Goal: Task Accomplishment & Management: Complete application form

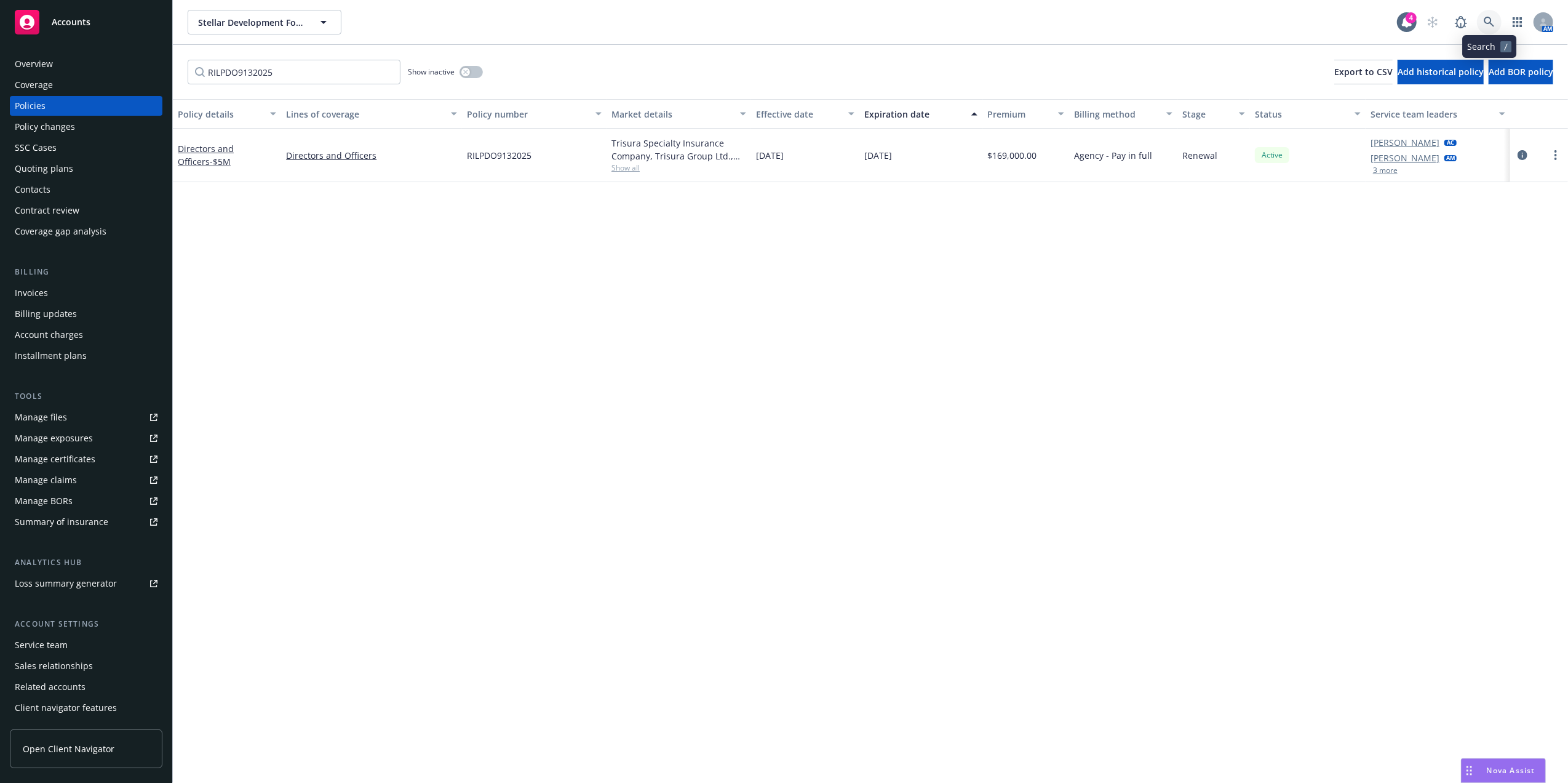
click at [1486, 26] on icon at bounding box center [1489, 21] width 11 height 11
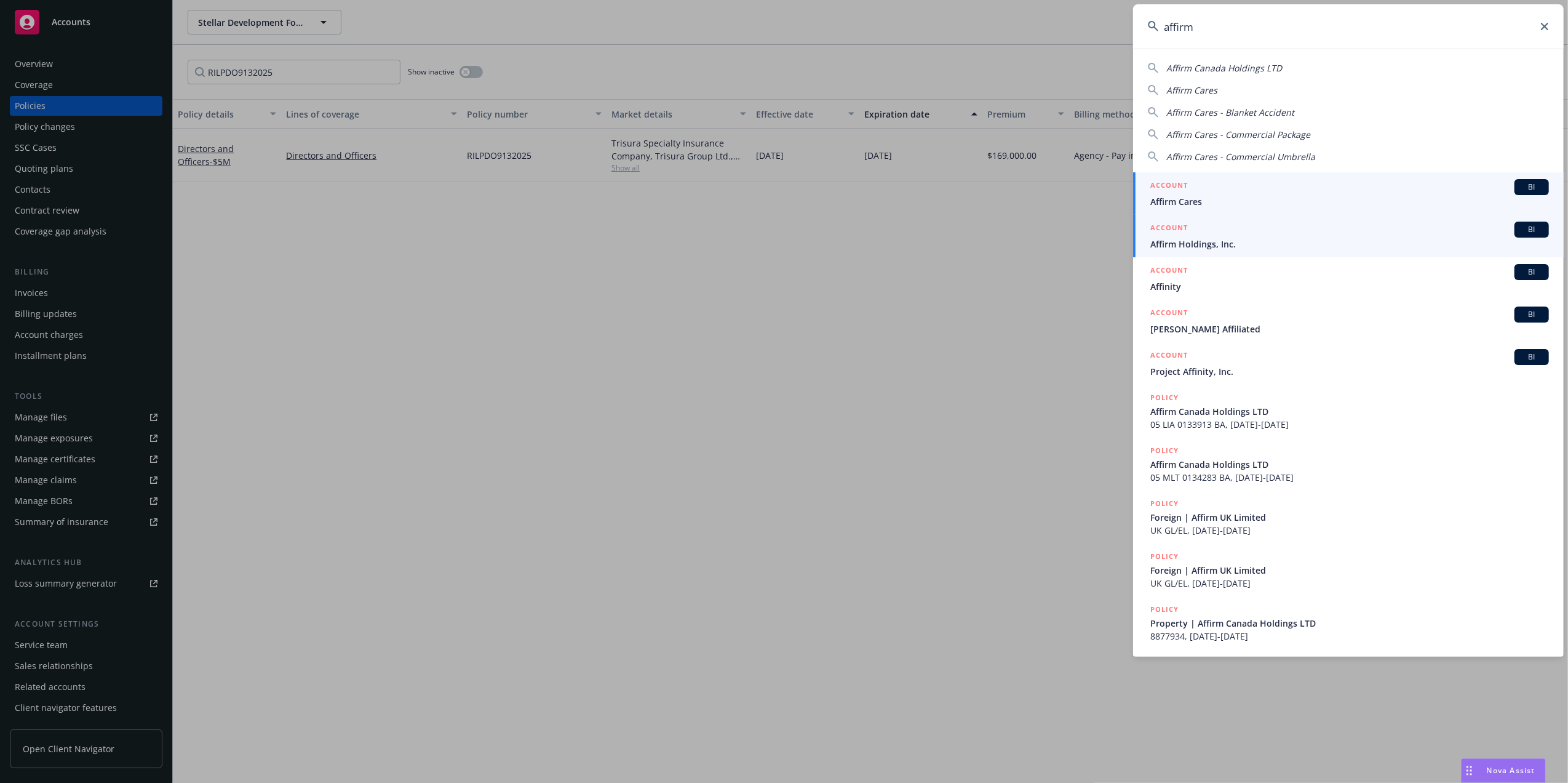
type input "affirm"
click at [1199, 240] on span "Affirm Holdings, Inc." at bounding box center [1350, 244] width 398 height 13
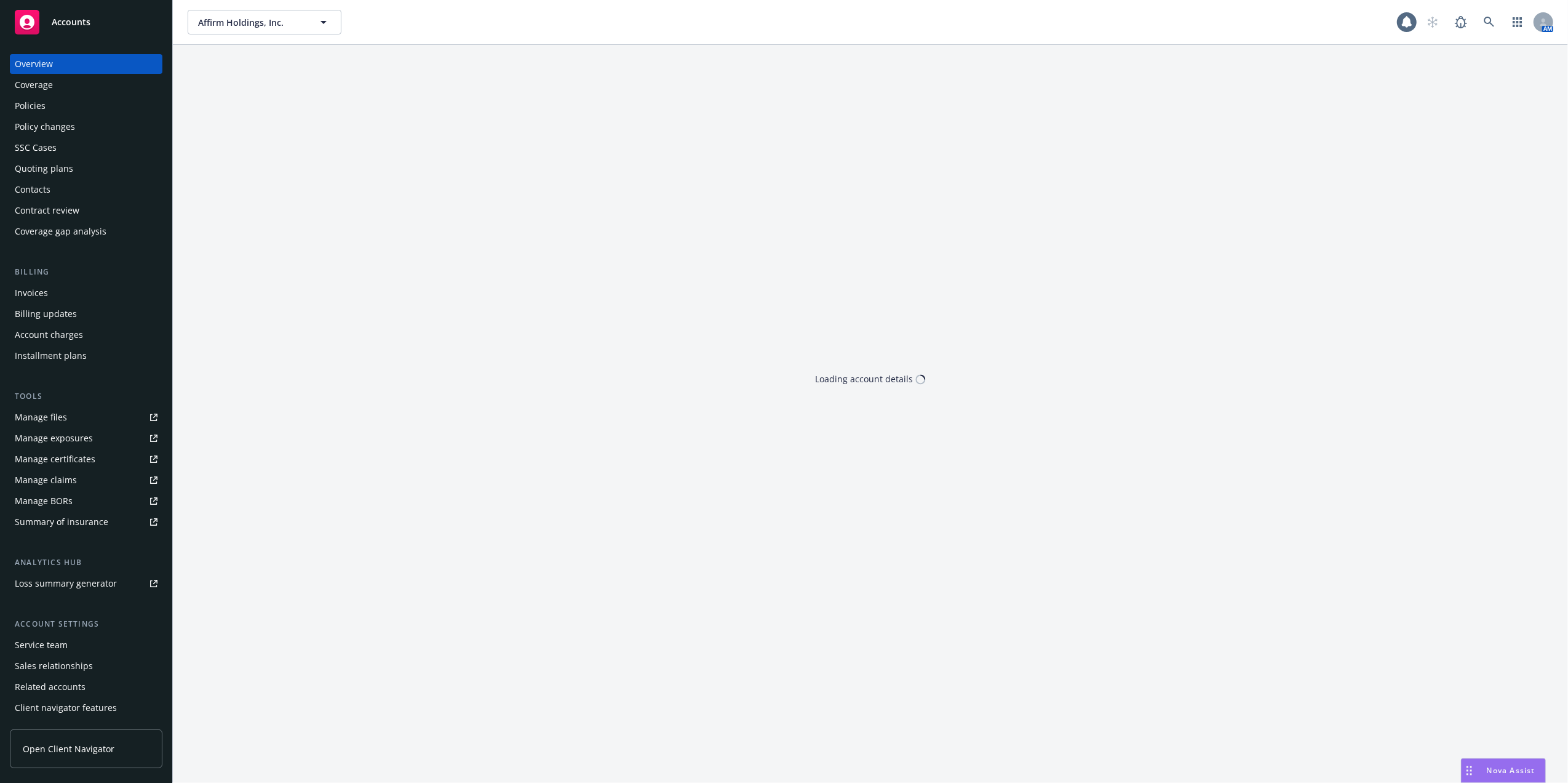
click at [74, 108] on div "Policies" at bounding box center [86, 106] width 143 height 20
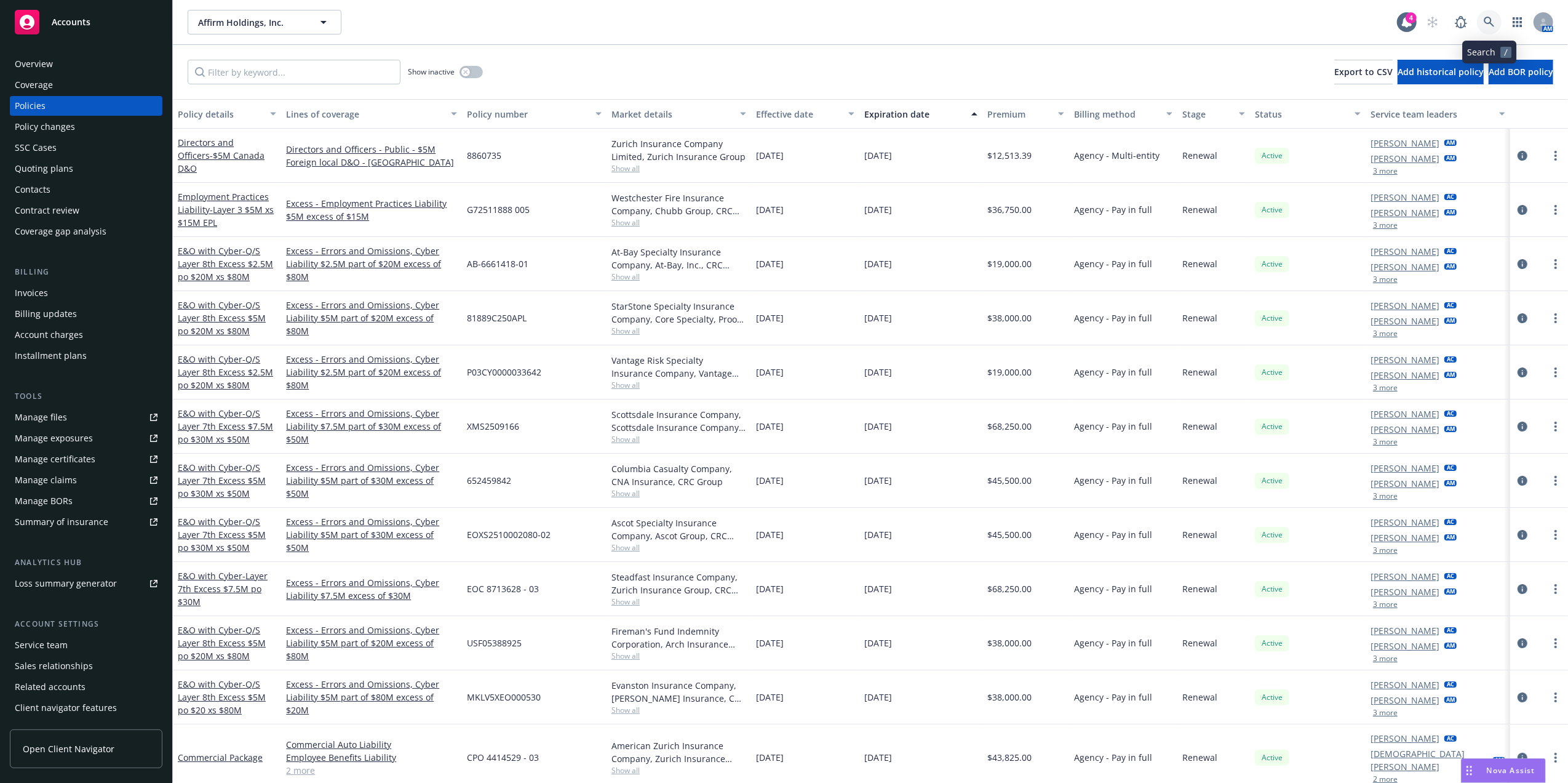
click at [1493, 24] on icon at bounding box center [1489, 21] width 11 height 11
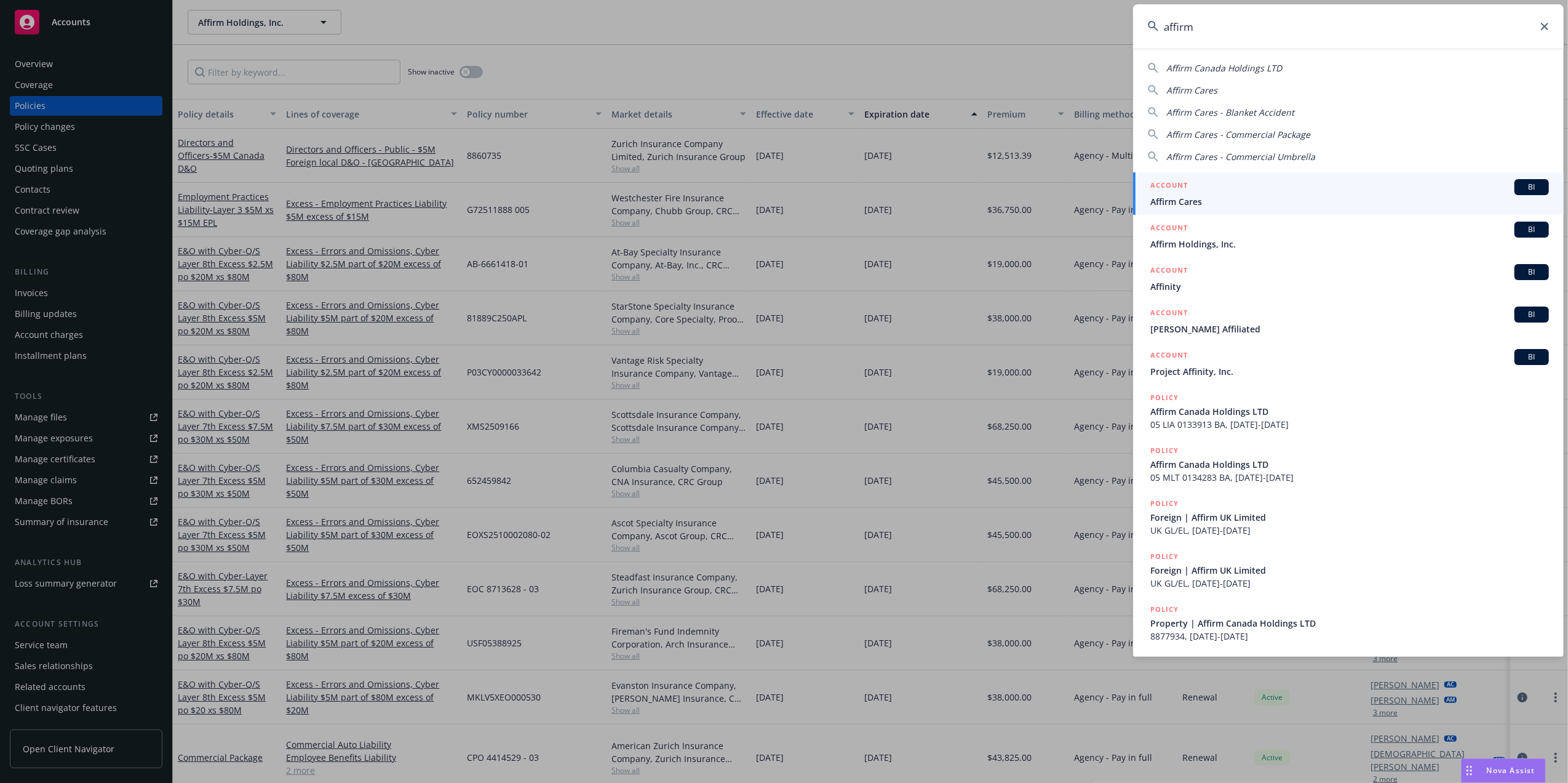
type input "affirm"
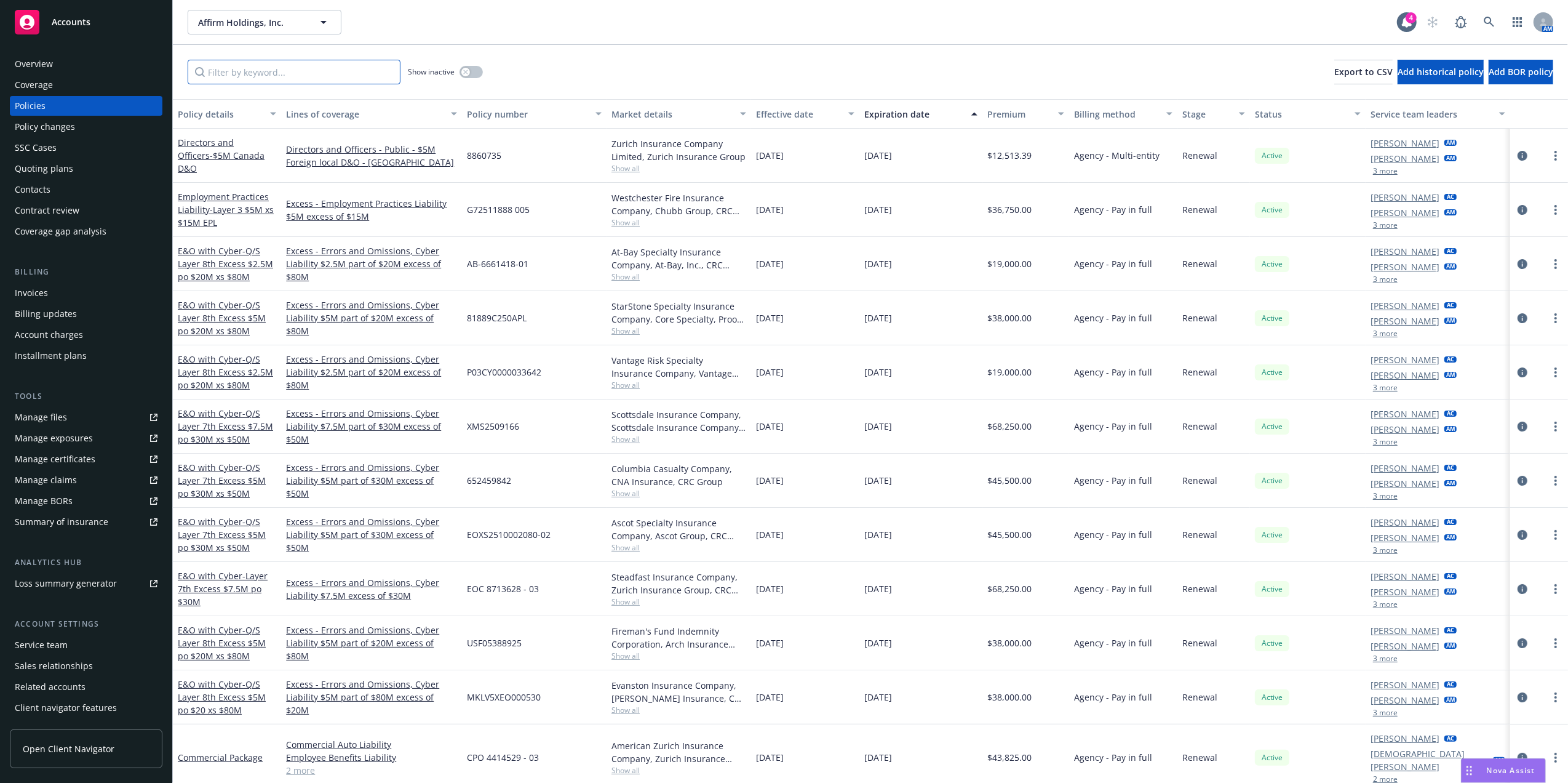
click at [281, 76] on input "Filter by keyword..." at bounding box center [293, 72] width 212 height 24
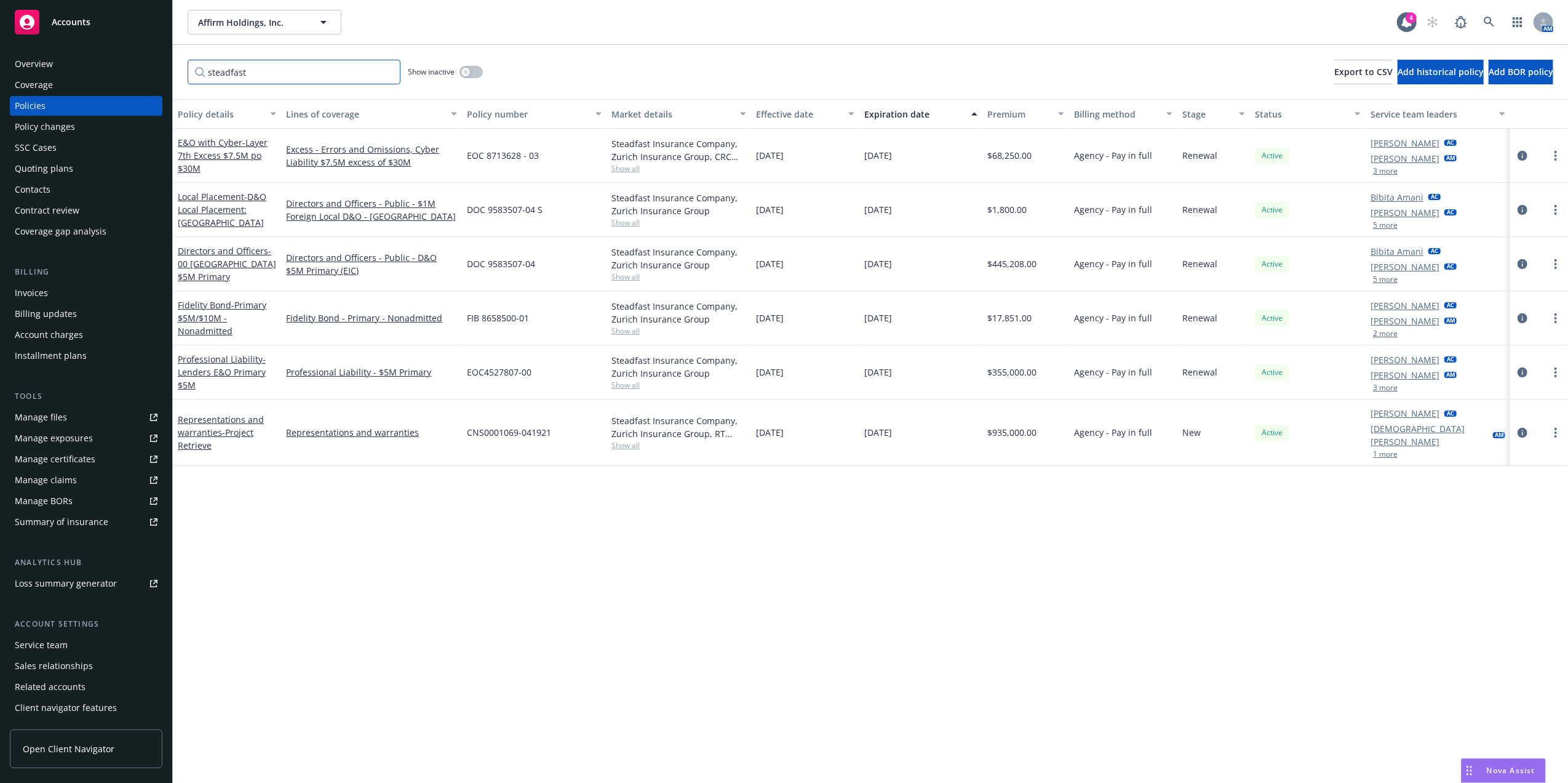
type input "steadfast"
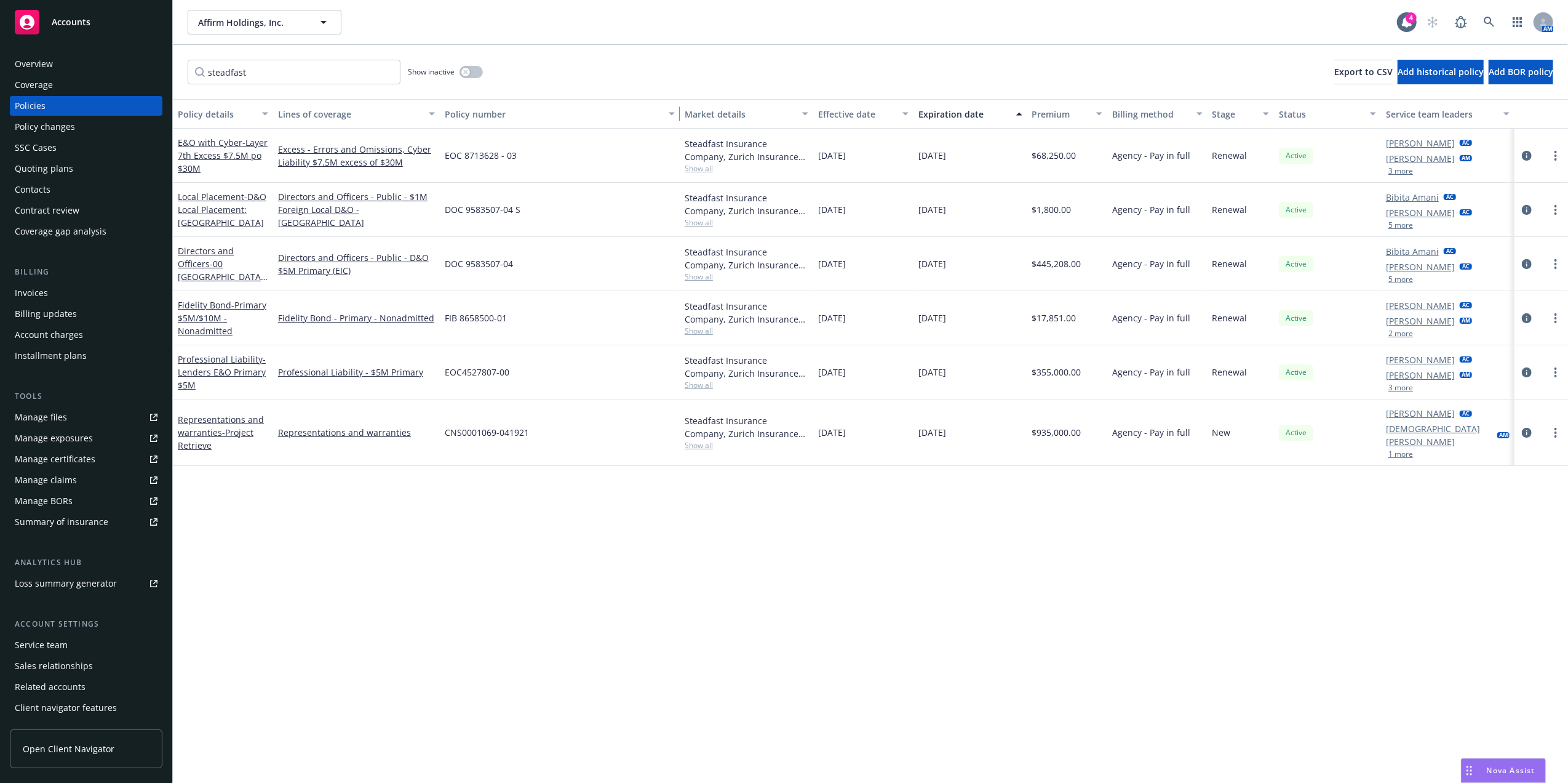
drag, startPoint x: 602, startPoint y: 108, endPoint x: 726, endPoint y: 111, distance: 124.0
click at [726, 111] on div "Policy details Lines of coverage Policy number Market details Effective date Ex…" at bounding box center [870, 114] width 1395 height 30
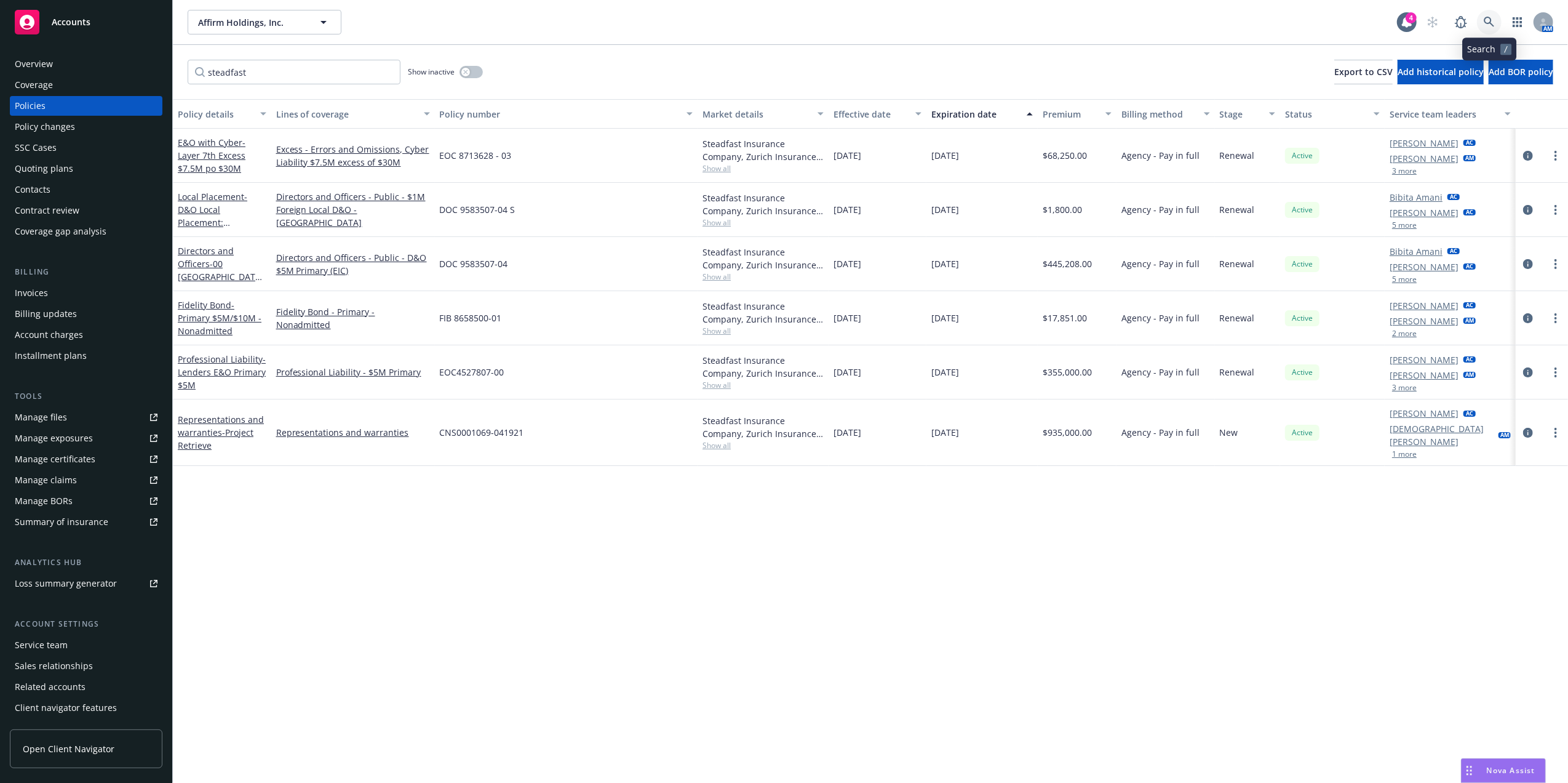
click at [1478, 17] on link at bounding box center [1489, 21] width 24 height 24
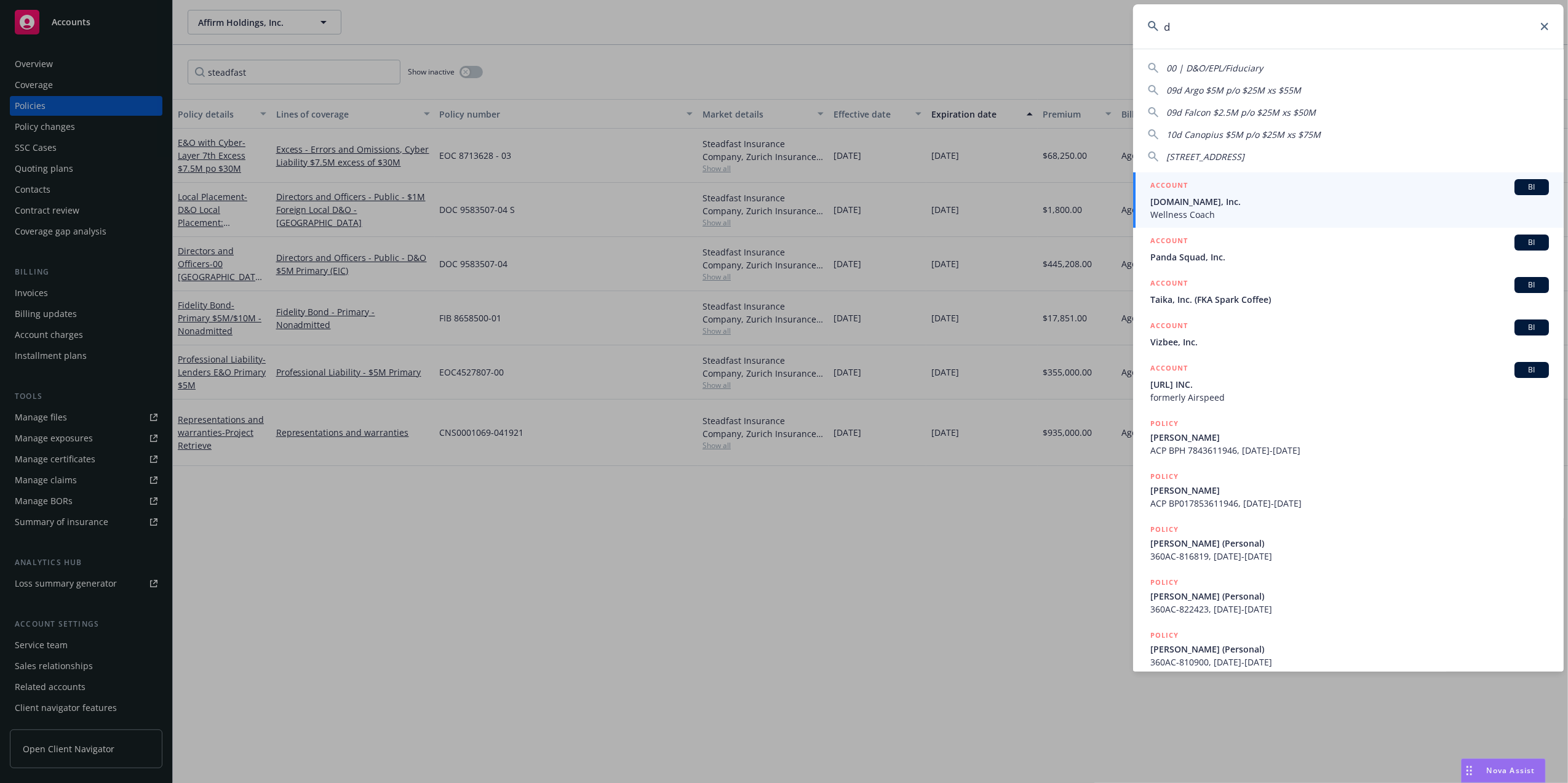
drag, startPoint x: 1202, startPoint y: 23, endPoint x: 1195, endPoint y: 24, distance: 7.1
click at [1202, 23] on input "d" at bounding box center [1348, 27] width 431 height 44
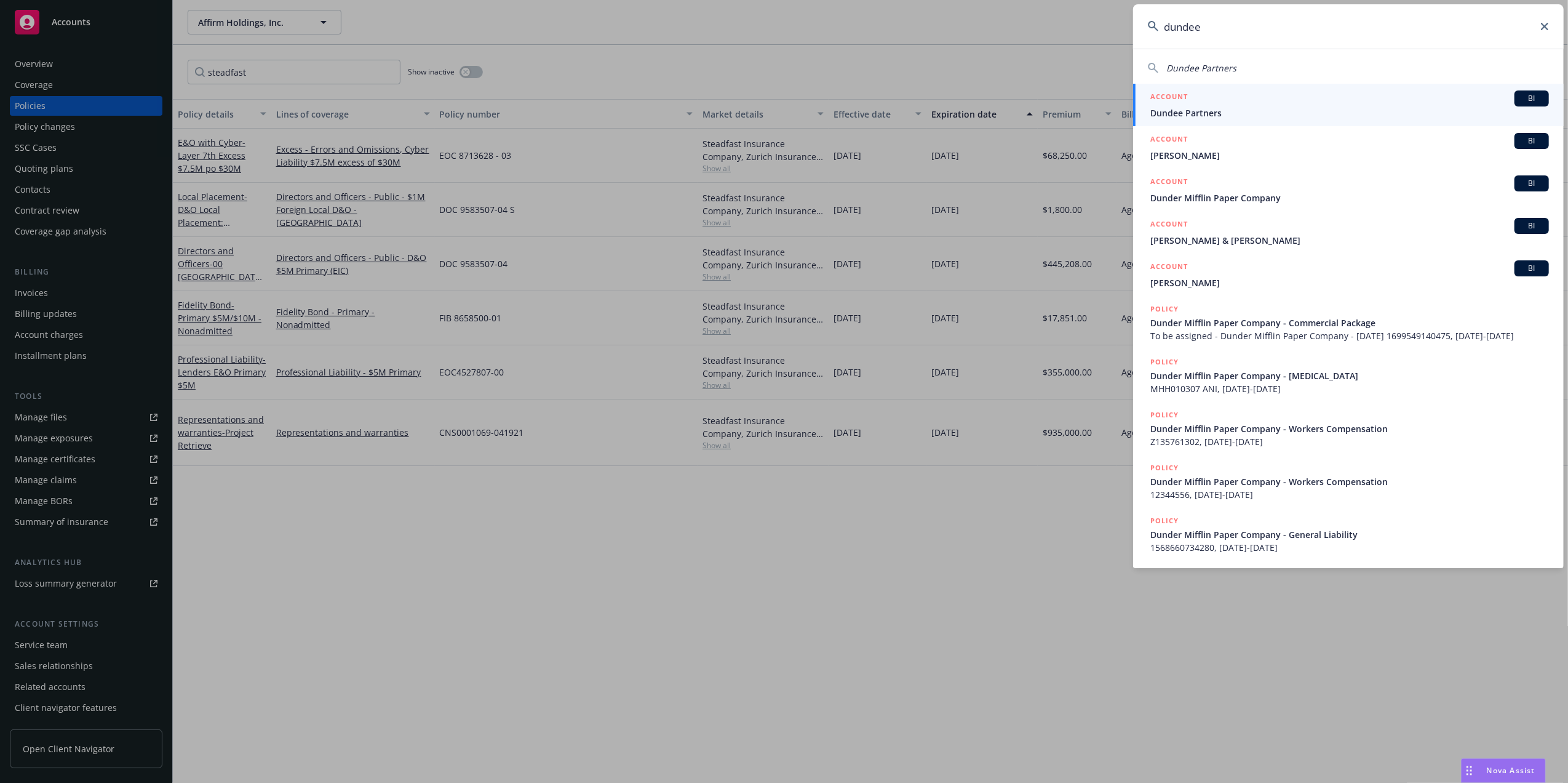
type input "dundee"
click at [1214, 107] on span "Dundee Partners" at bounding box center [1350, 113] width 398 height 13
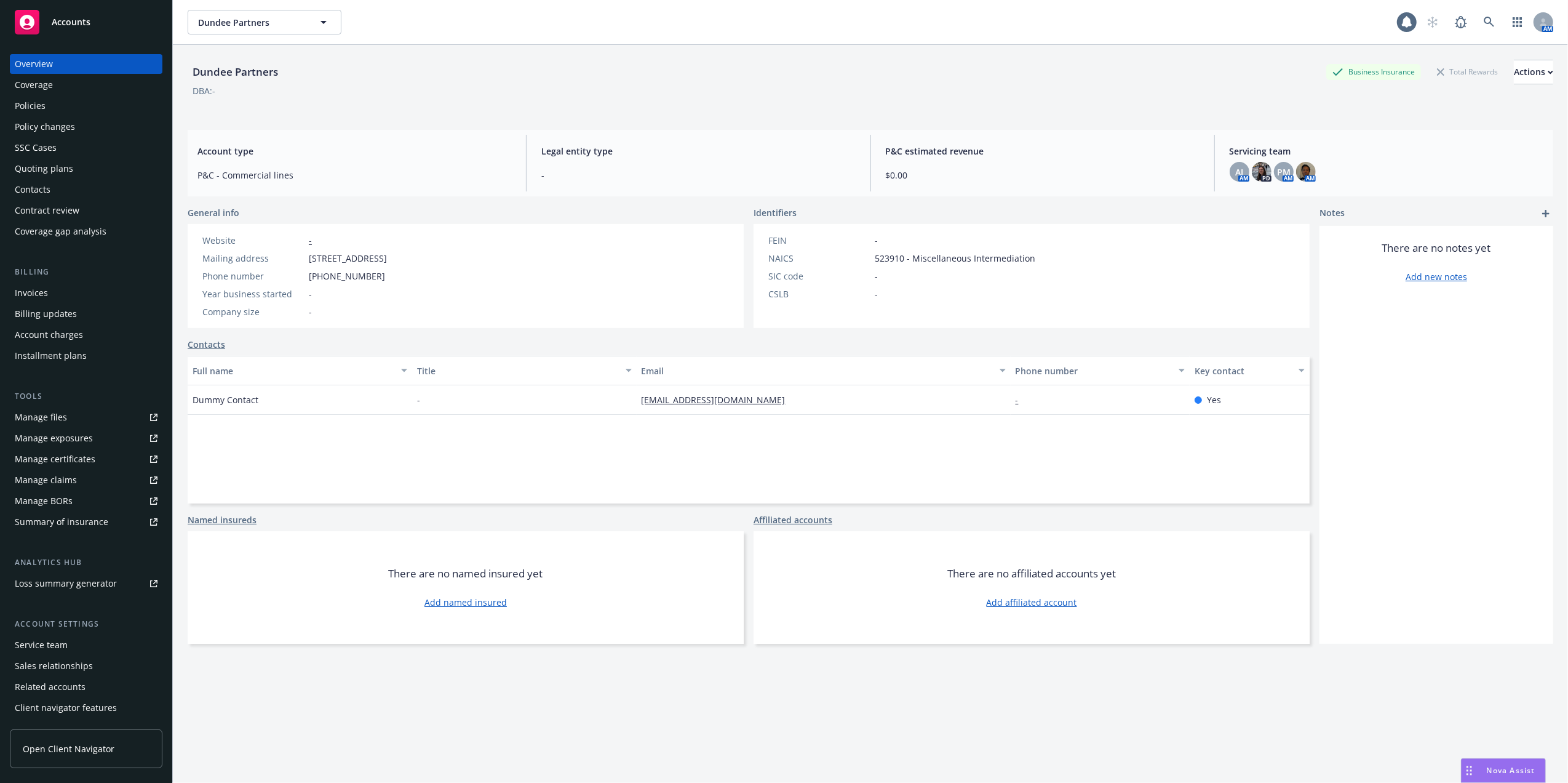
click at [71, 107] on div "Policies" at bounding box center [86, 106] width 143 height 20
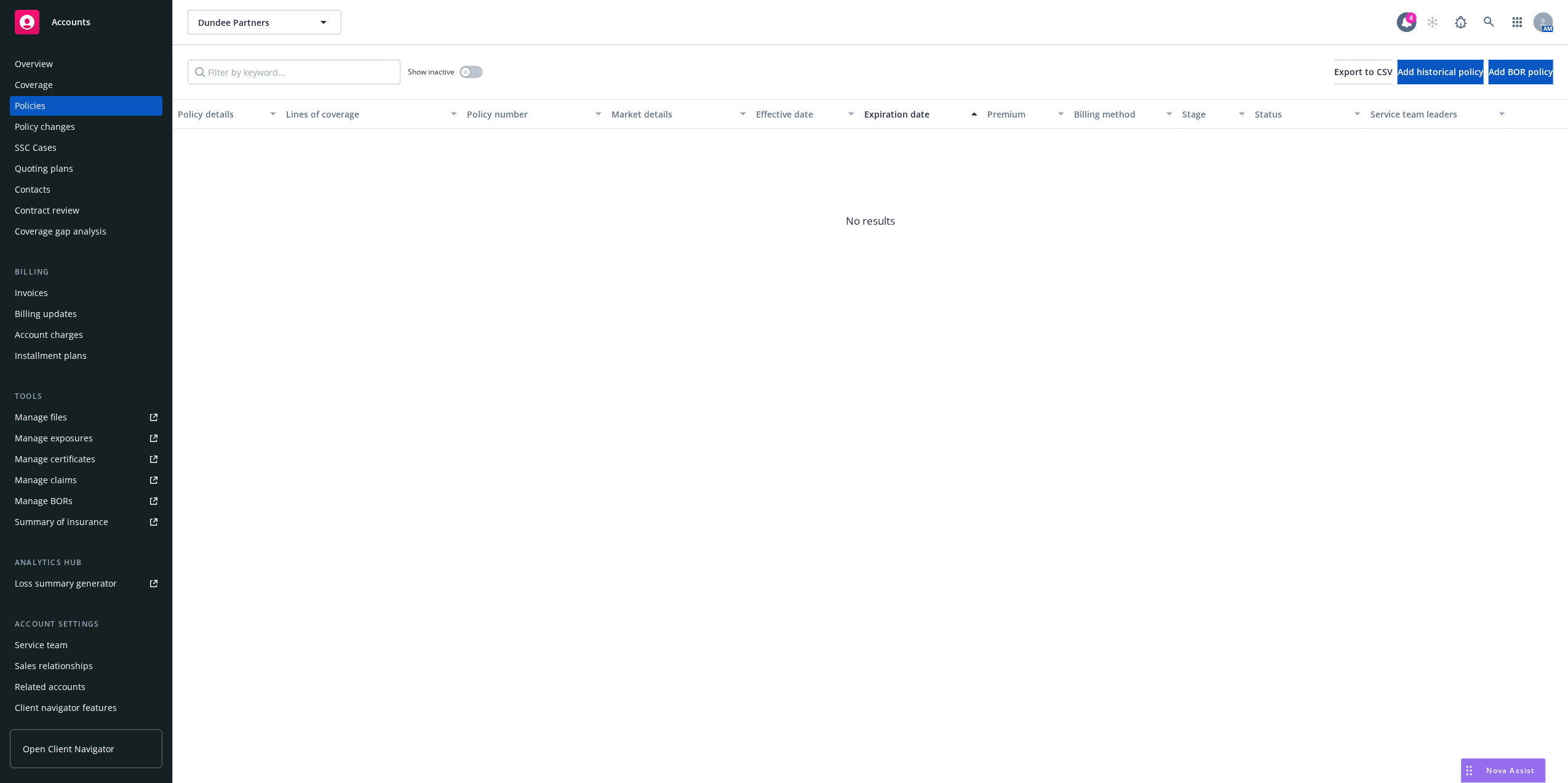
click at [47, 168] on div "Quoting plans" at bounding box center [44, 168] width 58 height 20
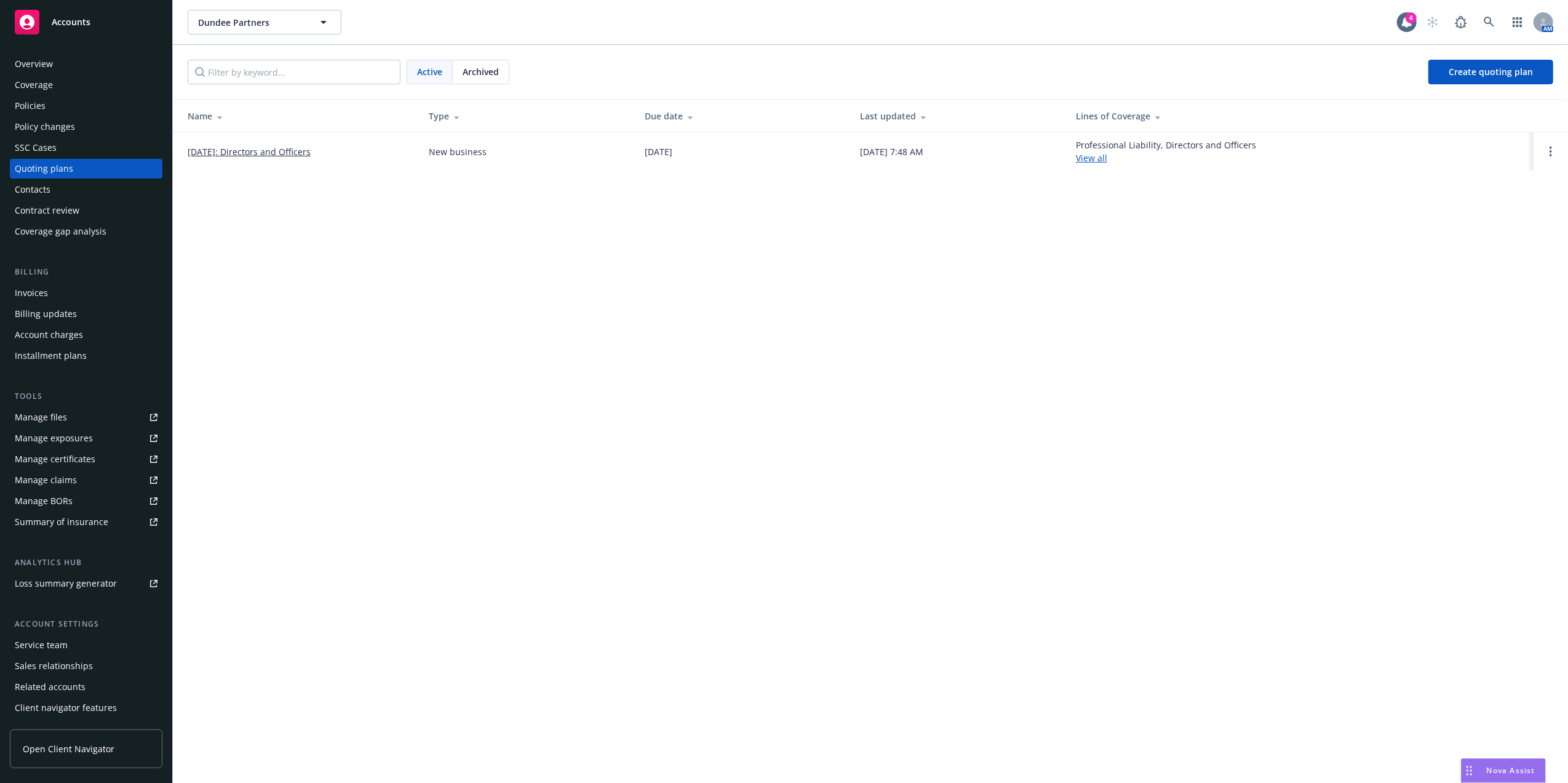
click at [232, 151] on link "[DATE]: Directors and Officers" at bounding box center [249, 151] width 123 height 13
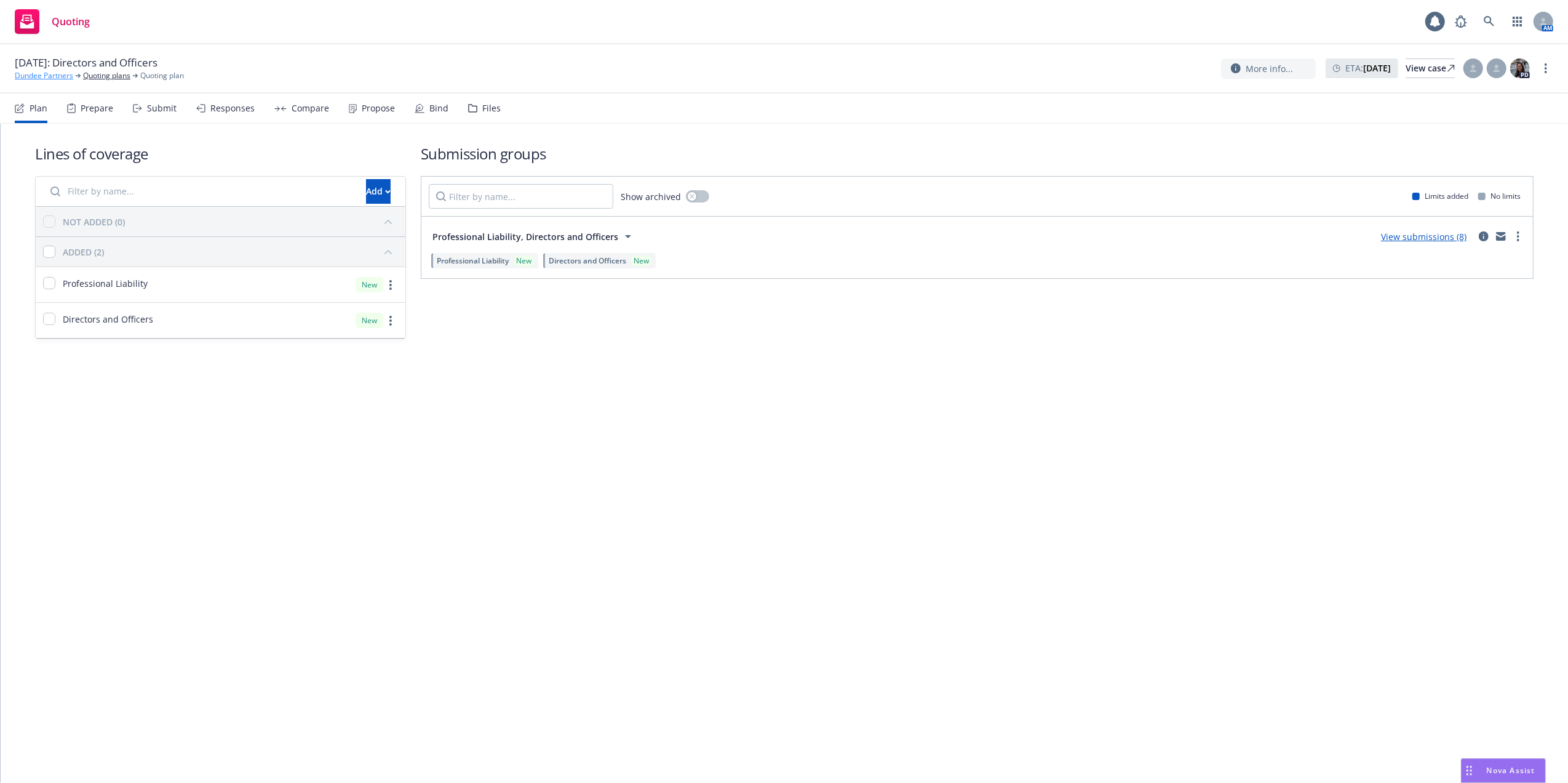
click at [57, 77] on link "Dundee Partners" at bounding box center [44, 76] width 58 height 11
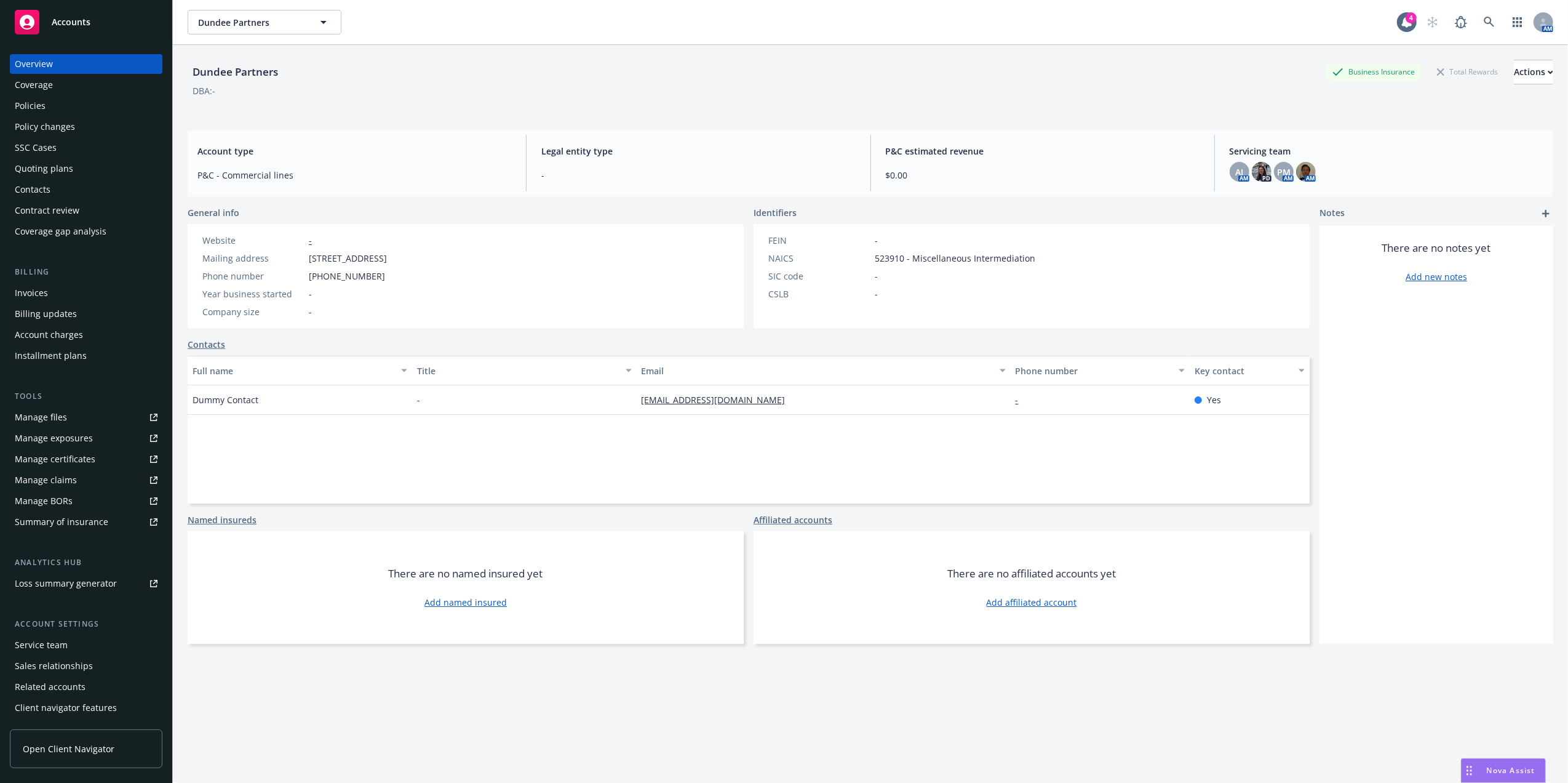
click at [48, 104] on div "Policies" at bounding box center [86, 106] width 143 height 20
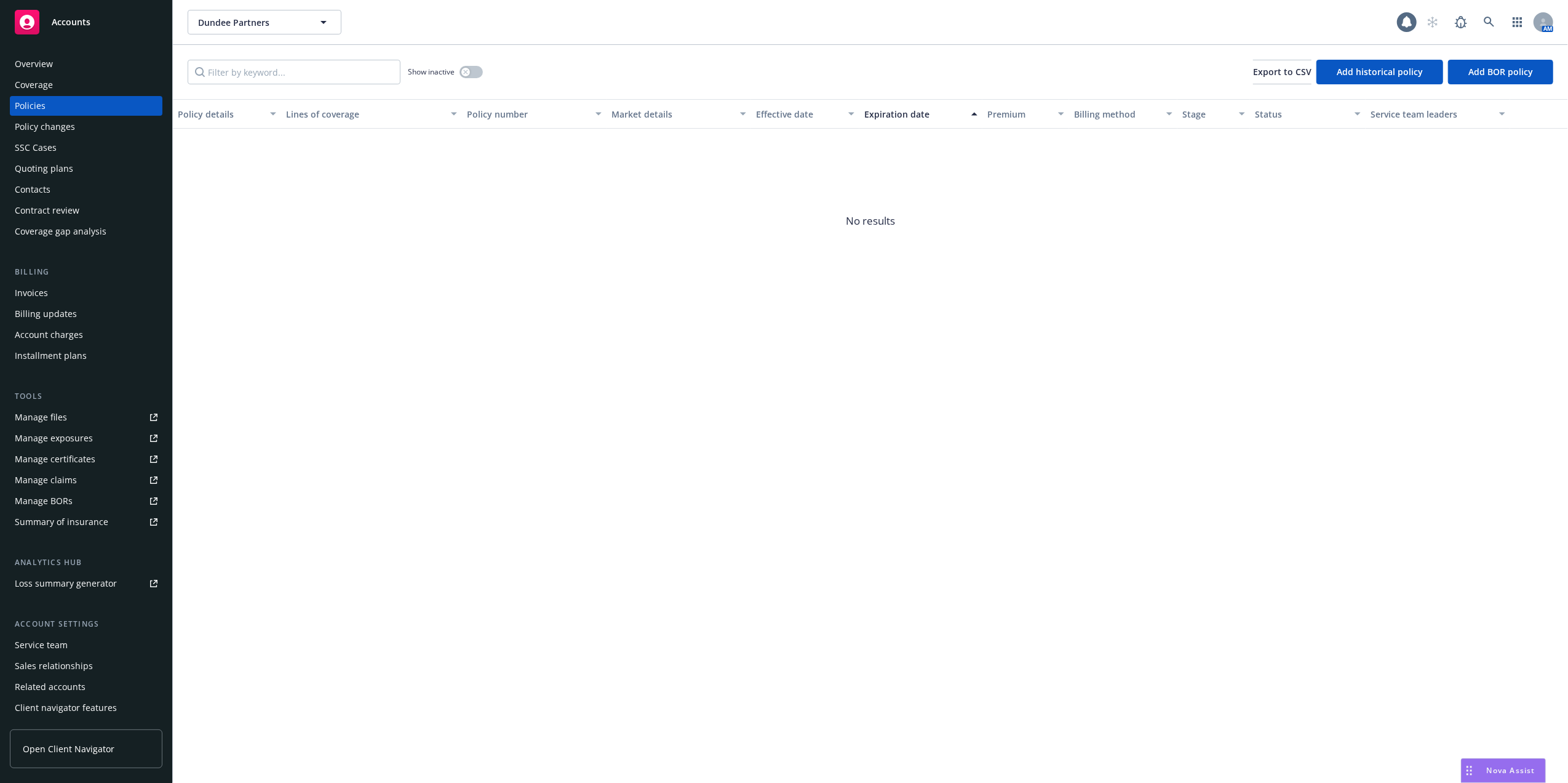
click at [48, 162] on div "Quoting plans" at bounding box center [44, 168] width 58 height 20
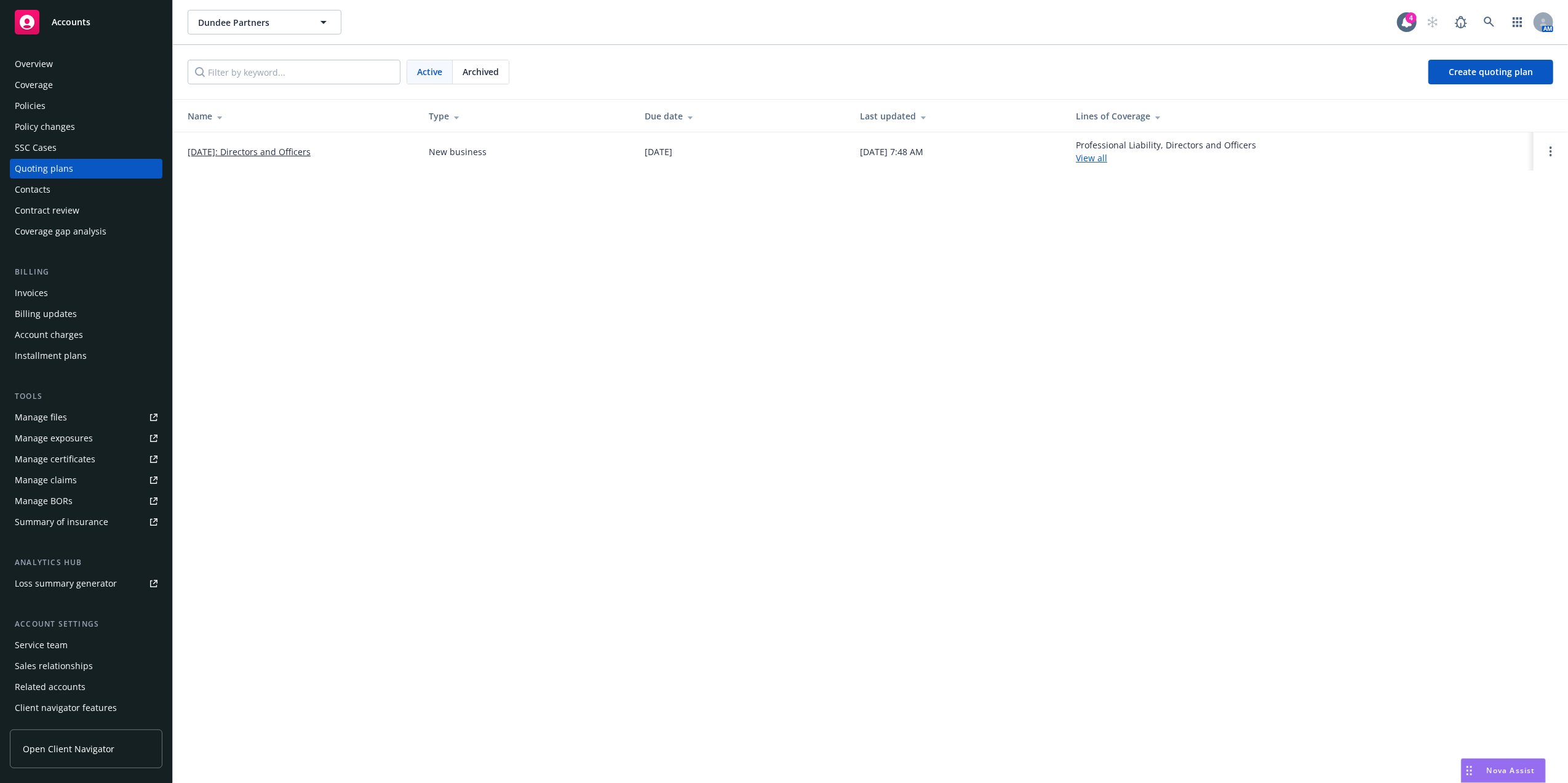
click at [42, 104] on div "Policies" at bounding box center [30, 106] width 31 height 20
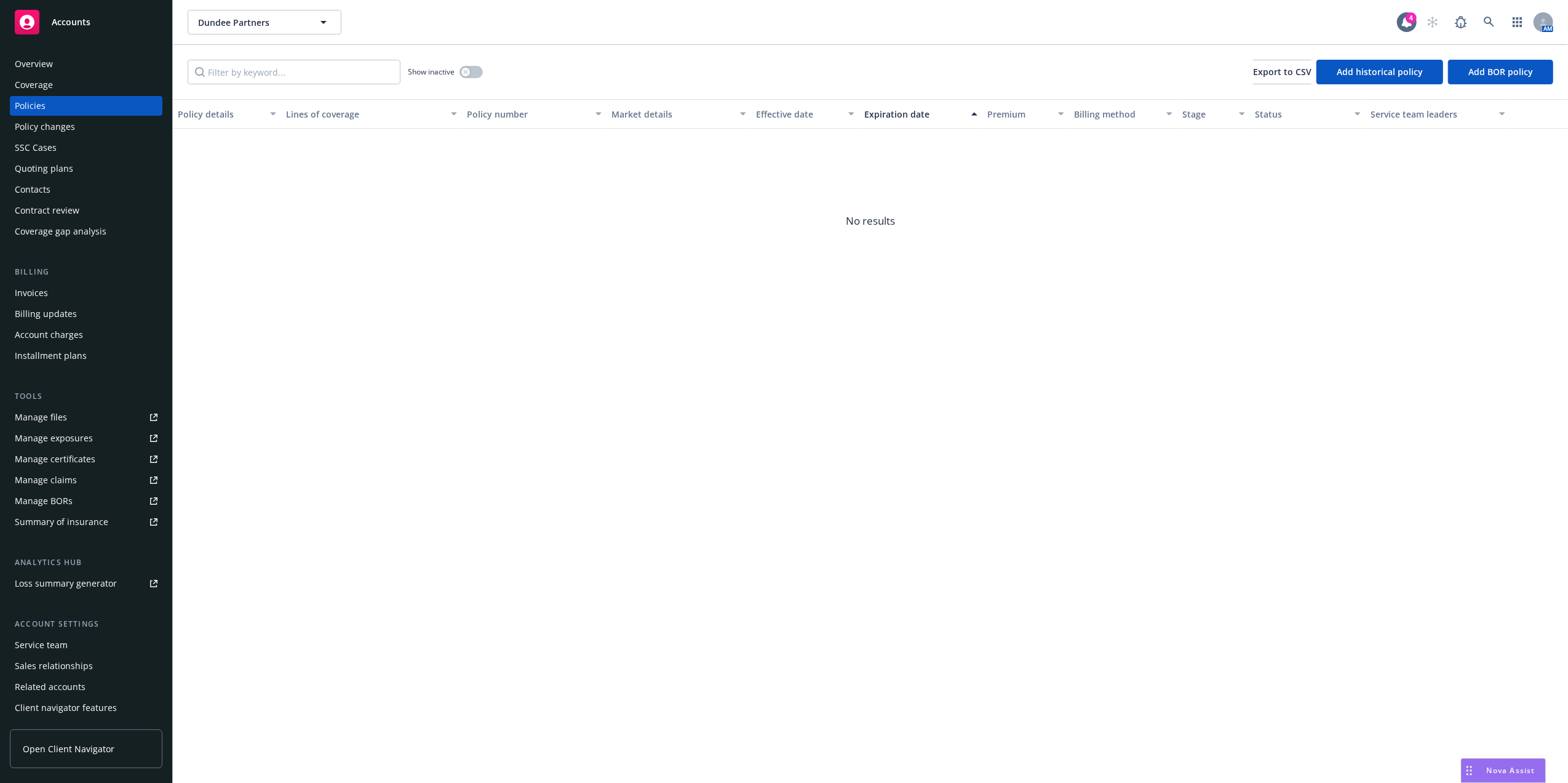
click at [75, 62] on div "Overview" at bounding box center [86, 64] width 143 height 20
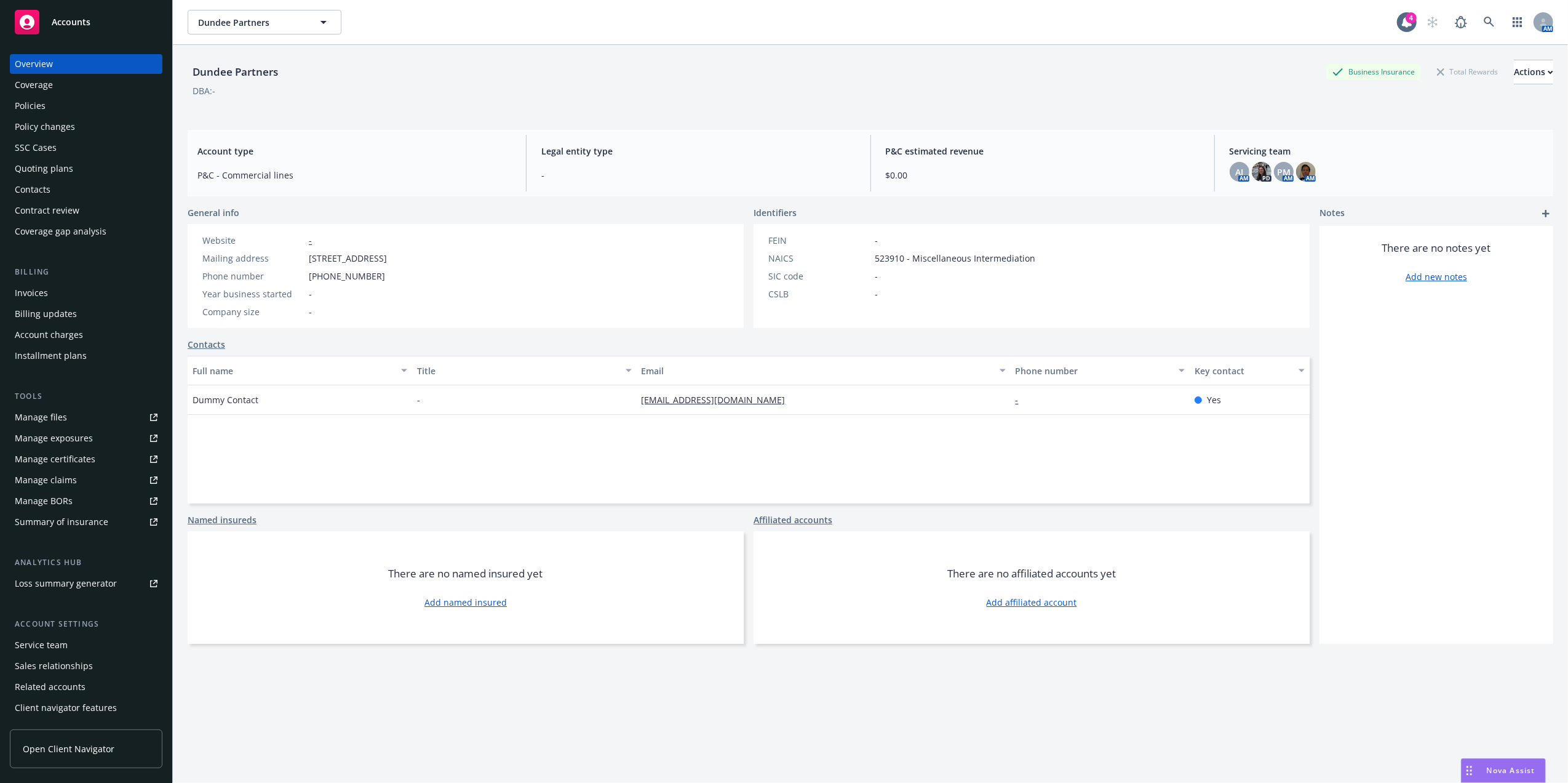
click at [71, 104] on div "Policies" at bounding box center [86, 106] width 143 height 20
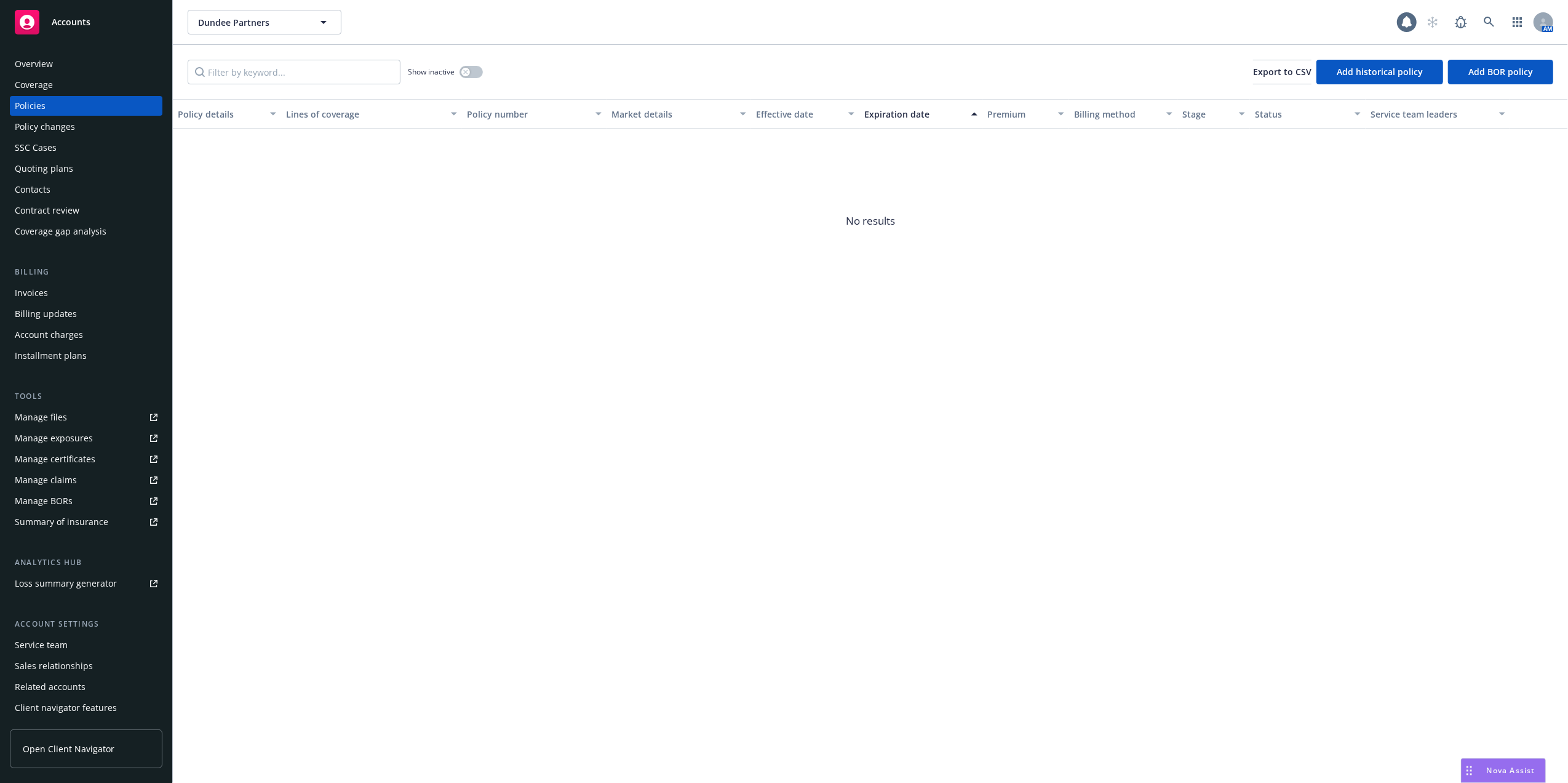
click at [69, 56] on div "Overview" at bounding box center [86, 64] width 143 height 20
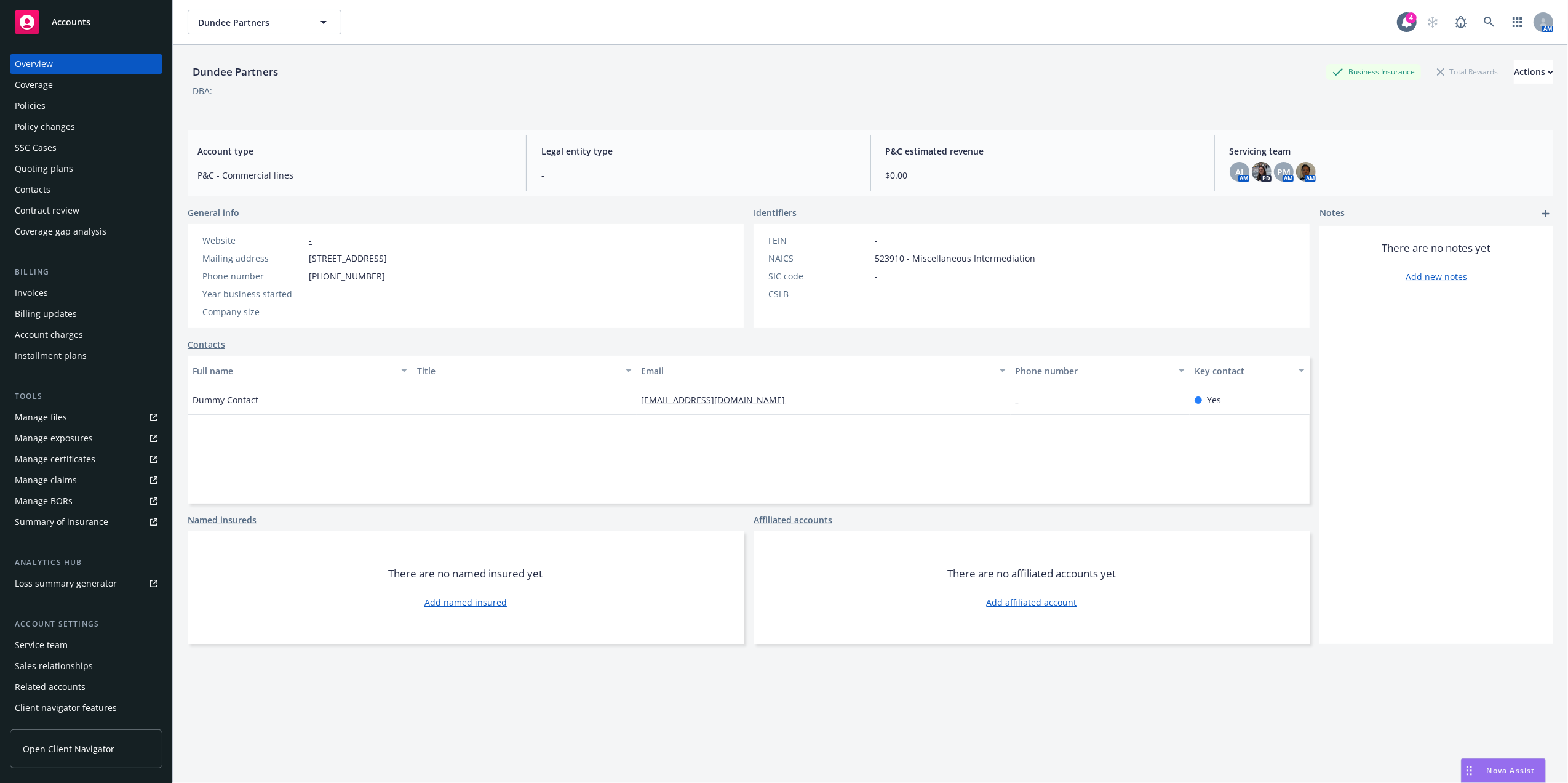
click at [20, 106] on div "Policies" at bounding box center [30, 106] width 31 height 20
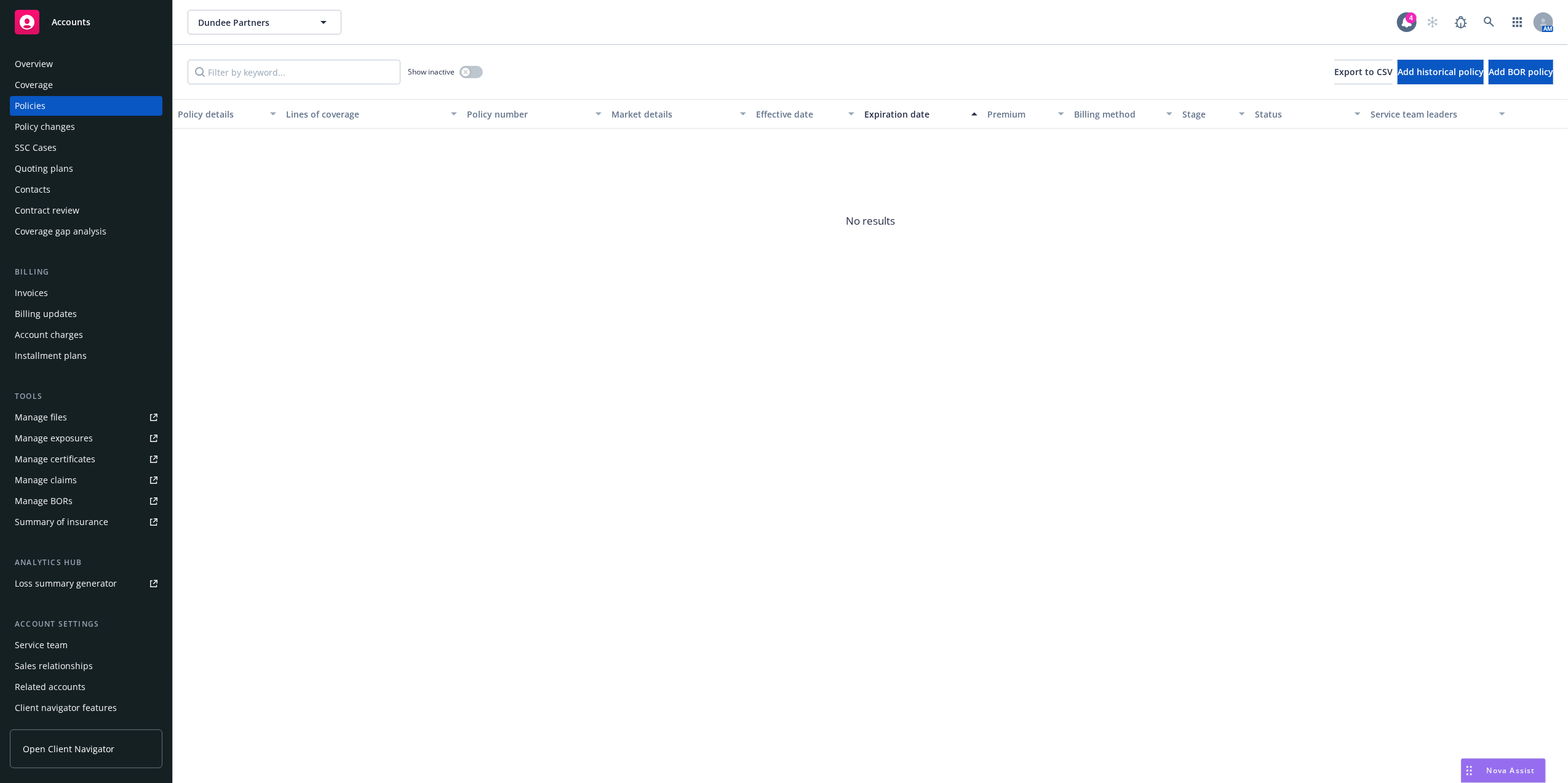
click at [70, 173] on div "Quoting plans" at bounding box center [86, 168] width 143 height 20
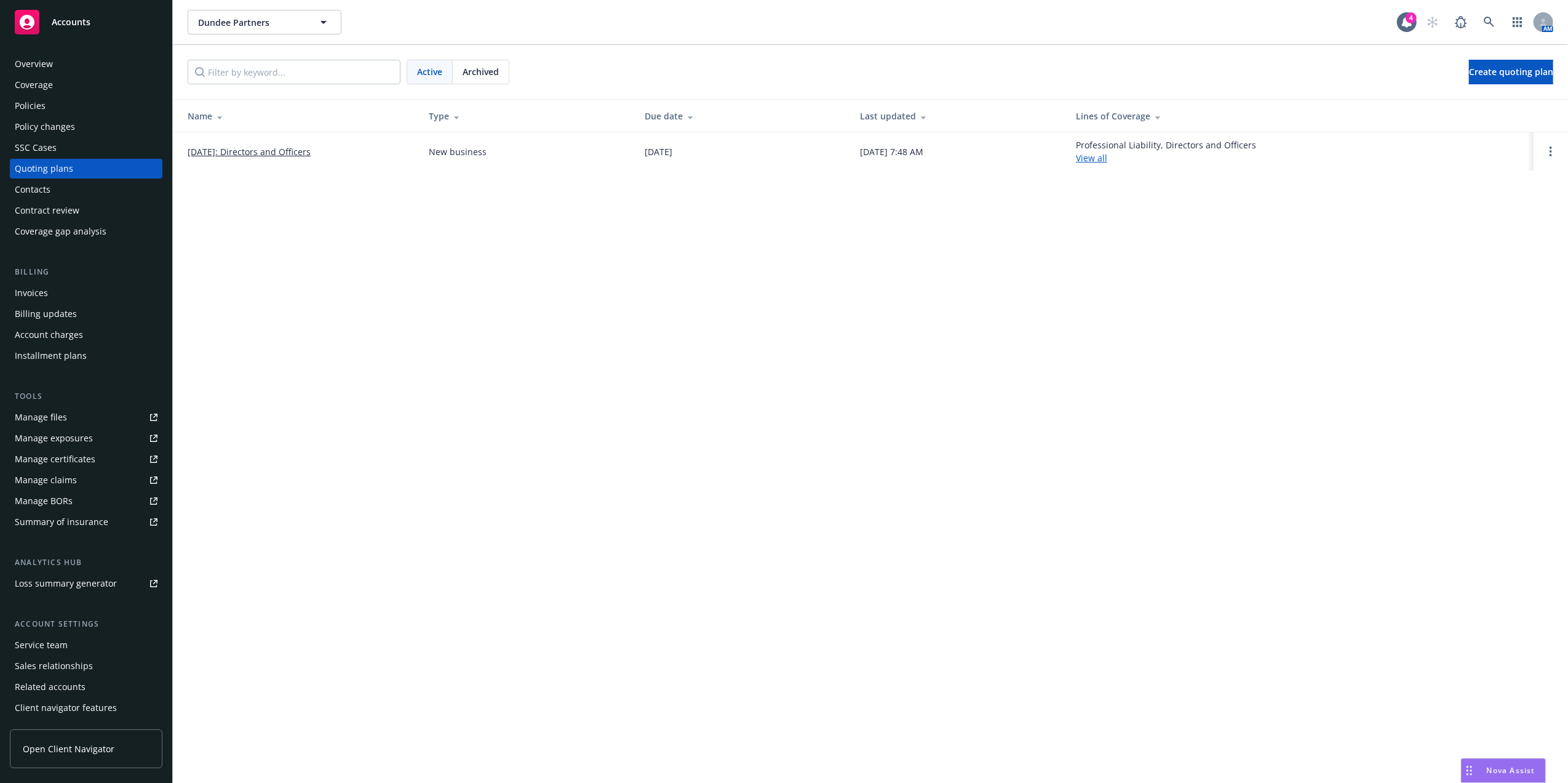
click at [284, 146] on link "[DATE]: Directors and Officers" at bounding box center [249, 151] width 123 height 13
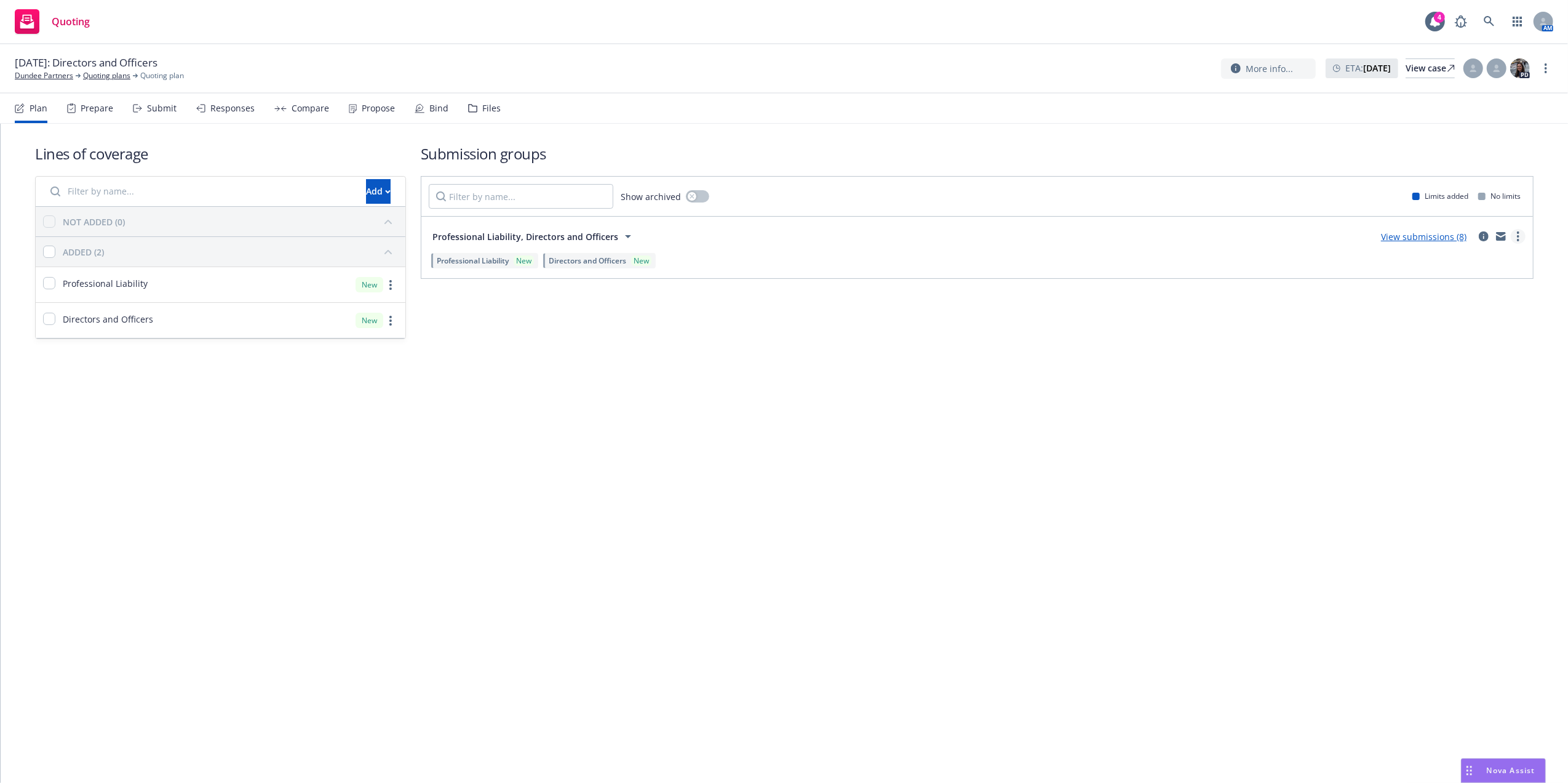
click at [1518, 230] on link "more" at bounding box center [1518, 236] width 15 height 15
click at [1460, 385] on span "Create policy (fast track)" at bounding box center [1459, 390] width 129 height 12
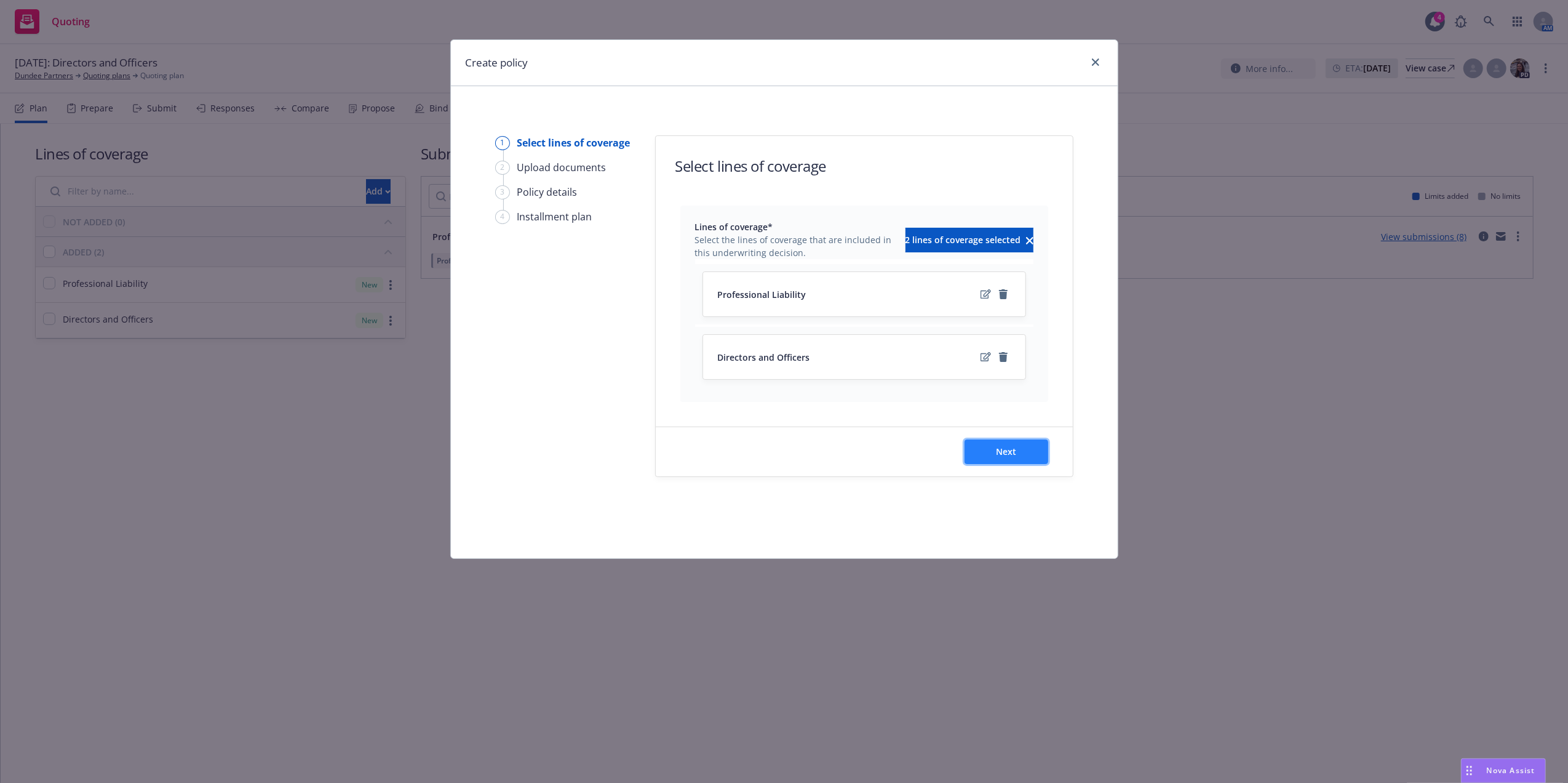
click at [1016, 448] on button "Next" at bounding box center [1006, 451] width 84 height 24
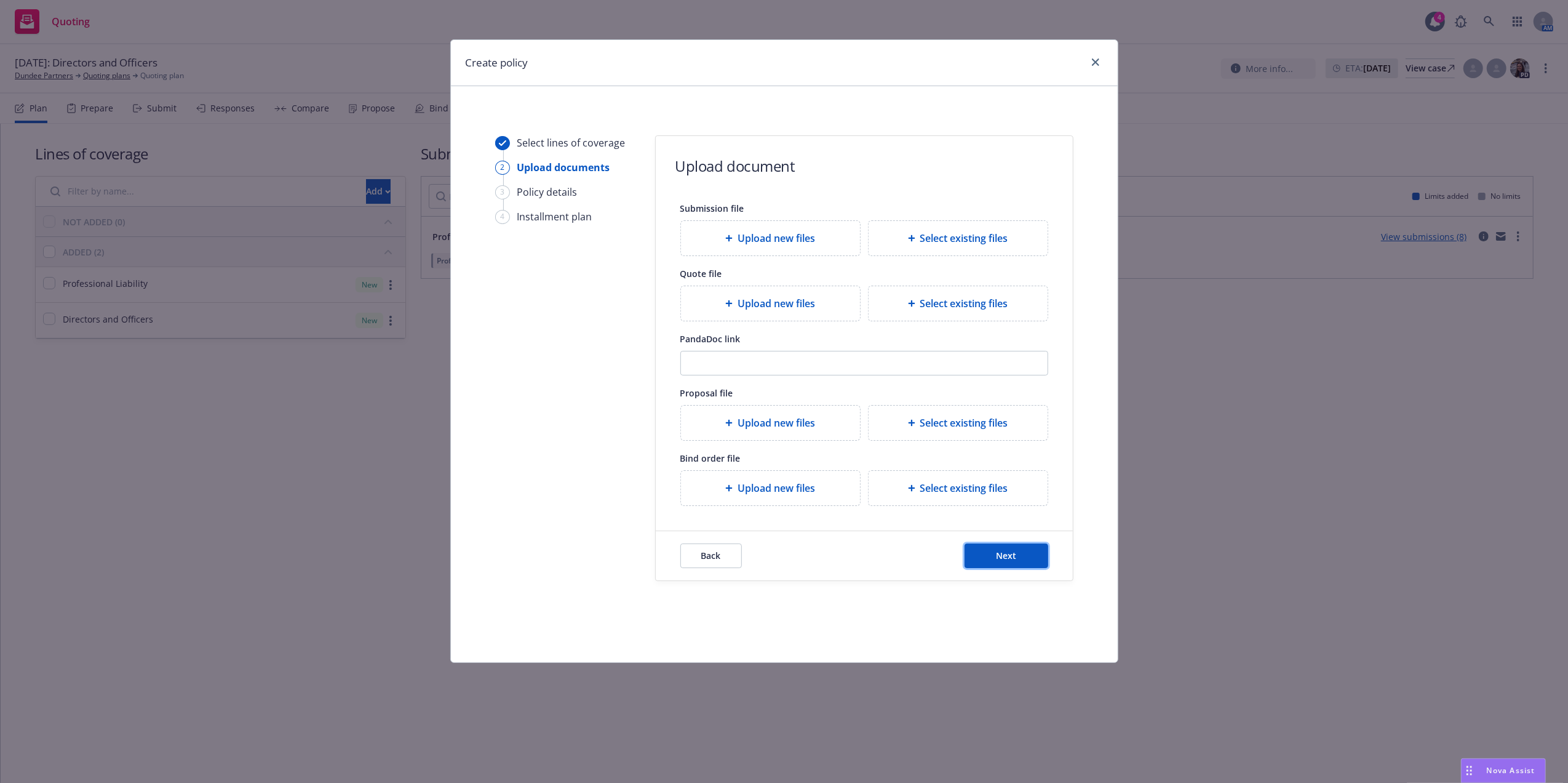
click at [999, 568] on button "Next" at bounding box center [1006, 556] width 84 height 24
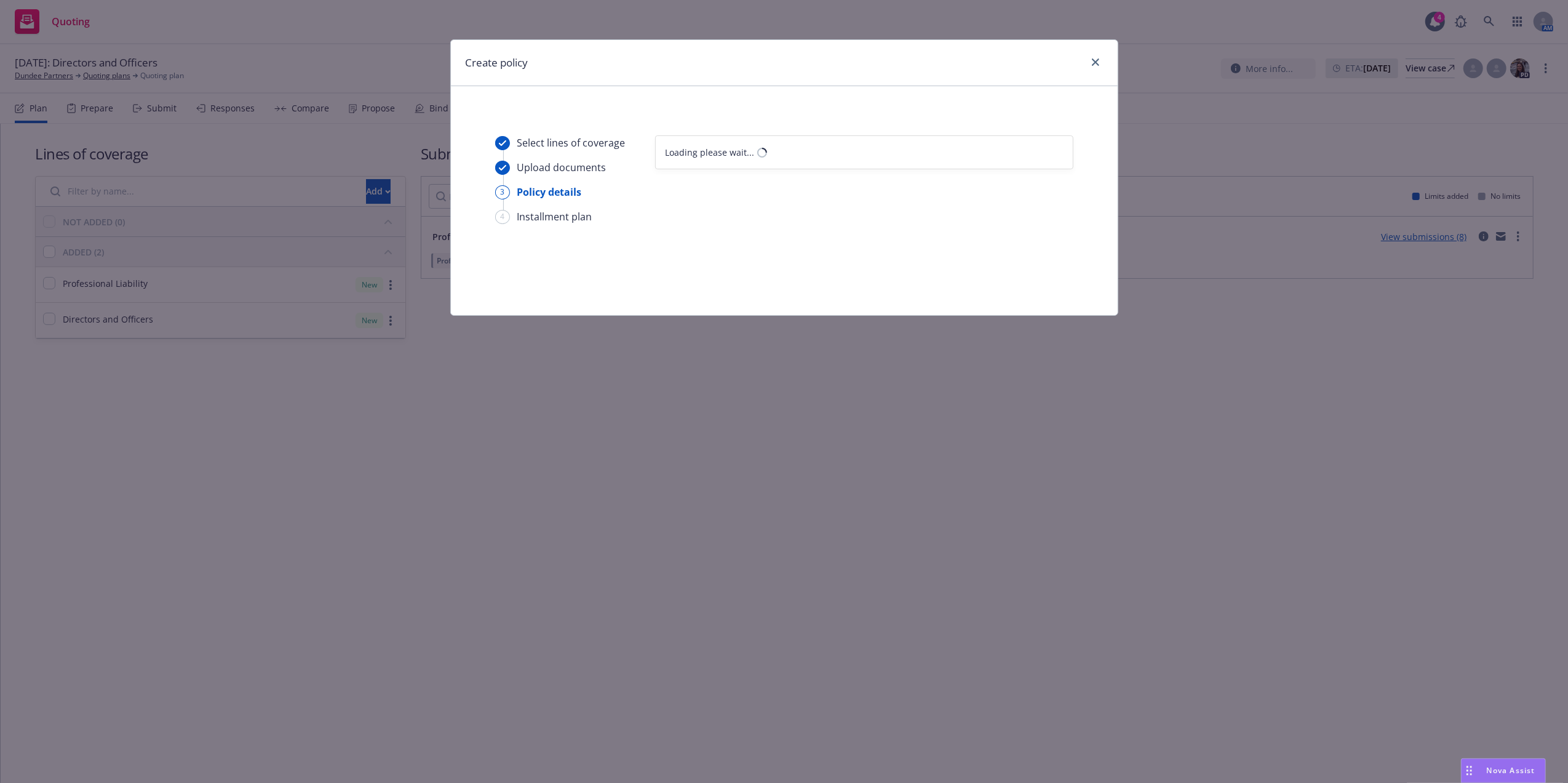
select select "12"
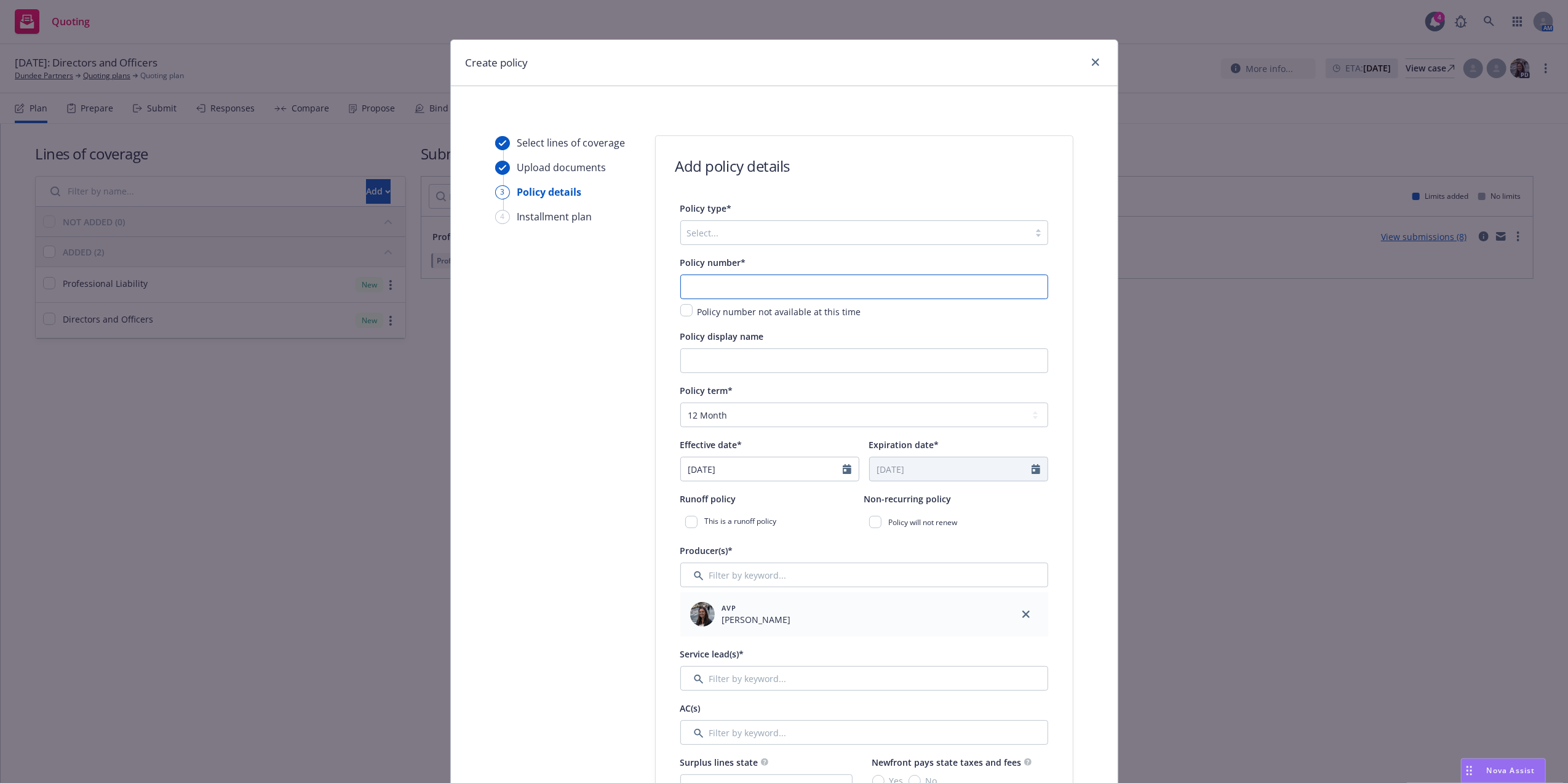
click at [748, 282] on input "text" at bounding box center [864, 287] width 368 height 24
paste input "8264-8085"
type input "8264-8085"
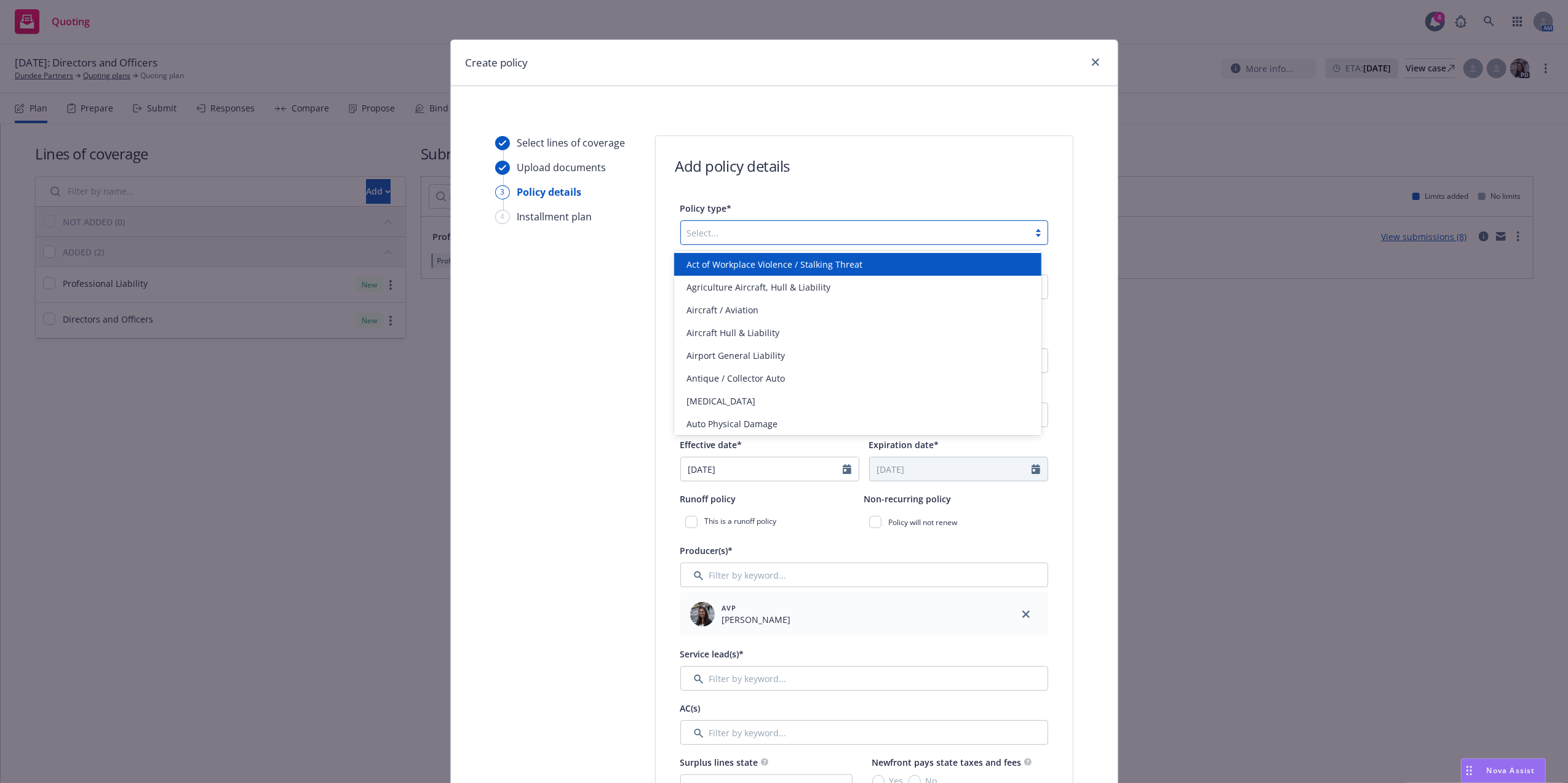
click at [758, 236] on div at bounding box center [855, 233] width 336 height 15
click at [717, 233] on div at bounding box center [855, 233] width 336 height 15
type input "man"
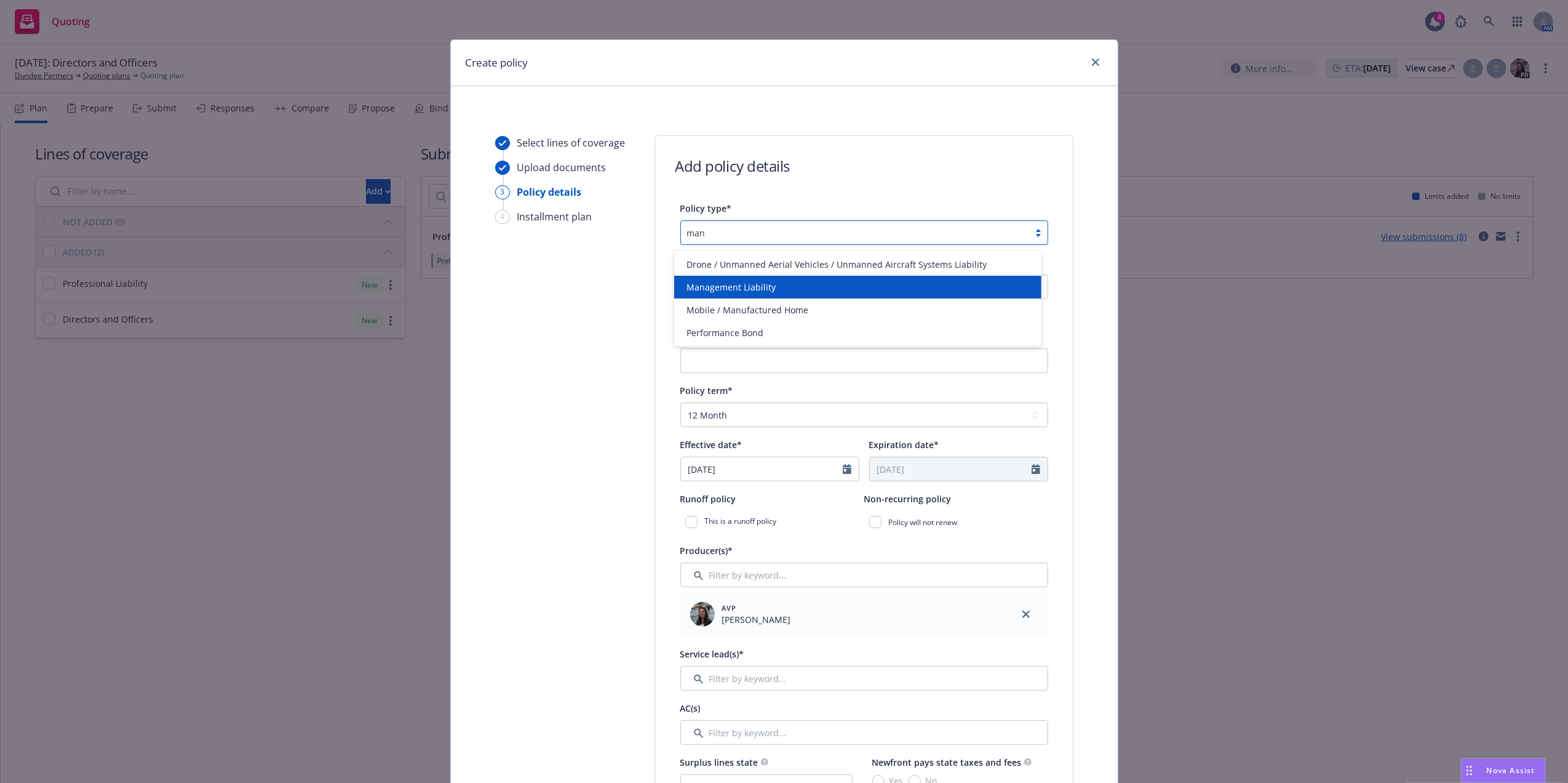
click at [805, 283] on div "Management Liability" at bounding box center [858, 287] width 352 height 13
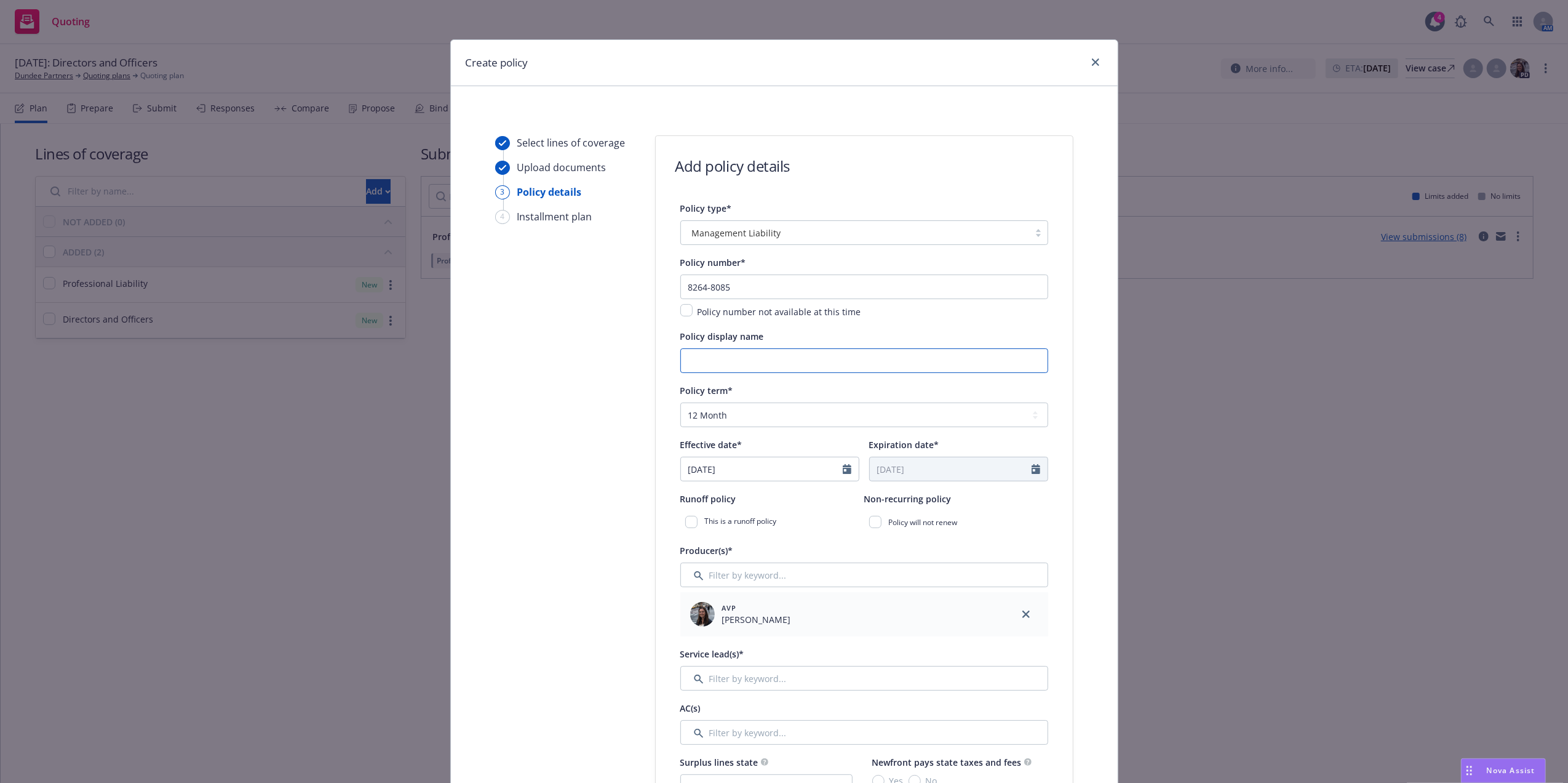
click at [718, 367] on input "Policy display name" at bounding box center [864, 360] width 368 height 24
click at [794, 358] on input "Management Liability" at bounding box center [864, 360] width 368 height 24
type input "Management Liability (D&O $5m, PL $5m)"
click at [842, 473] on icon "Calendar" at bounding box center [847, 468] width 9 height 10
click at [690, 496] on icon "button" at bounding box center [694, 499] width 7 height 7
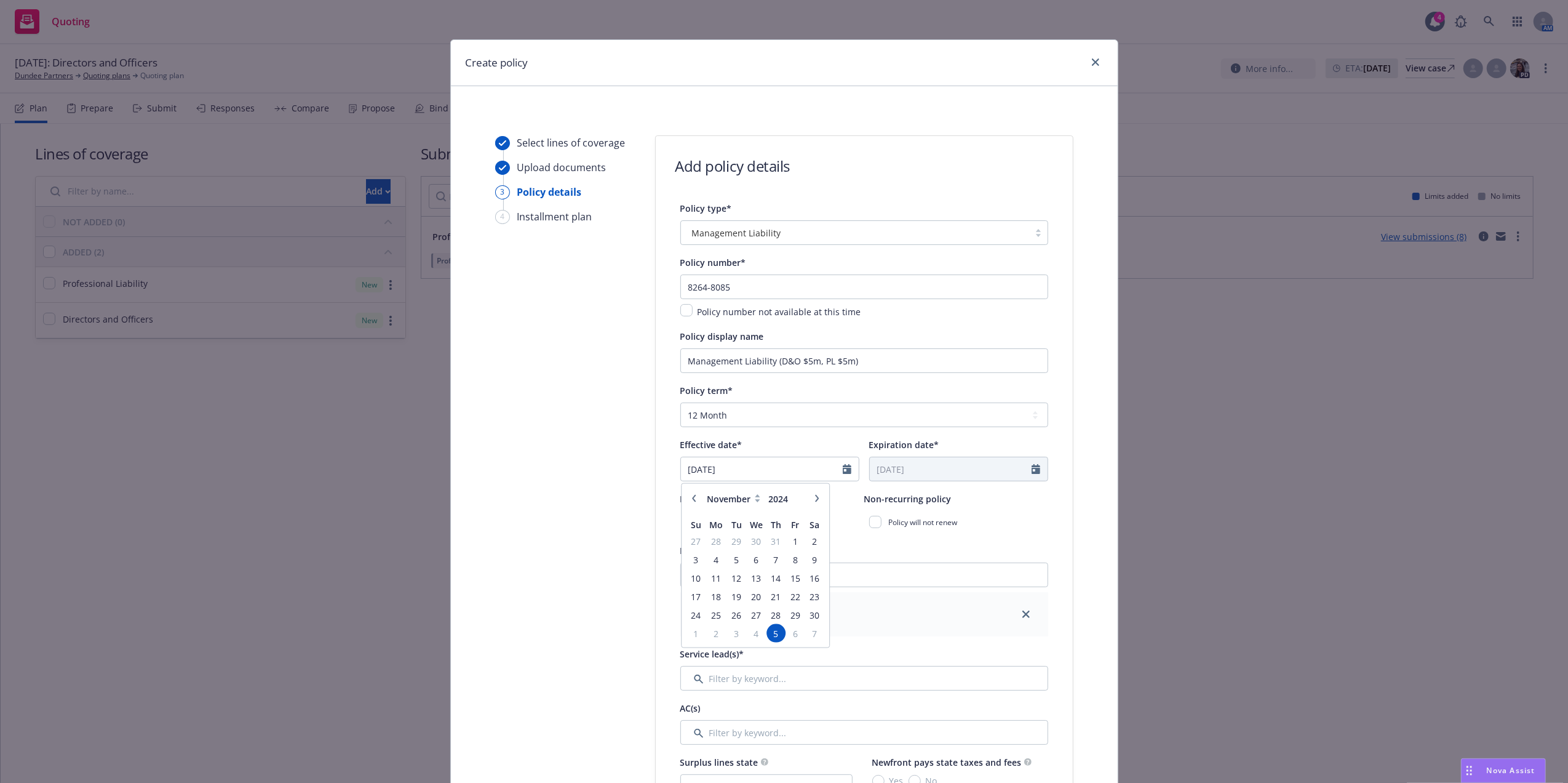
click at [690, 496] on icon "button" at bounding box center [694, 499] width 7 height 7
click at [815, 500] on button "button" at bounding box center [817, 499] width 15 height 15
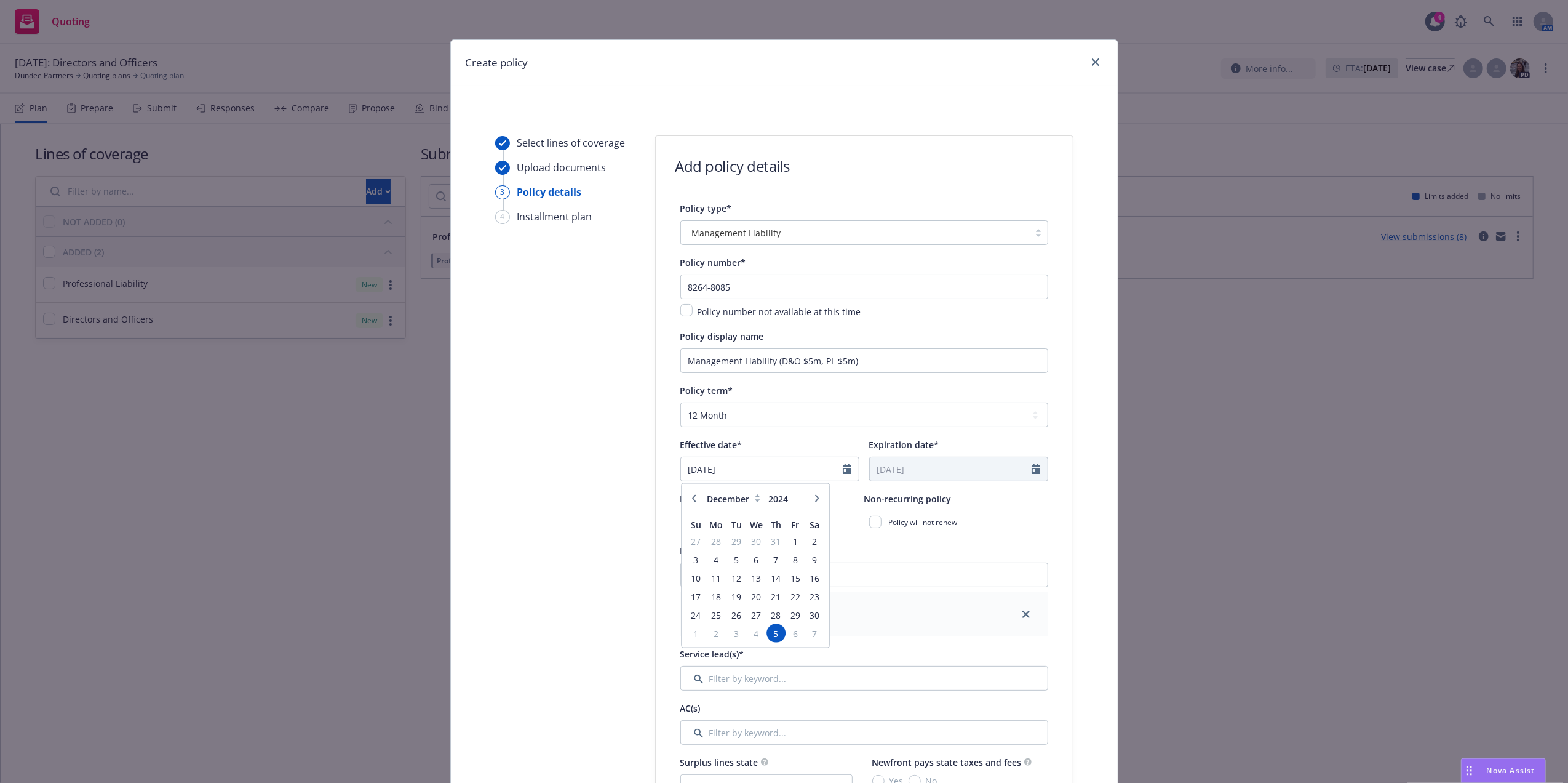
click at [815, 500] on button "button" at bounding box center [817, 499] width 15 height 15
select select "1"
type input "2025"
click at [815, 500] on button "button" at bounding box center [817, 499] width 15 height 15
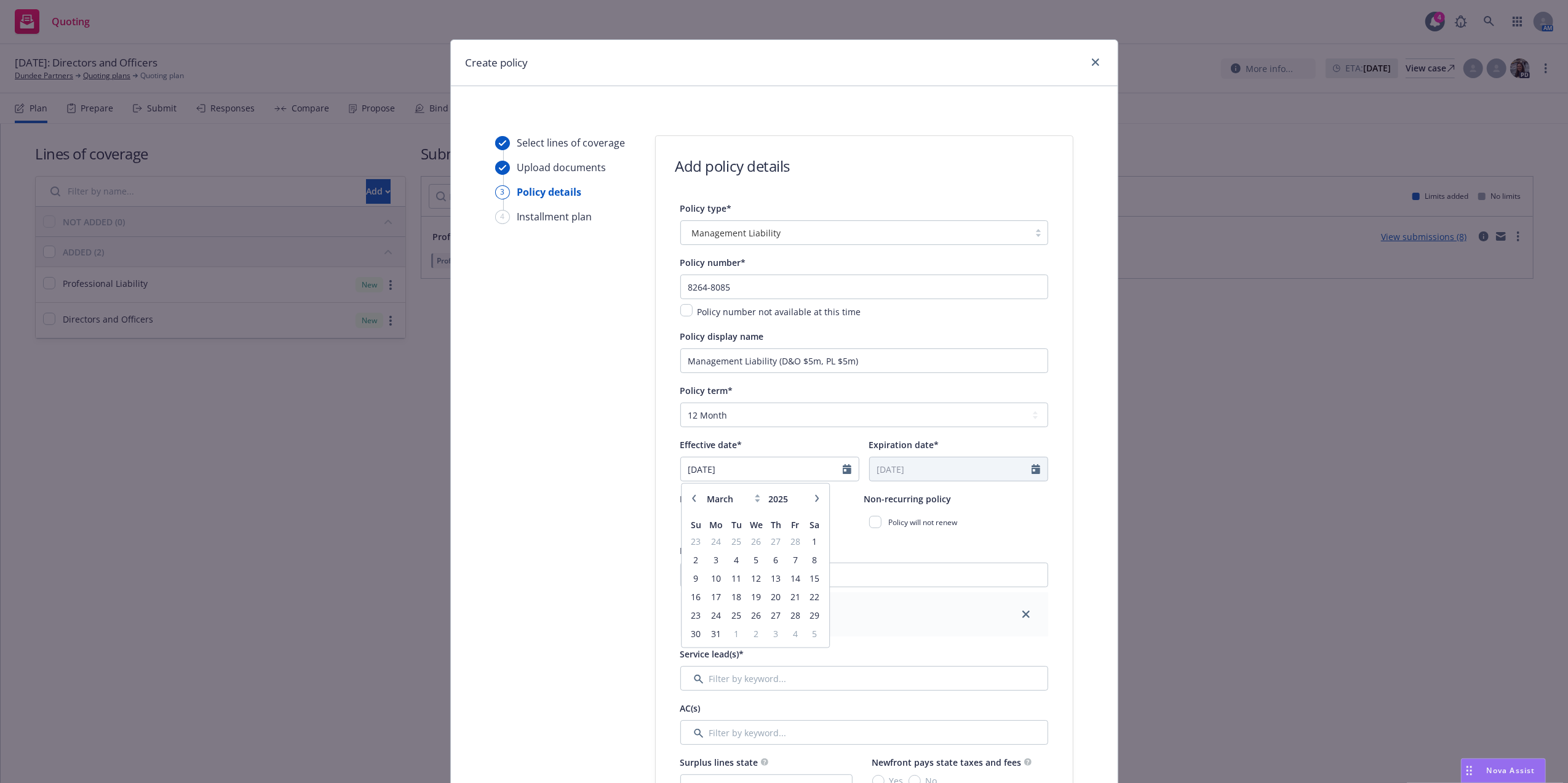
click at [815, 500] on button "button" at bounding box center [817, 499] width 15 height 15
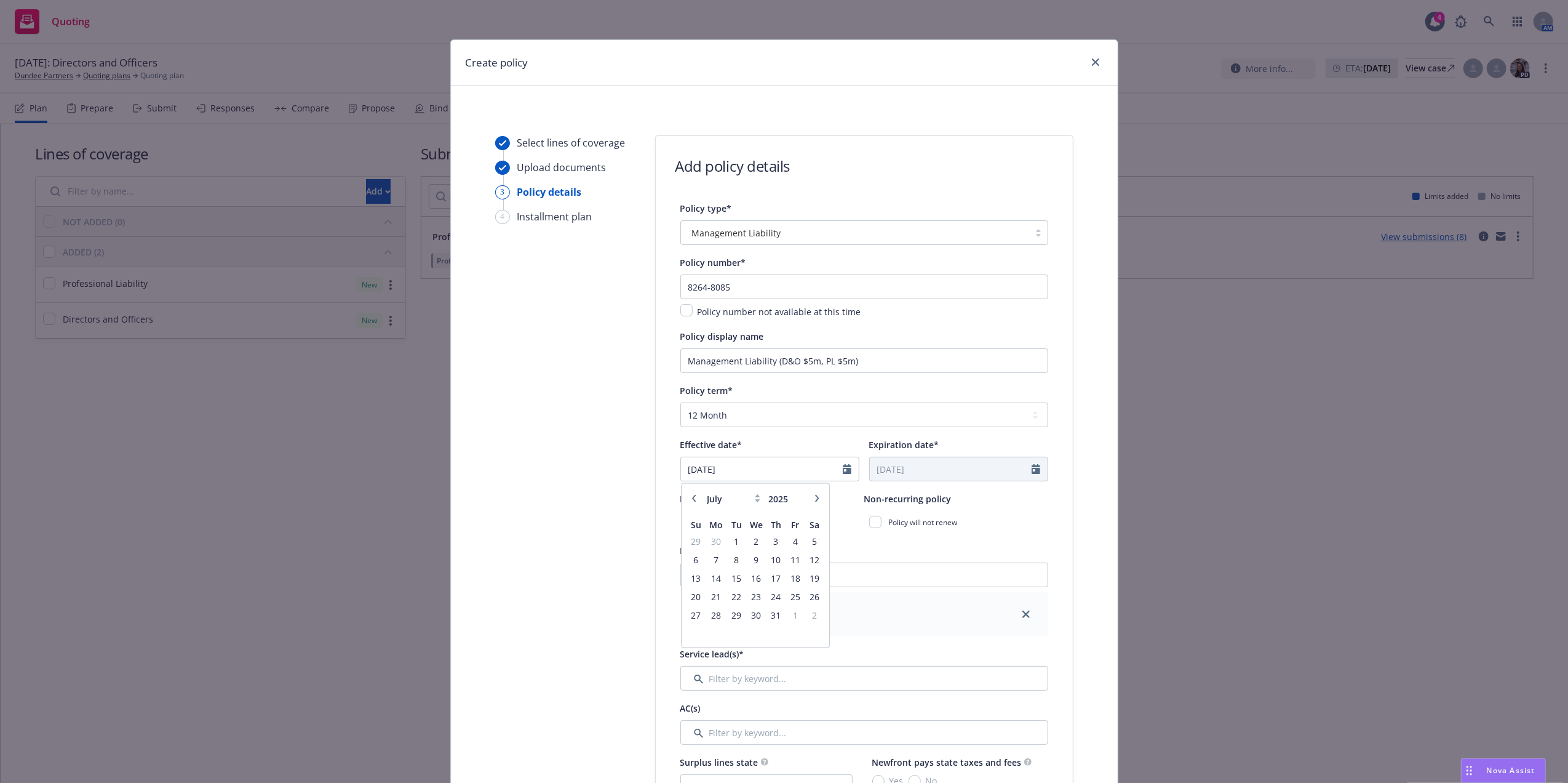
select select "8"
click at [729, 579] on span "12" at bounding box center [737, 578] width 16 height 16
type input "[DATE]"
click at [1034, 513] on div "Policy will not renew" at bounding box center [956, 522] width 184 height 22
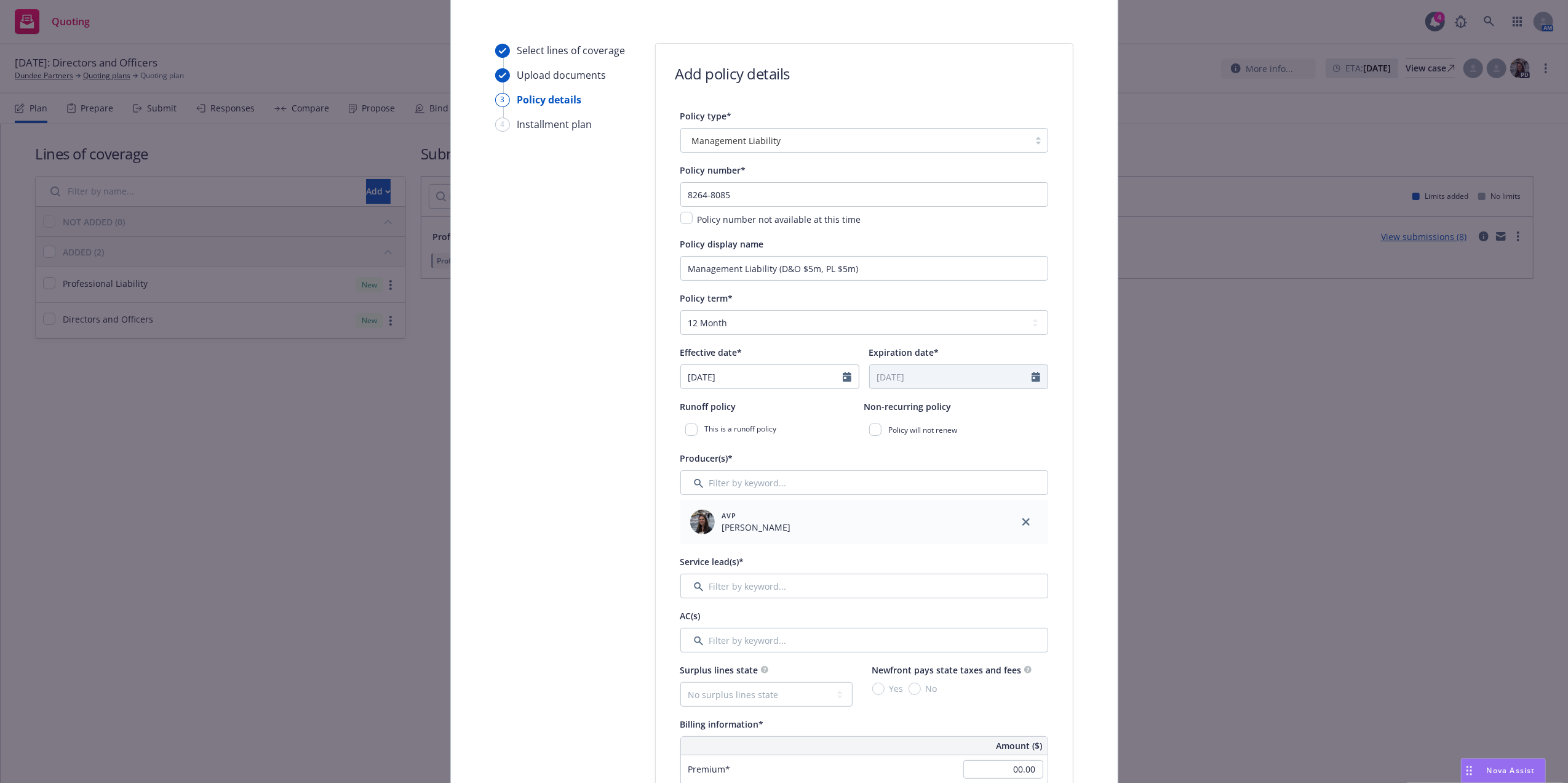
scroll to position [134, 0]
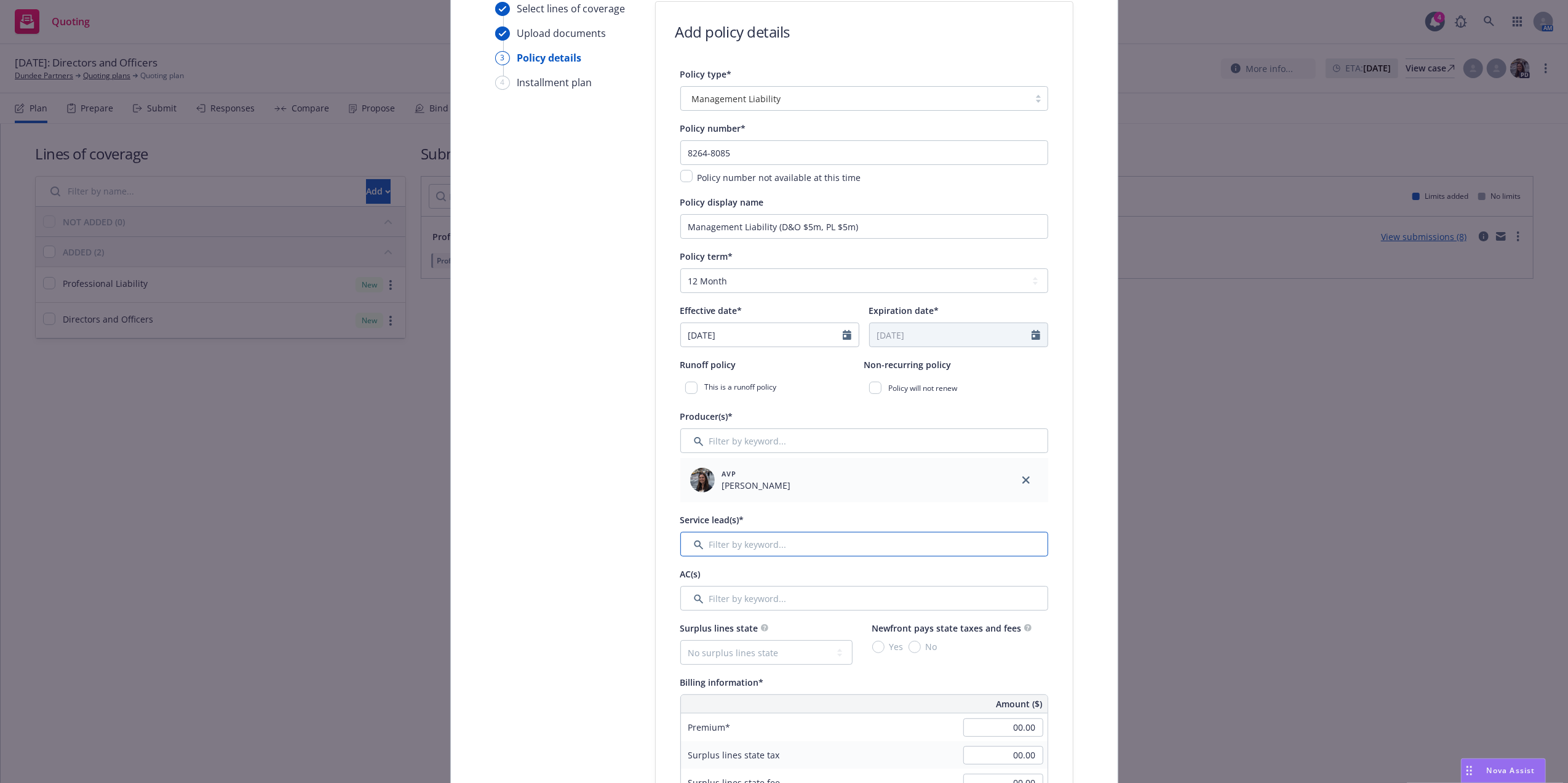
click at [928, 542] on input "Filter by keyword..." at bounding box center [864, 544] width 368 height 24
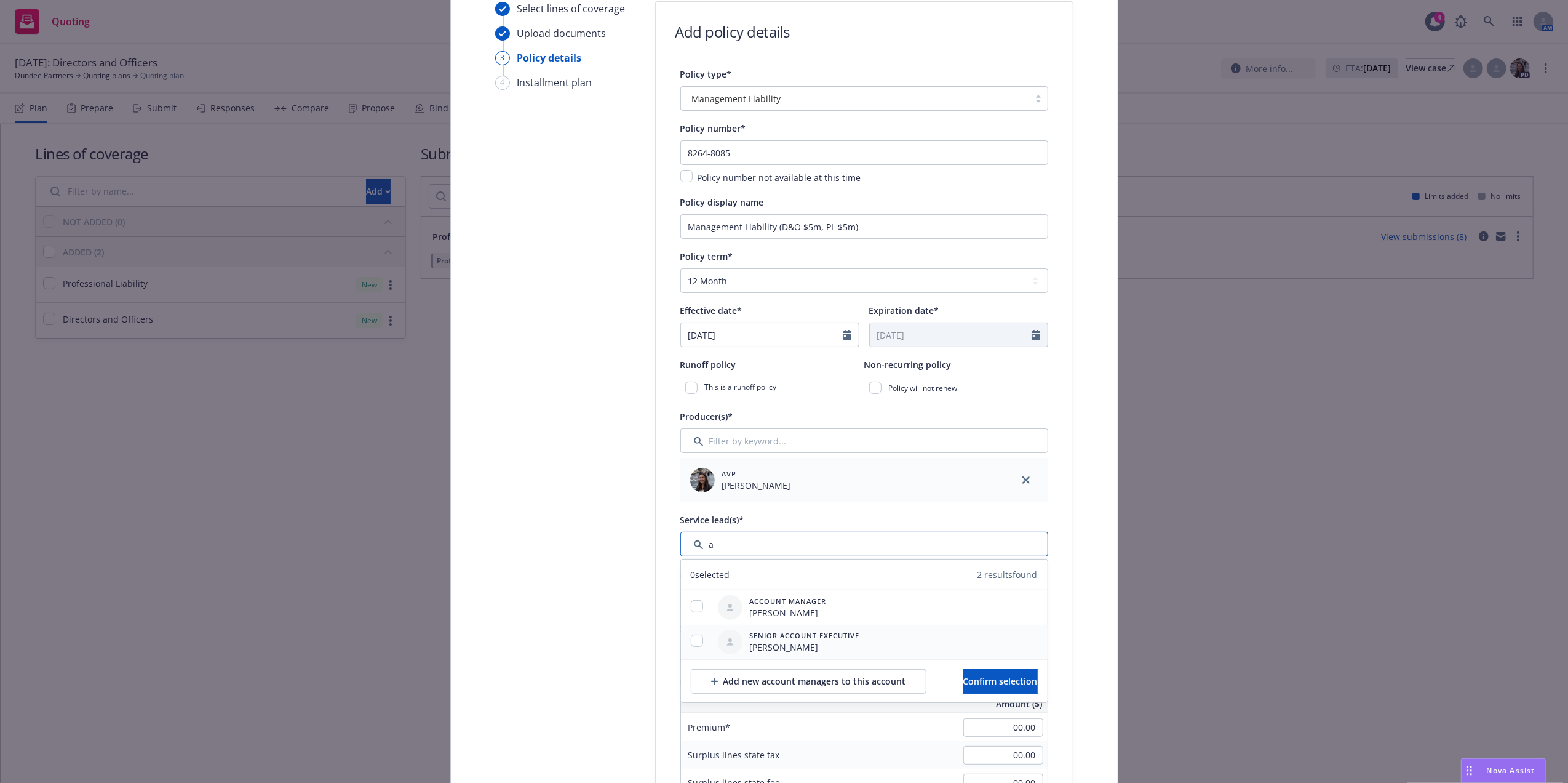
type input "a"
click at [691, 642] on input "checkbox" at bounding box center [697, 641] width 13 height 13
checkbox input "true"
click at [688, 599] on div at bounding box center [697, 607] width 32 height 35
click at [691, 606] on input "checkbox" at bounding box center [697, 606] width 13 height 13
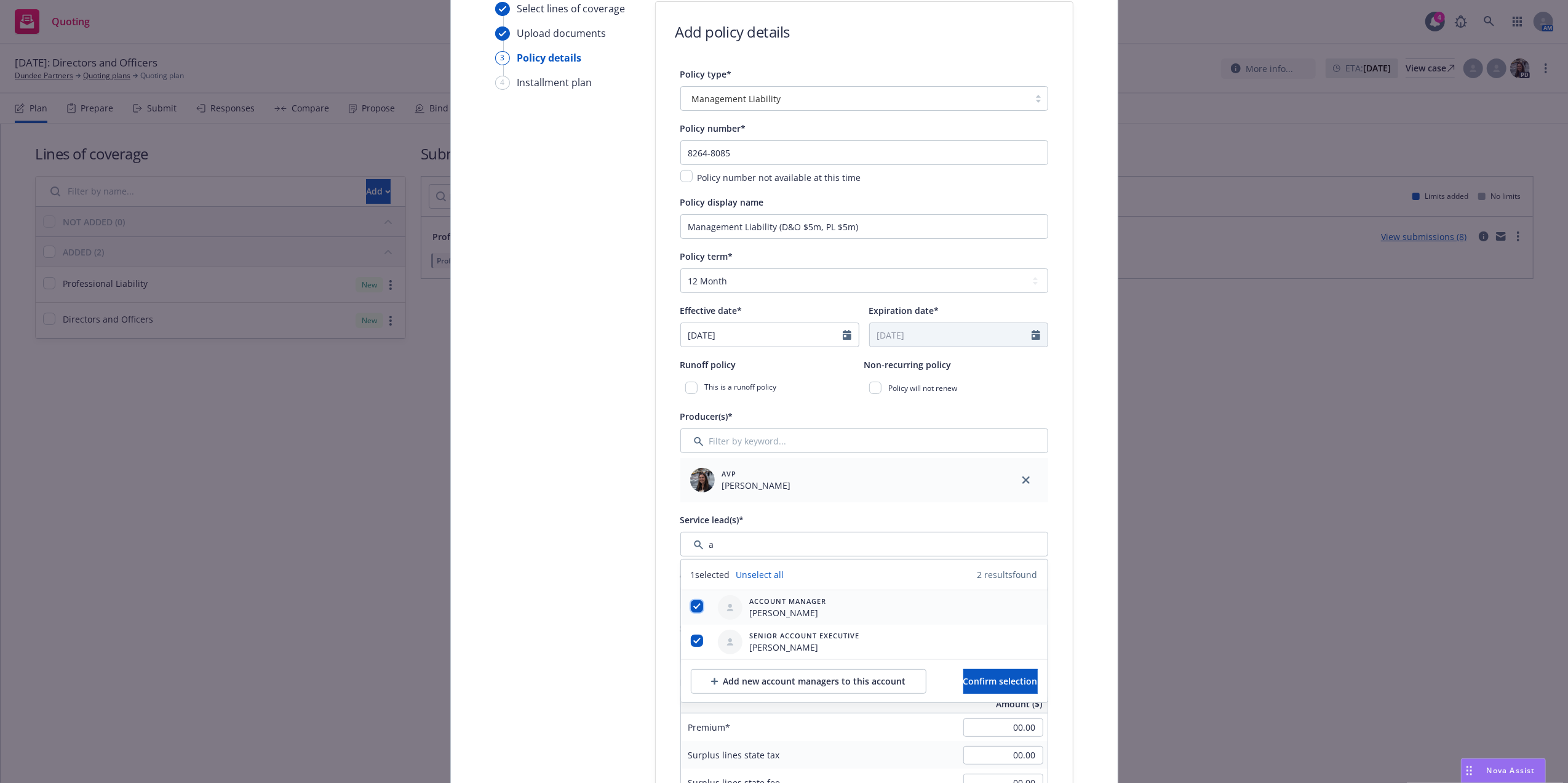
checkbox input "true"
click at [963, 679] on span "Confirm selection" at bounding box center [1000, 681] width 75 height 12
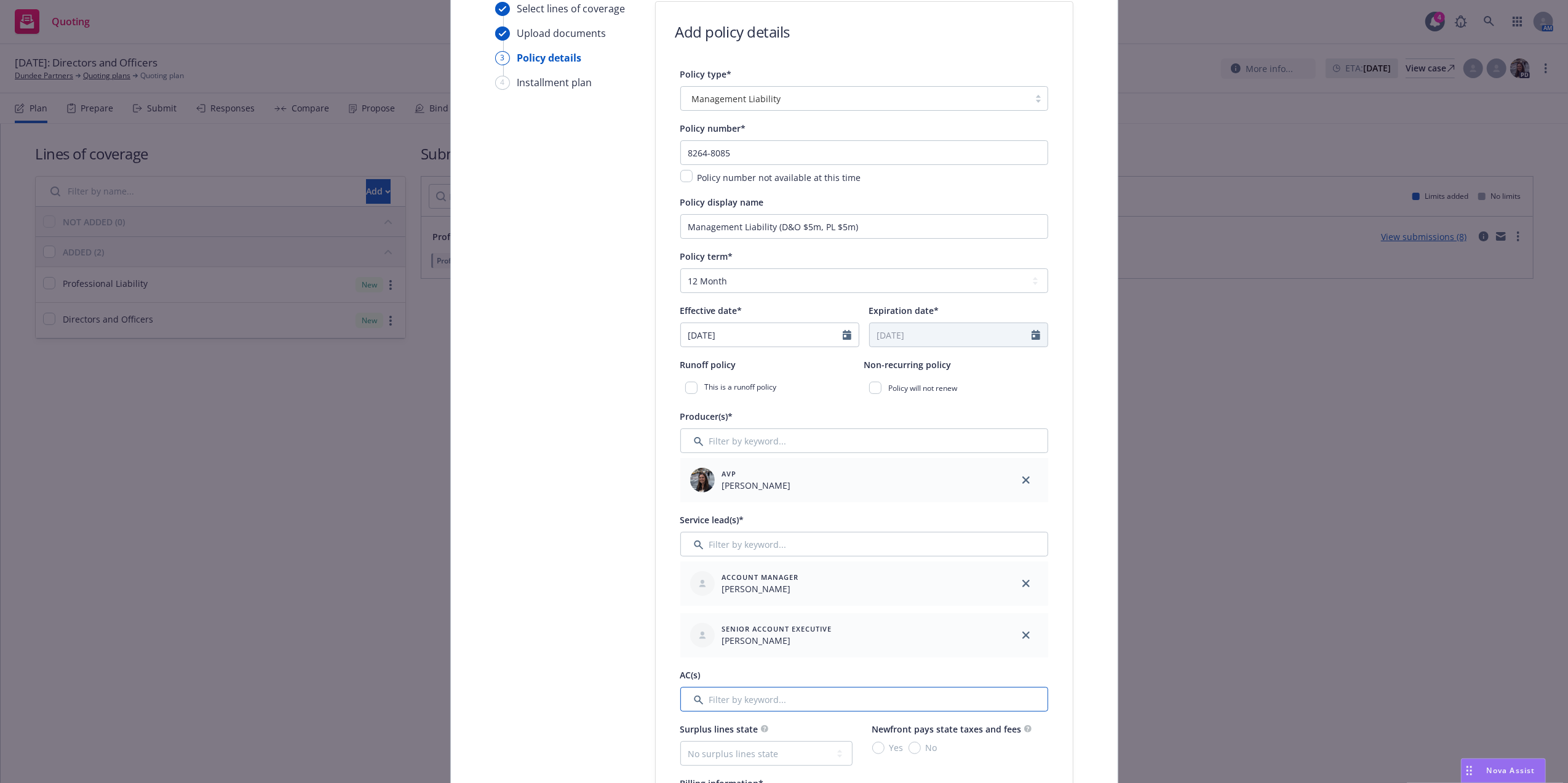
click at [754, 690] on input "Filter by keyword..." at bounding box center [864, 699] width 368 height 24
type input "sa"
click at [685, 763] on div at bounding box center [697, 762] width 32 height 15
click at [691, 763] on input "checkbox" at bounding box center [697, 761] width 13 height 13
checkbox input "true"
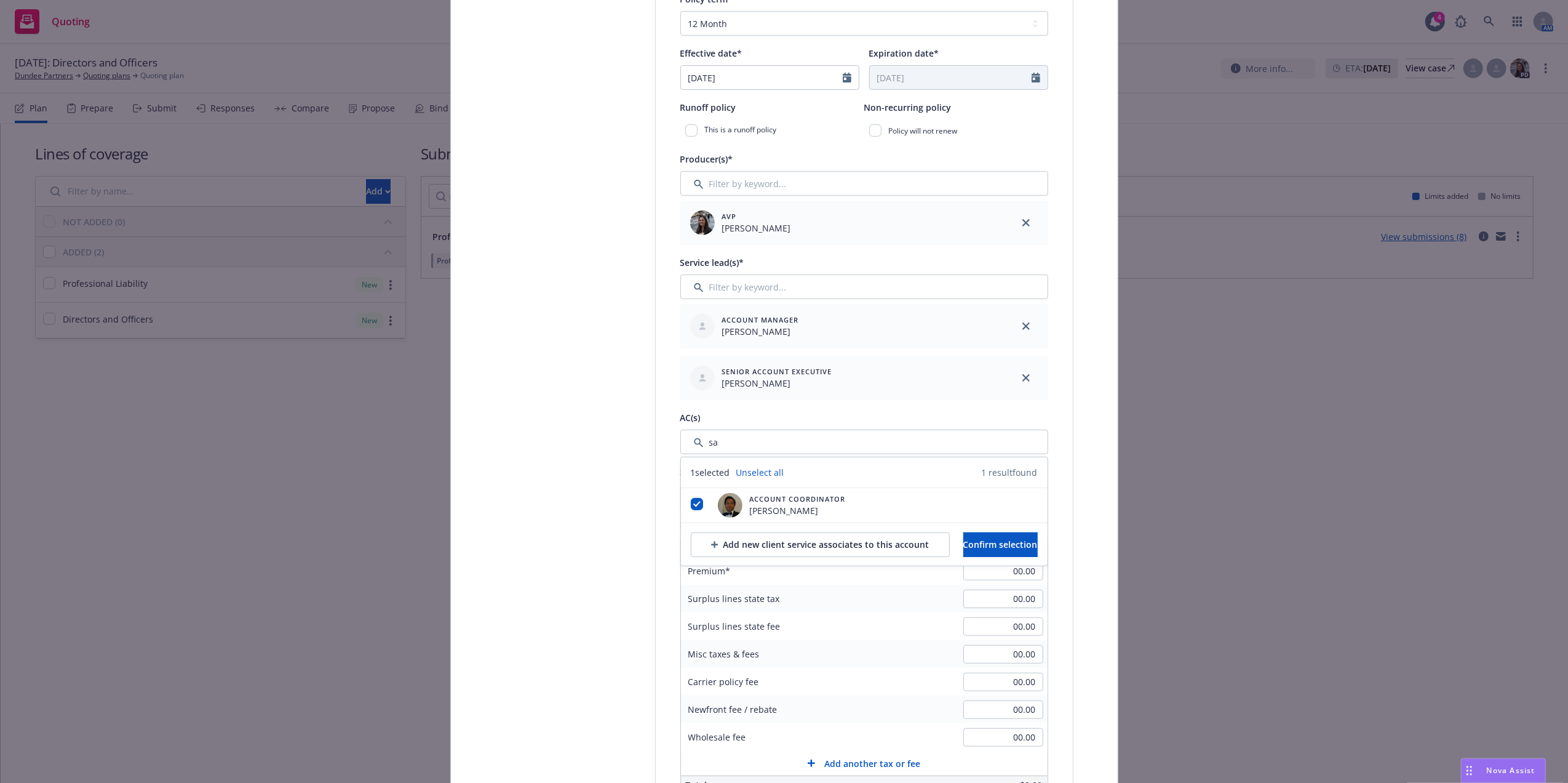
scroll to position [394, 0]
click at [1028, 544] on span "Confirm selection" at bounding box center [1000, 542] width 75 height 12
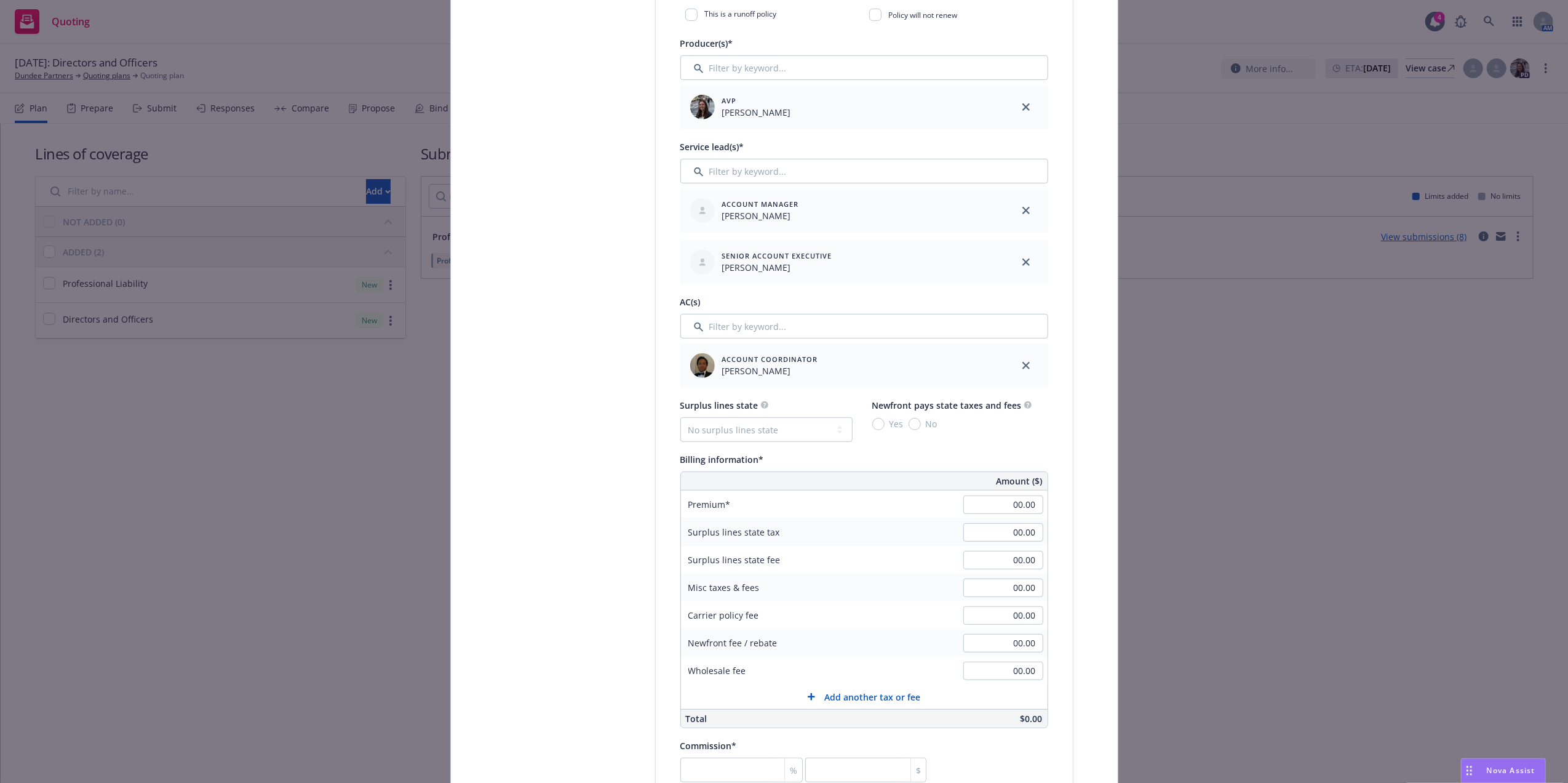
scroll to position [516, 0]
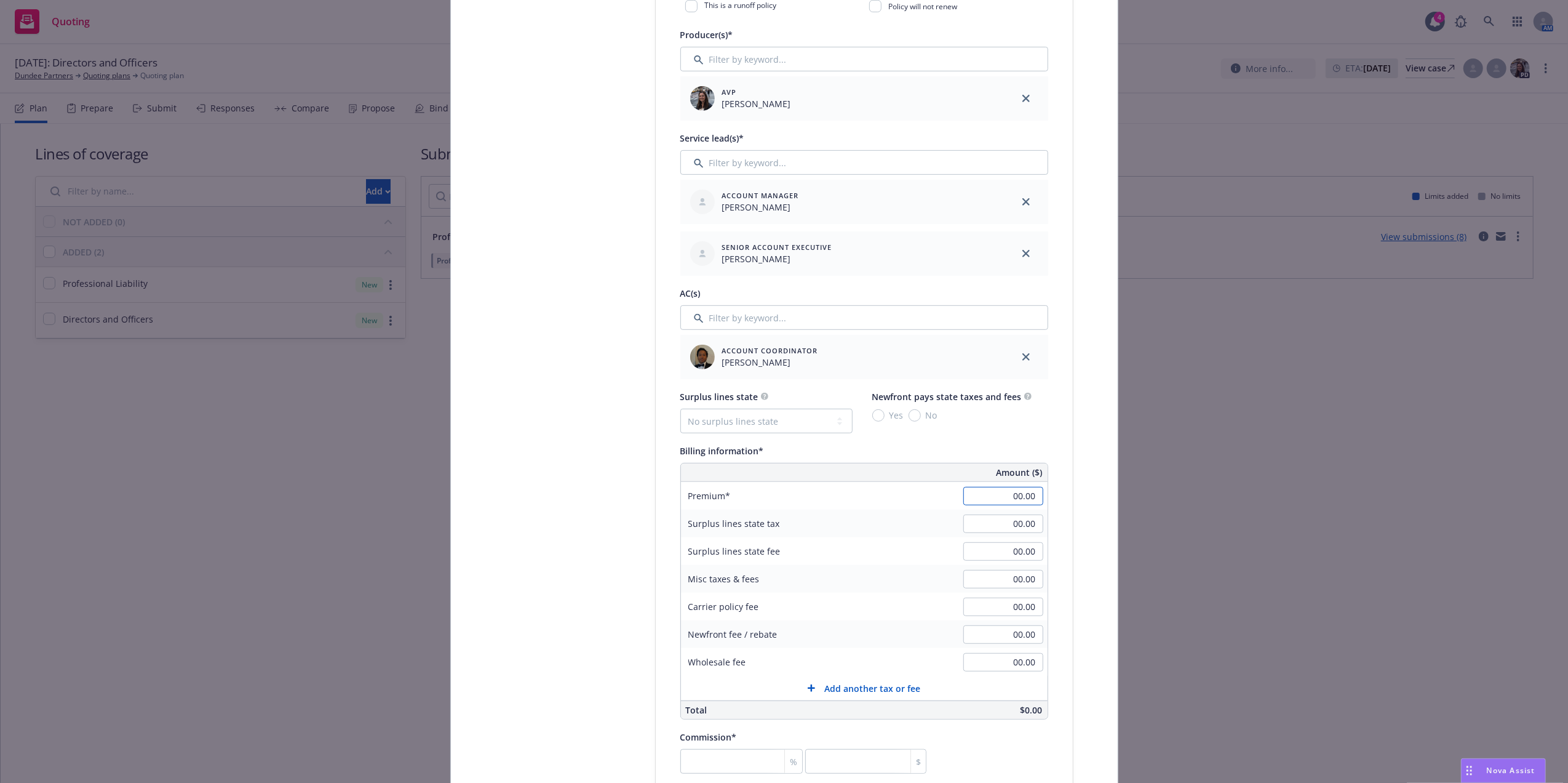
click at [1017, 497] on input "00.00" at bounding box center [1003, 496] width 80 height 19
paste input "94,796"
type input "94,796.00"
click at [1046, 471] on div "Policy type* Management Liability Policy number* 8264-8085 Policy number not av…" at bounding box center [864, 516] width 417 height 1662
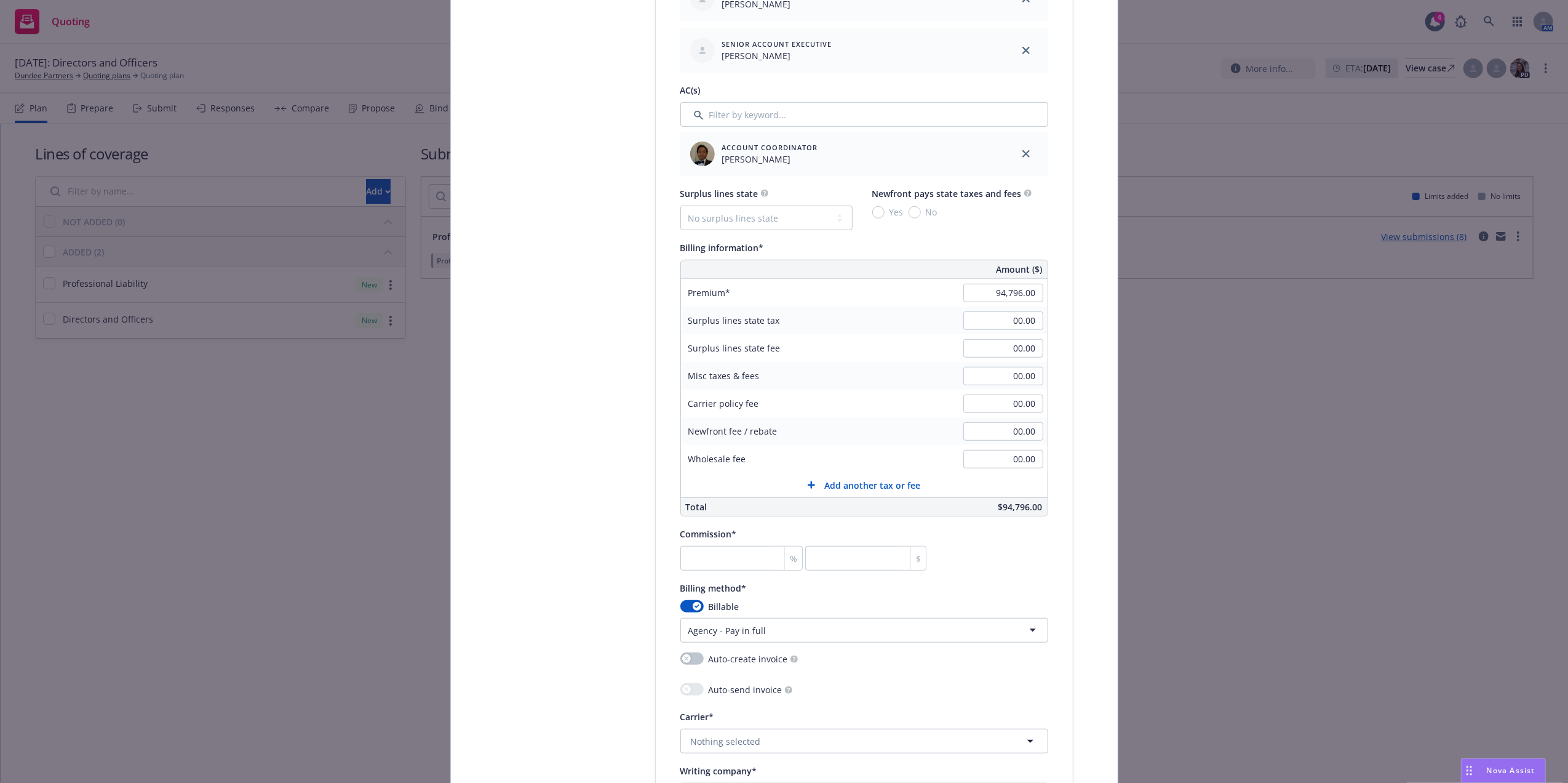
scroll to position [732, 0]
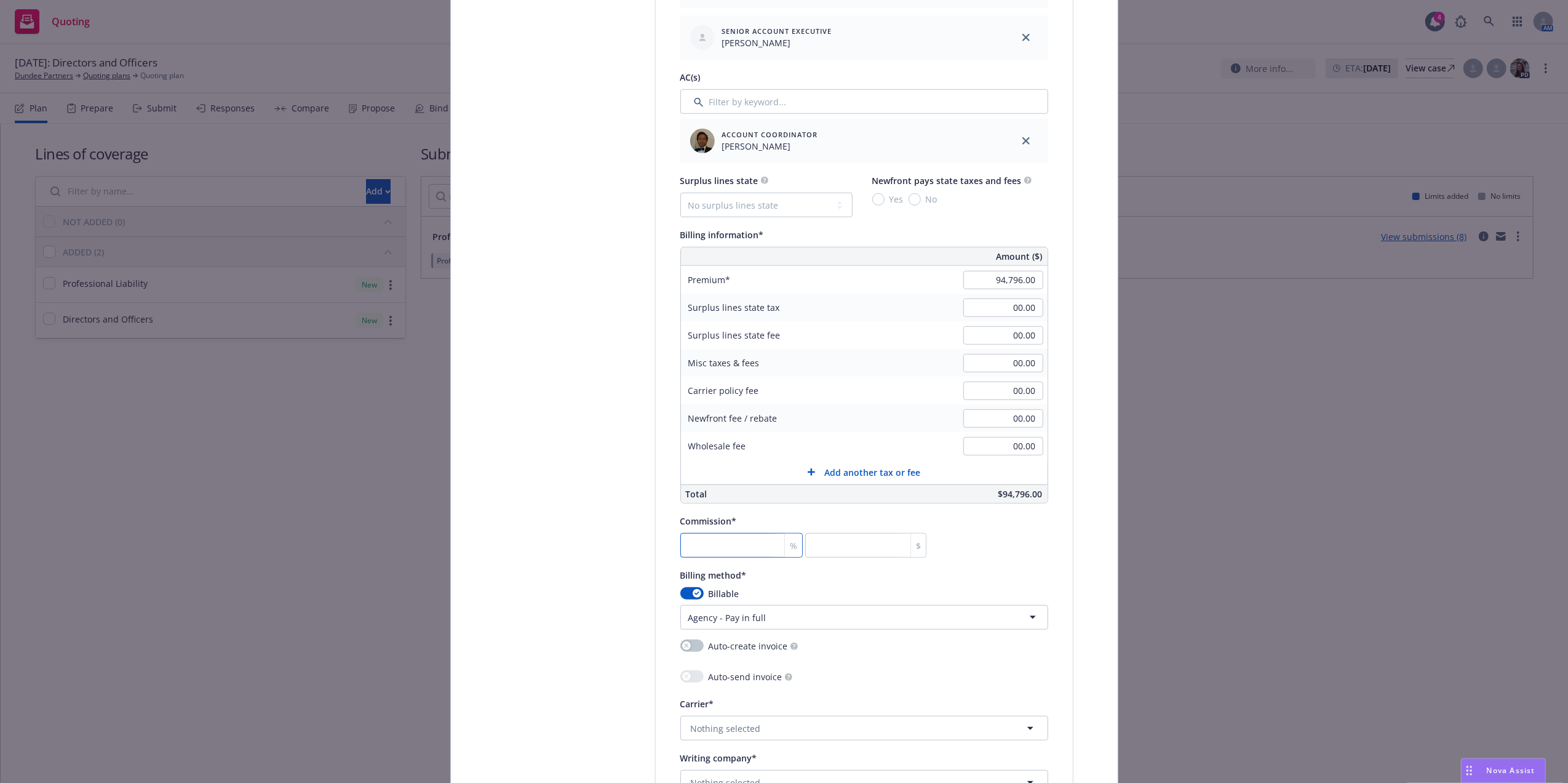
click at [692, 544] on input "number" at bounding box center [742, 545] width 123 height 24
type input "1"
type input "947.96"
type input "17"
type input "16115.32"
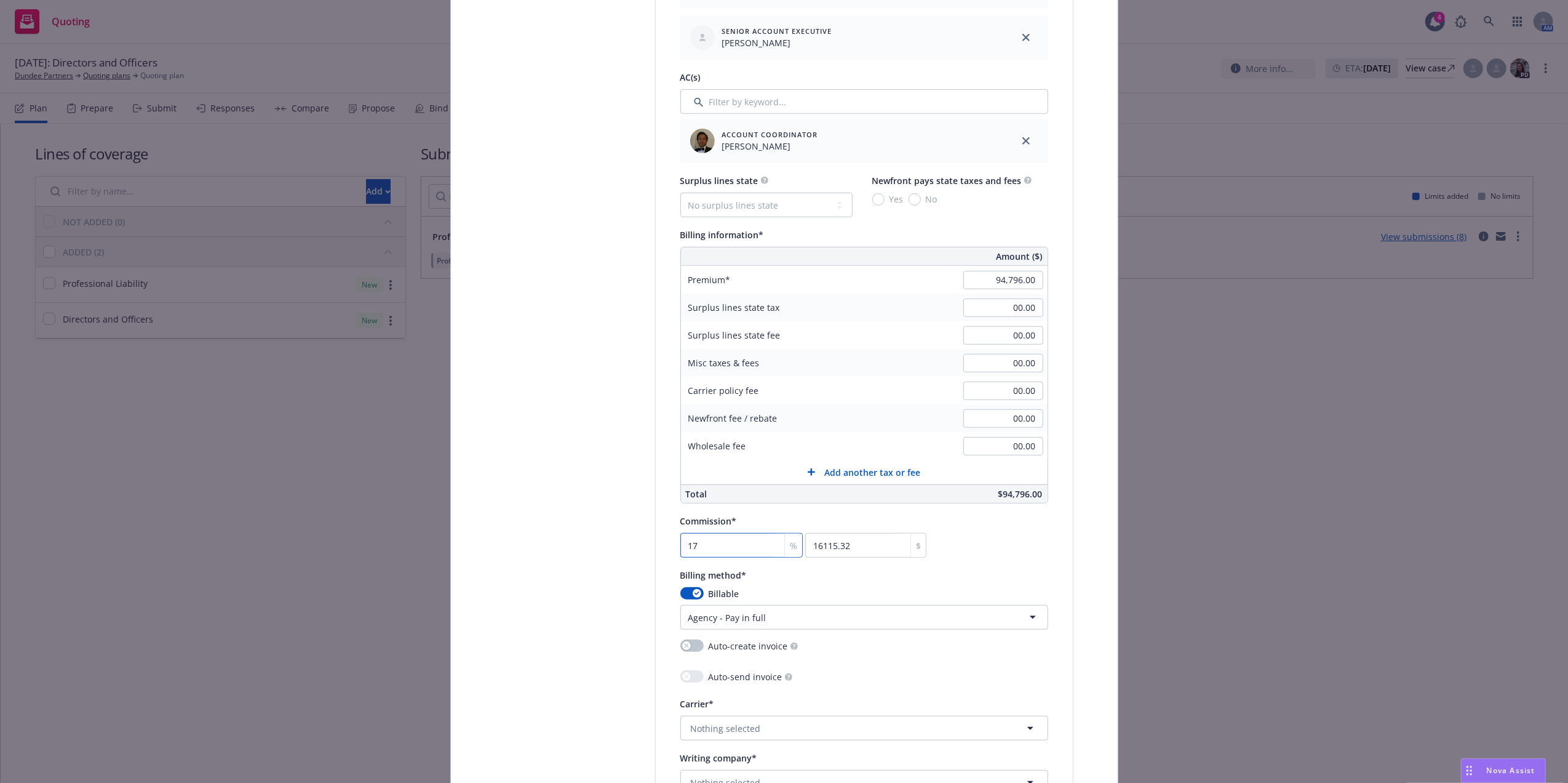
type input "17.5"
type input "16589.3"
type input "17.5"
click at [951, 521] on div "Commission* 17.5 % 16589.3 $" at bounding box center [864, 536] width 368 height 44
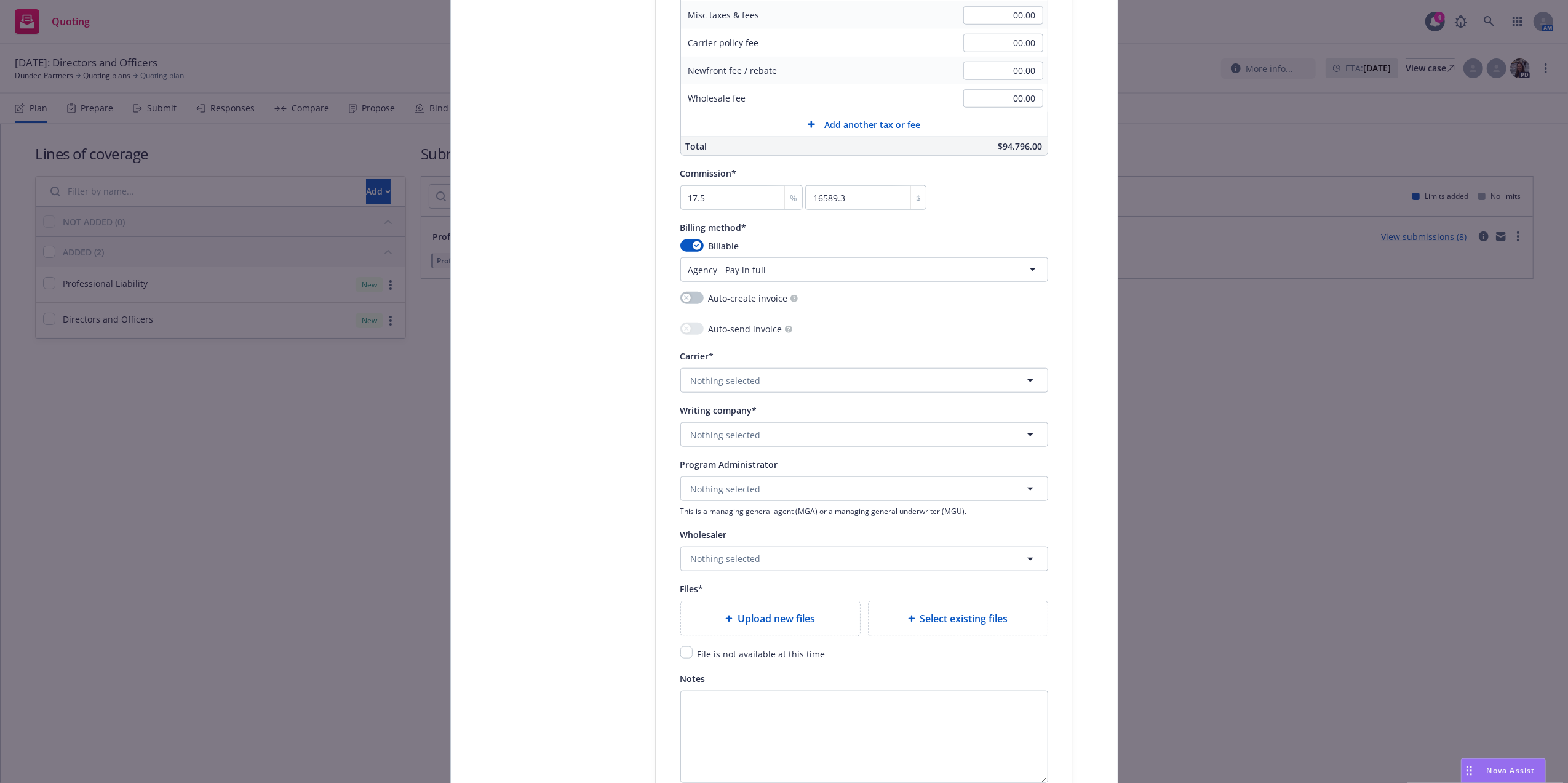
scroll to position [1125, 0]
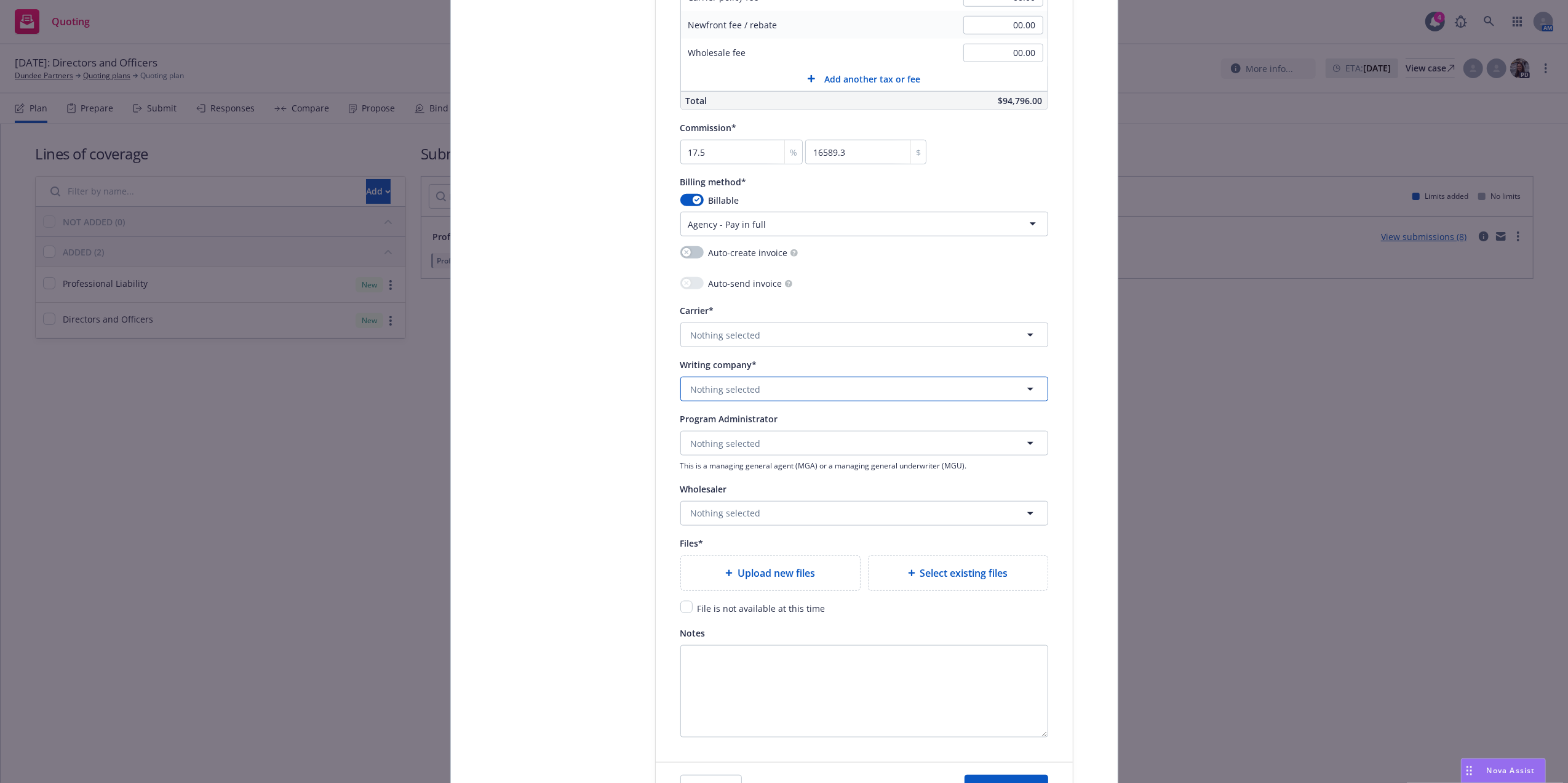
click at [748, 384] on span "Nothing selected" at bounding box center [726, 389] width 70 height 13
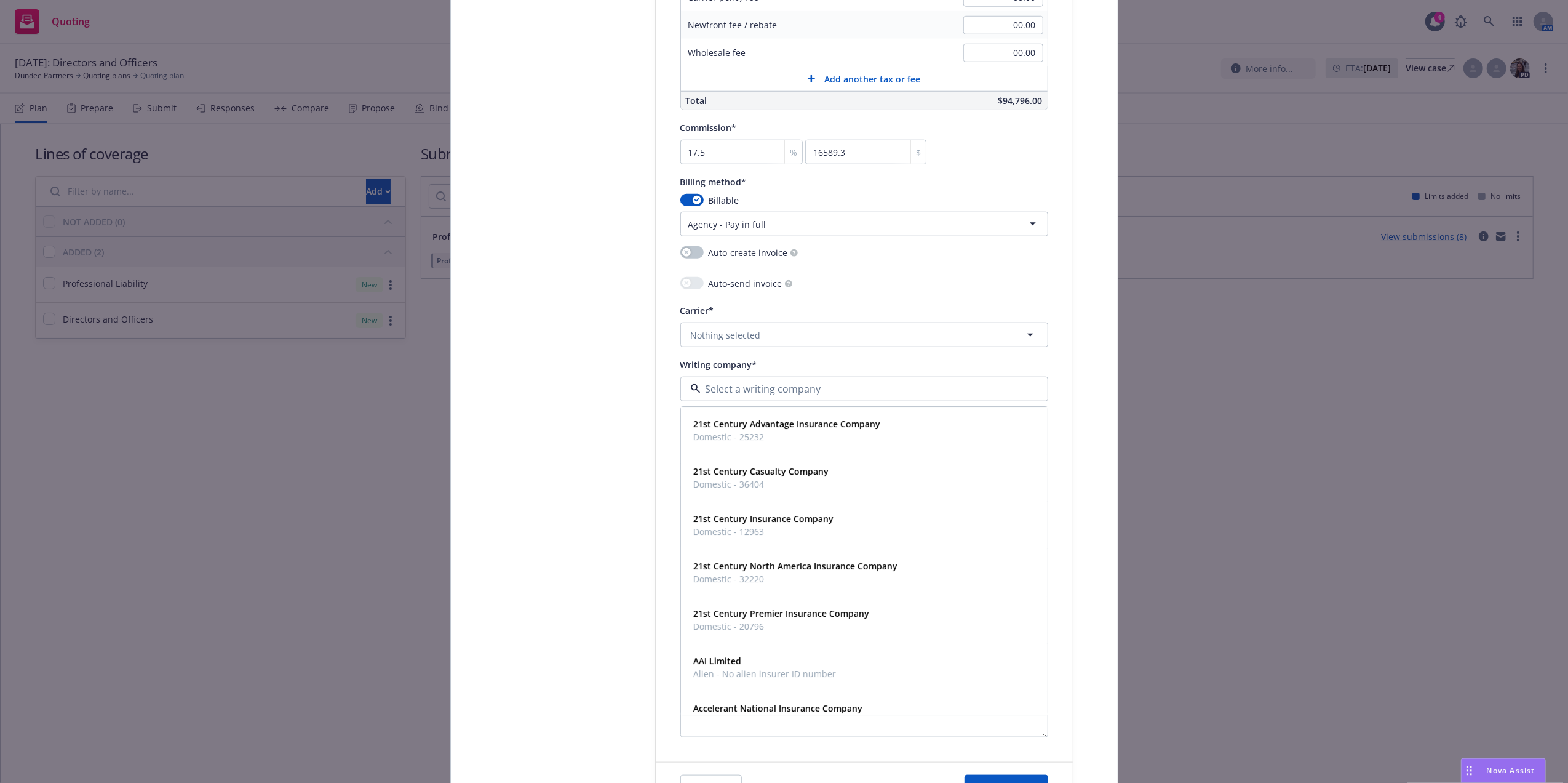
paste input "94,796.00"
type input "fed"
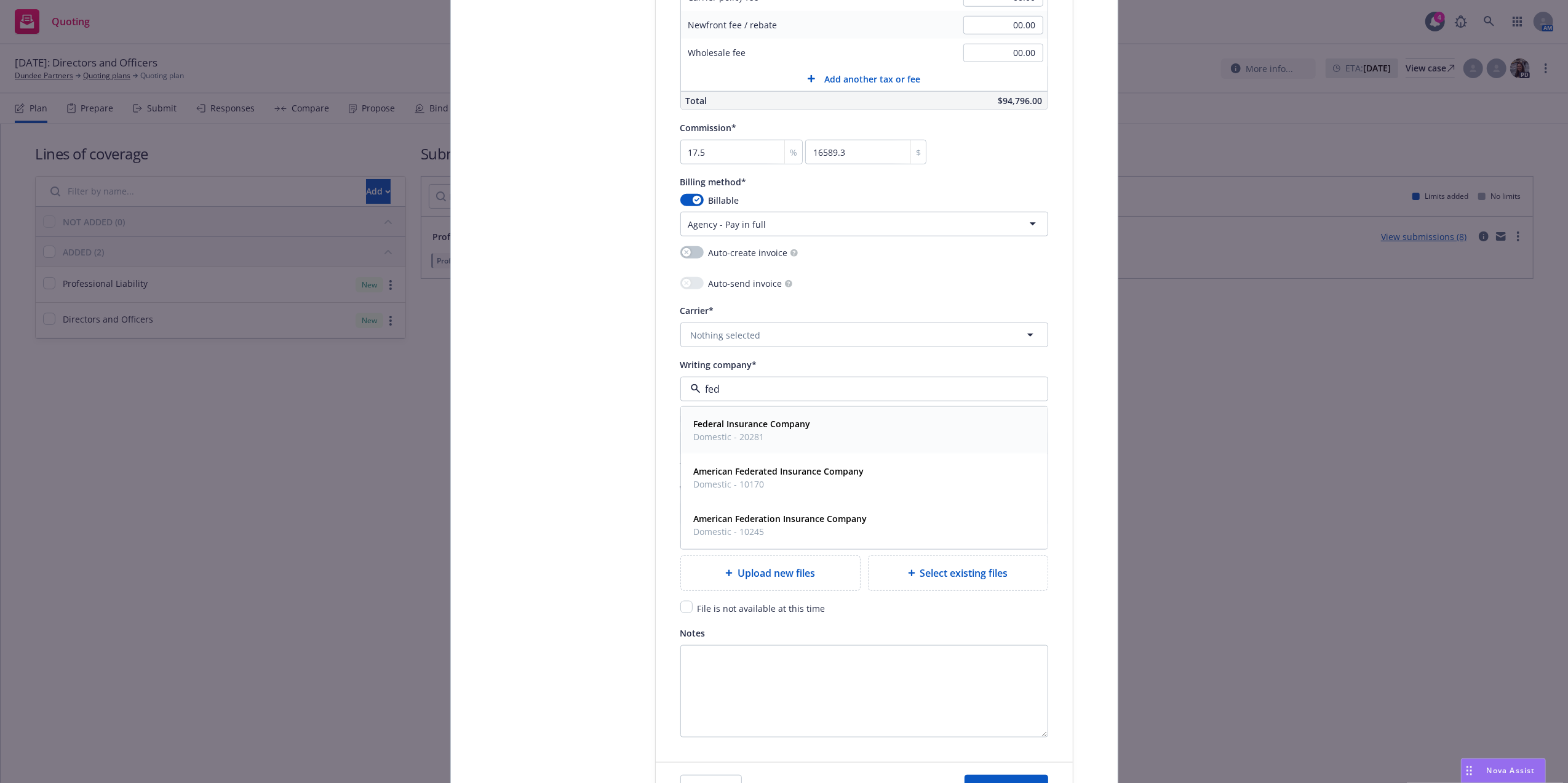
click at [783, 436] on span "Domestic - 20281" at bounding box center [752, 436] width 117 height 13
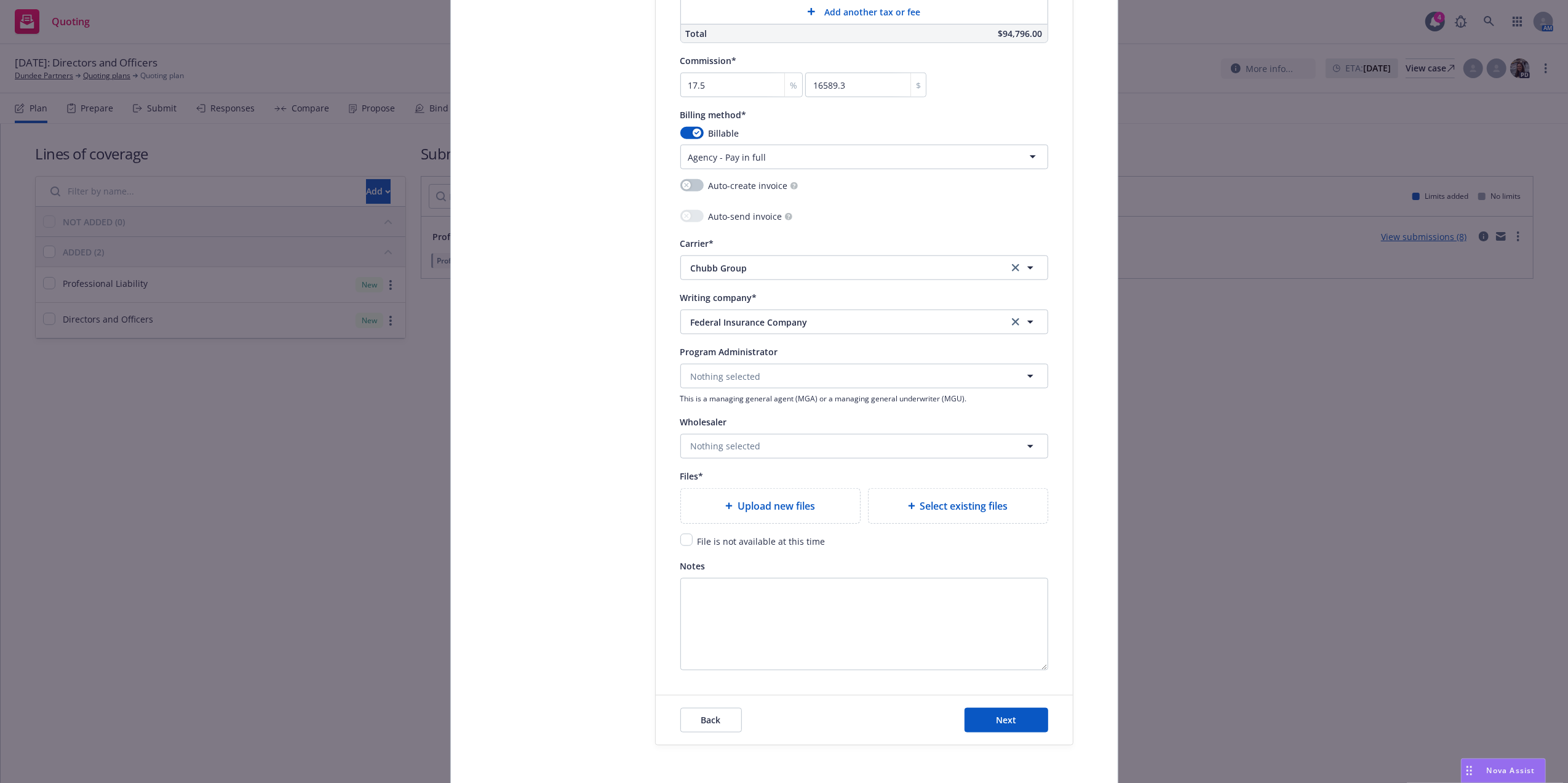
scroll to position [1273, 0]
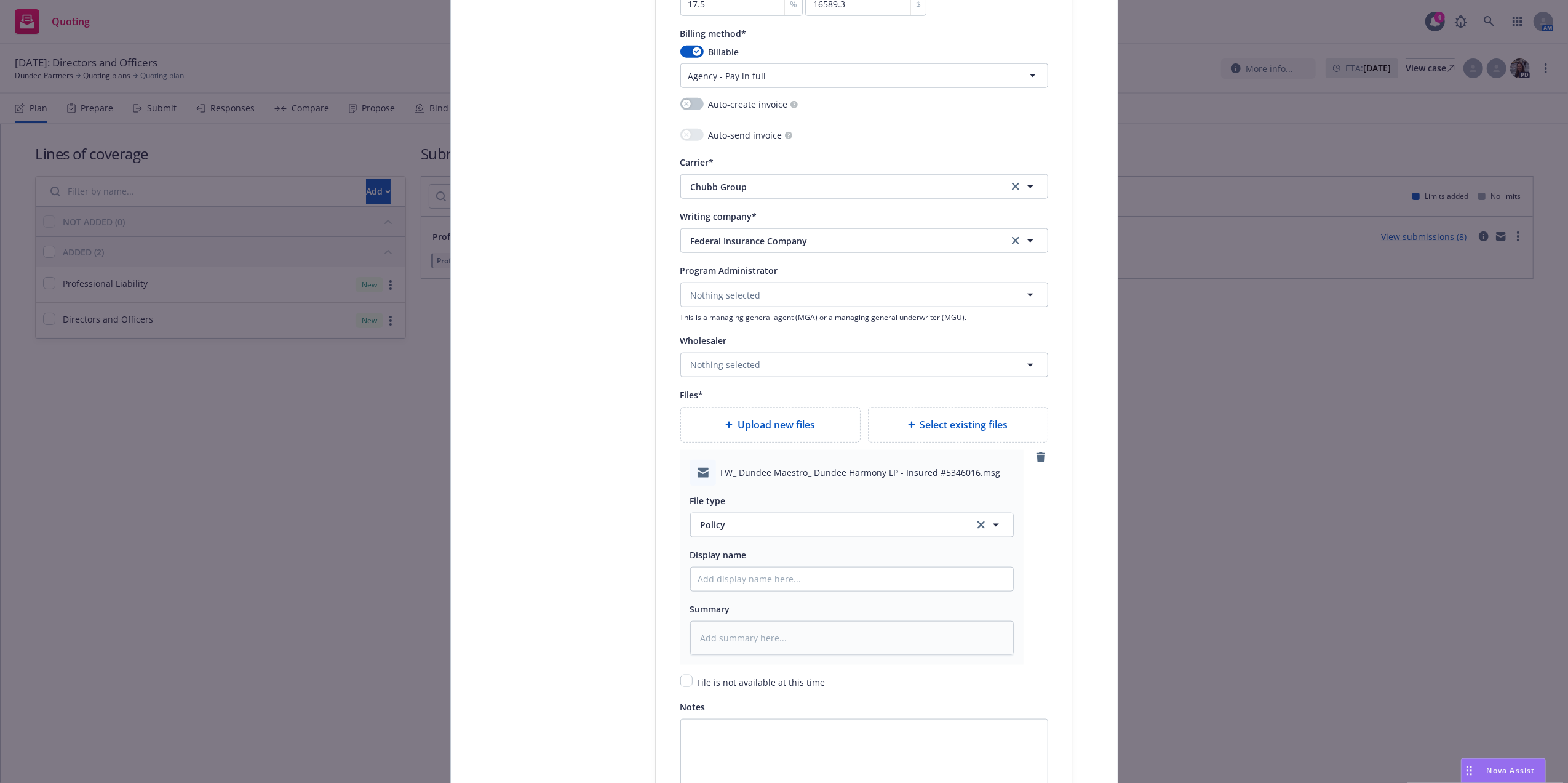
type textarea "x"
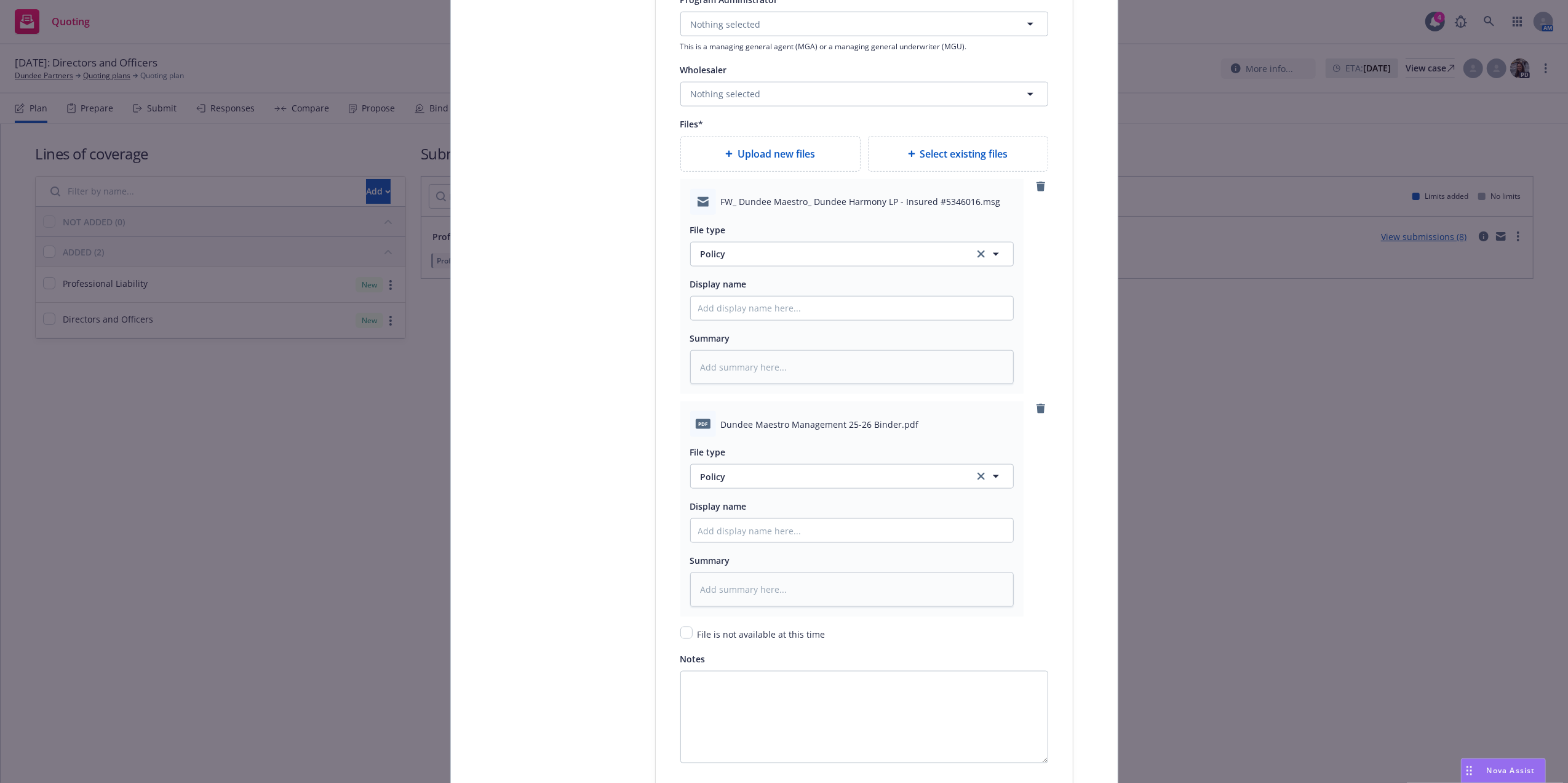
scroll to position [1586, 0]
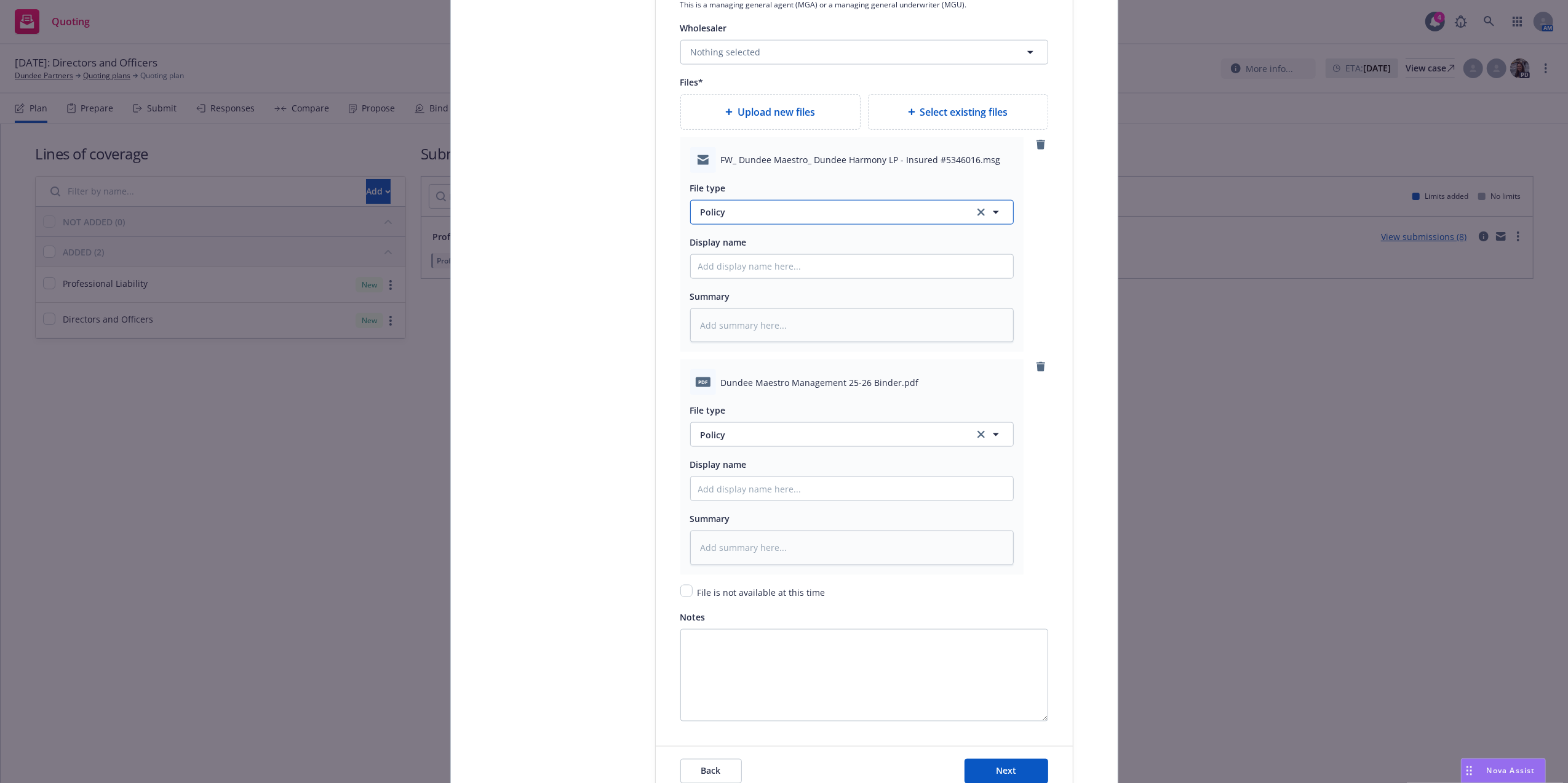
click at [749, 217] on span "Policy" at bounding box center [830, 212] width 259 height 13
type input "email"
click at [780, 245] on div "Email" at bounding box center [851, 247] width 307 height 18
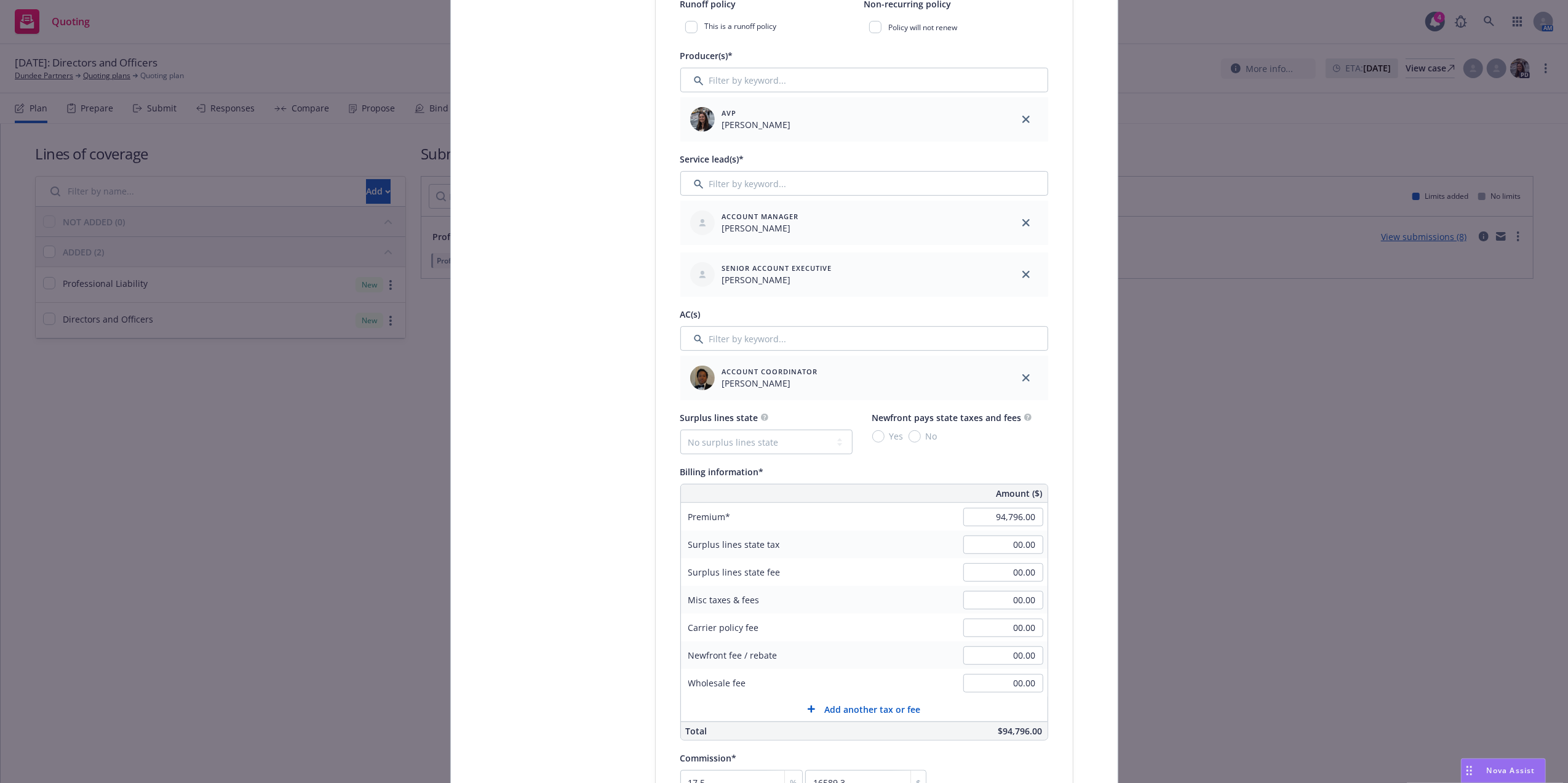
scroll to position [0, 0]
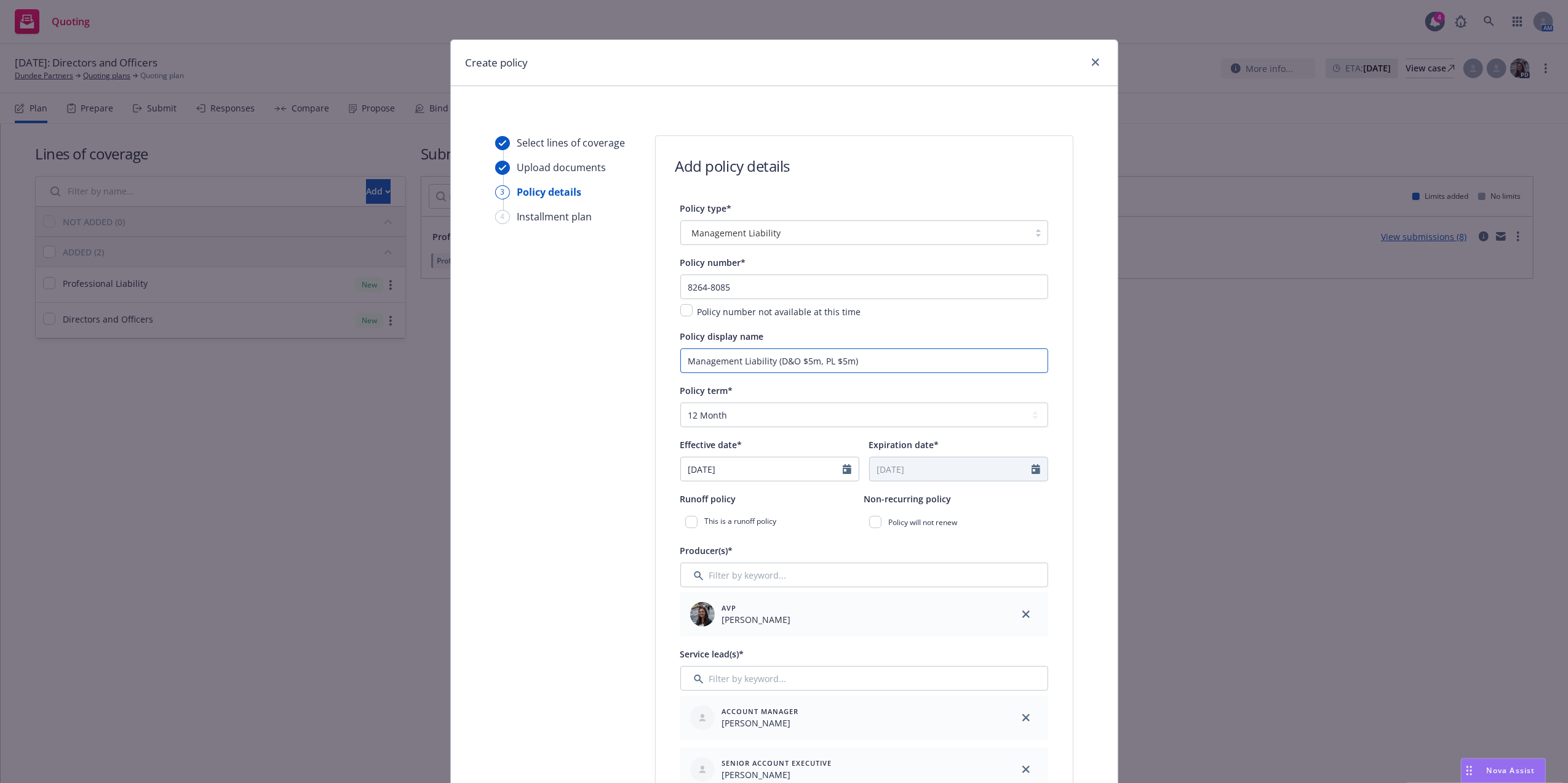
click at [827, 360] on input "Management Liability (D&O $5m, PL $5m)" at bounding box center [864, 360] width 368 height 24
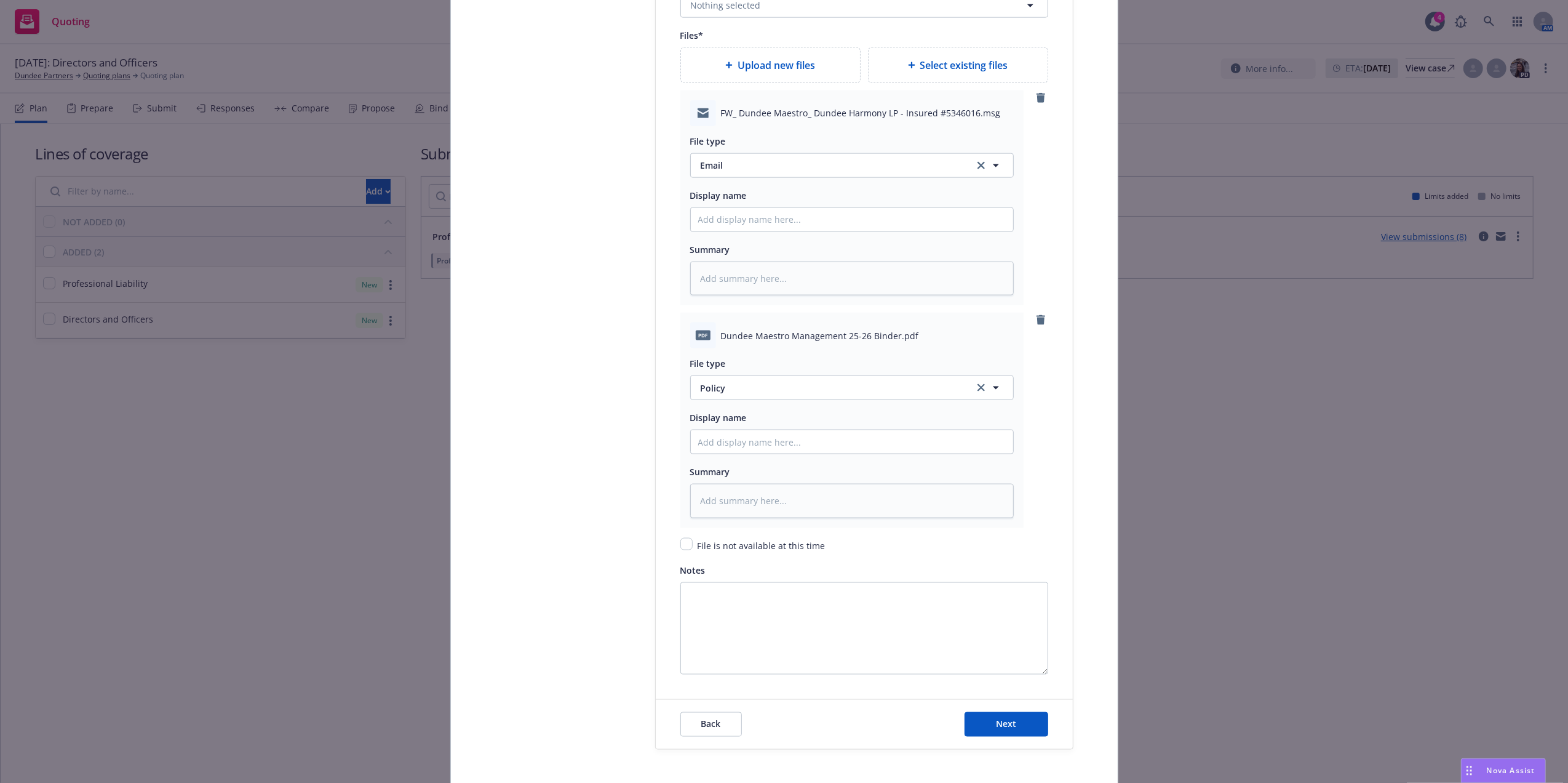
scroll to position [1625, 0]
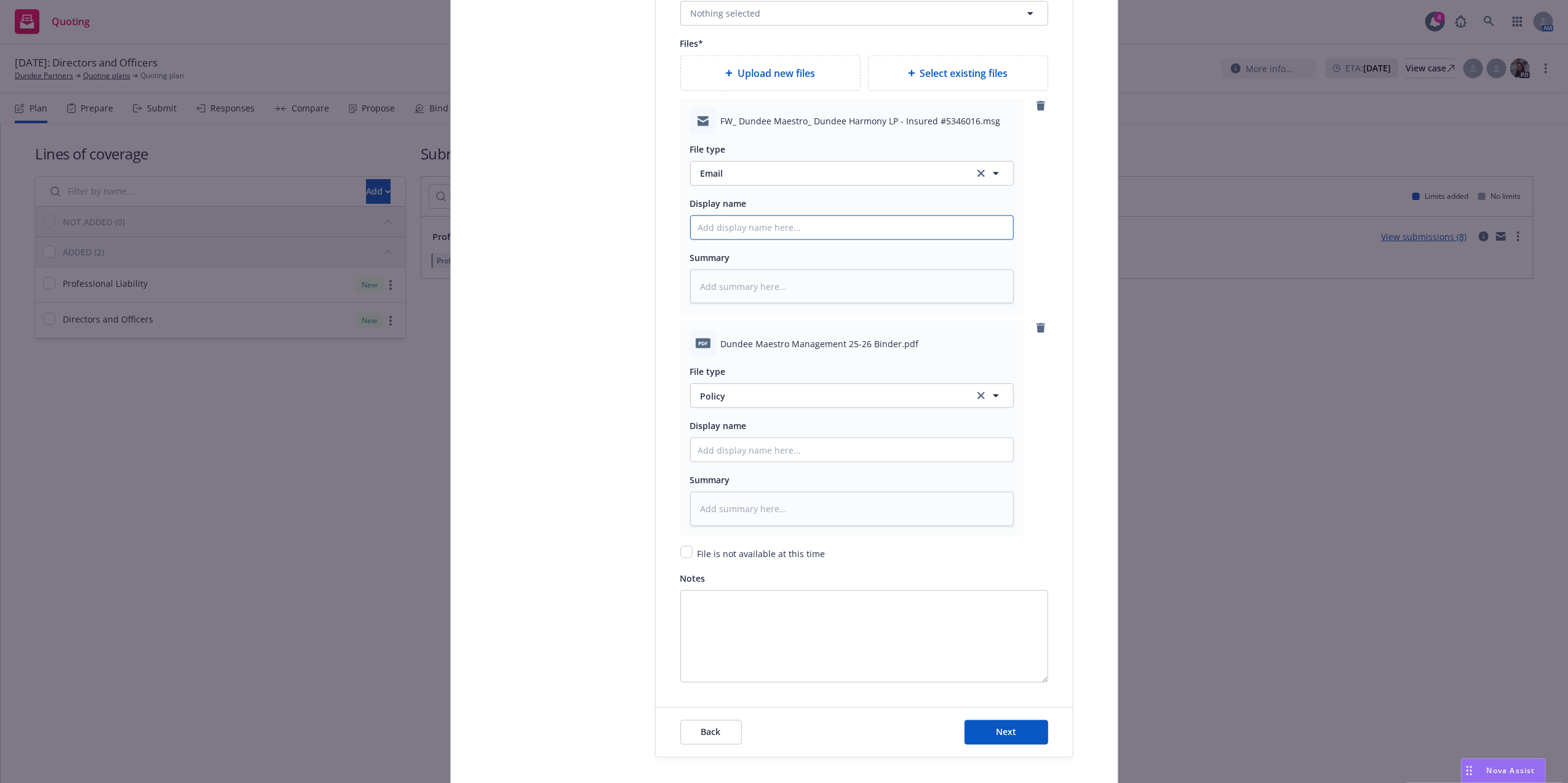
click at [808, 233] on input "Policy display name" at bounding box center [851, 228] width 322 height 24
paste input "Management Liability (D&O $5m, PL $5m)"
type textarea "x"
type input "Management Liability (D&O $5m, PL $5m)"
type textarea "x"
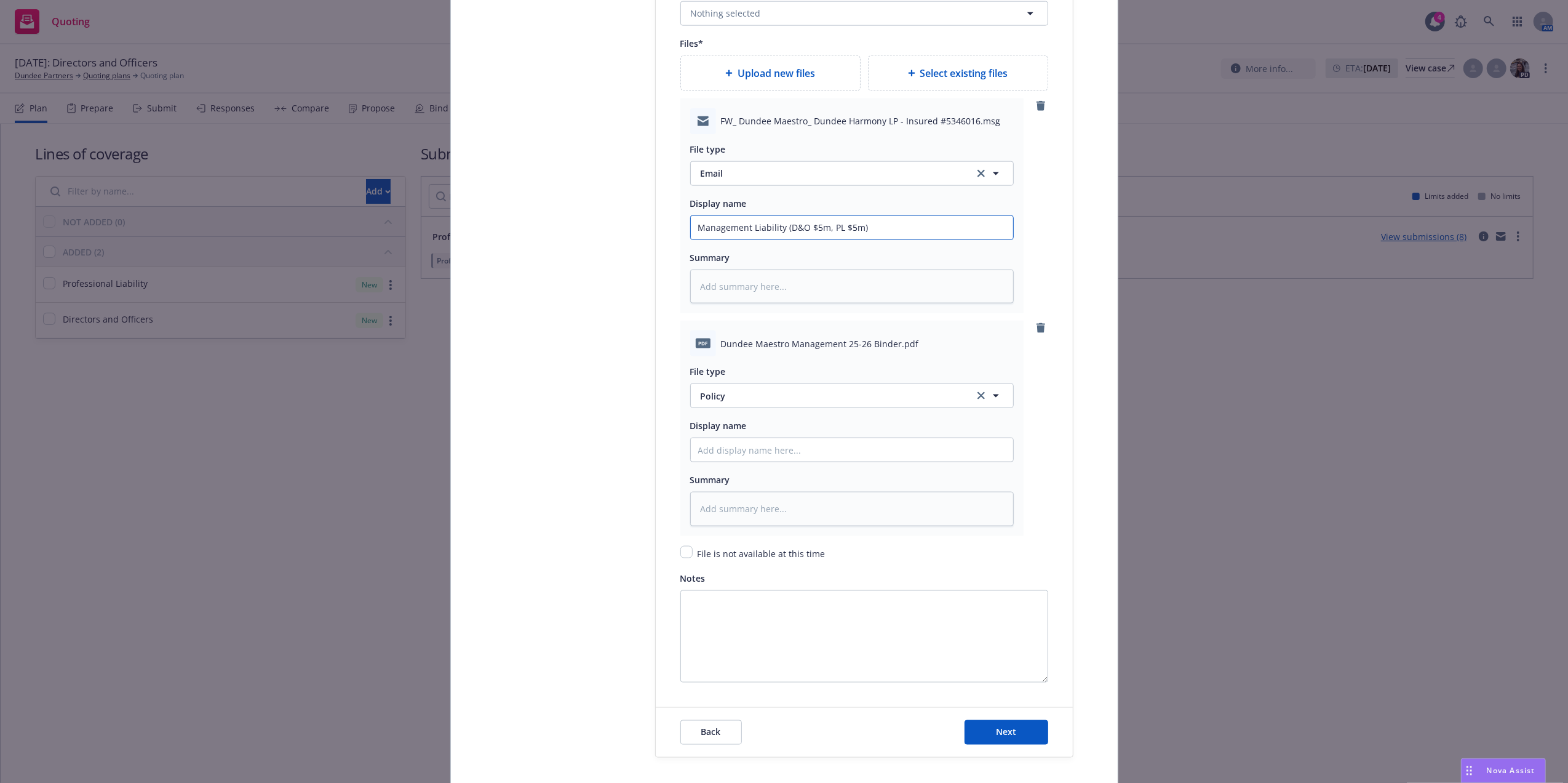
type input "Management Liability (D&O $5m, PL $5m)"
type textarea "x"
type input "Management Liability (D&O $5m, PL $5m) E"
type textarea "x"
type input "Management Liability (D&O $5m, PL $5m) Ea"
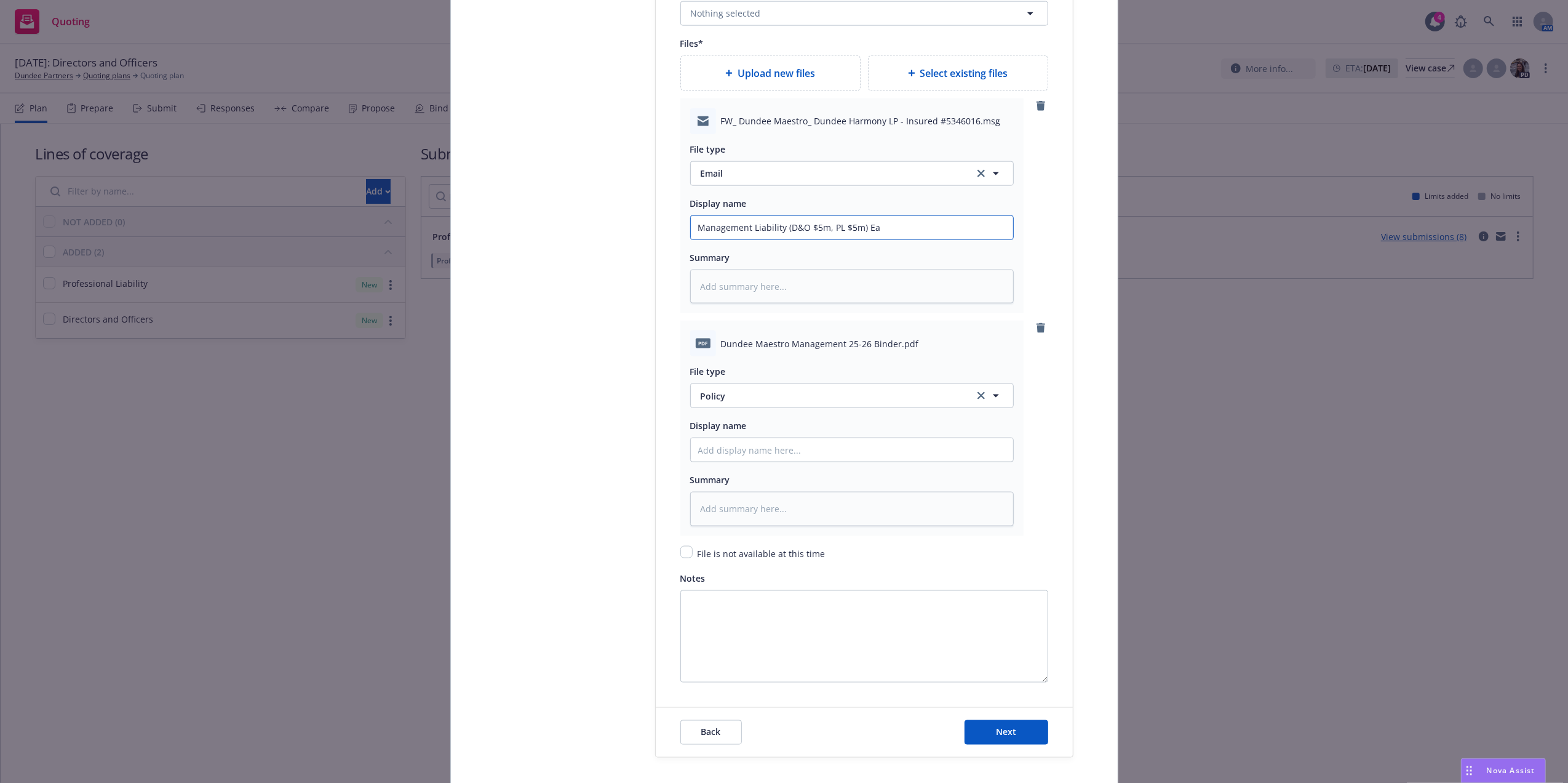
type textarea "x"
type input "Management Liability (D&O $5m, PL $5m) Eai"
type textarea "x"
type input "Management Liability (D&O $5m, PL $5m) Eail"
type textarea "x"
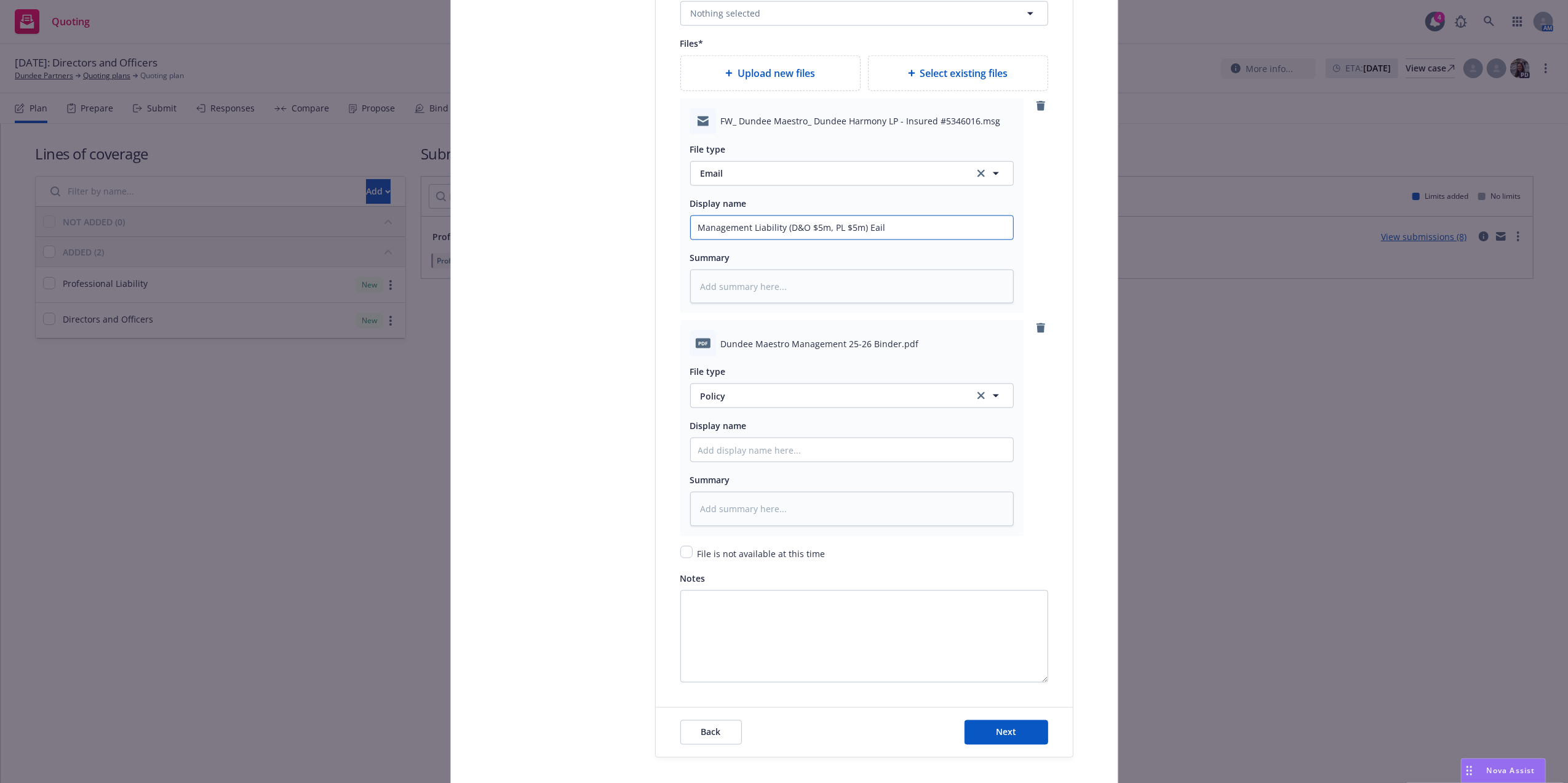
type input "Management Liability (D&O $5m, PL $5m) Eail\"
type textarea "x"
type input "Management Liability (D&O $5m, PL $5m) Eail\\"
type textarea "x"
type input "Management Liability (D&O $5m, PL $5m) Eail\\\"
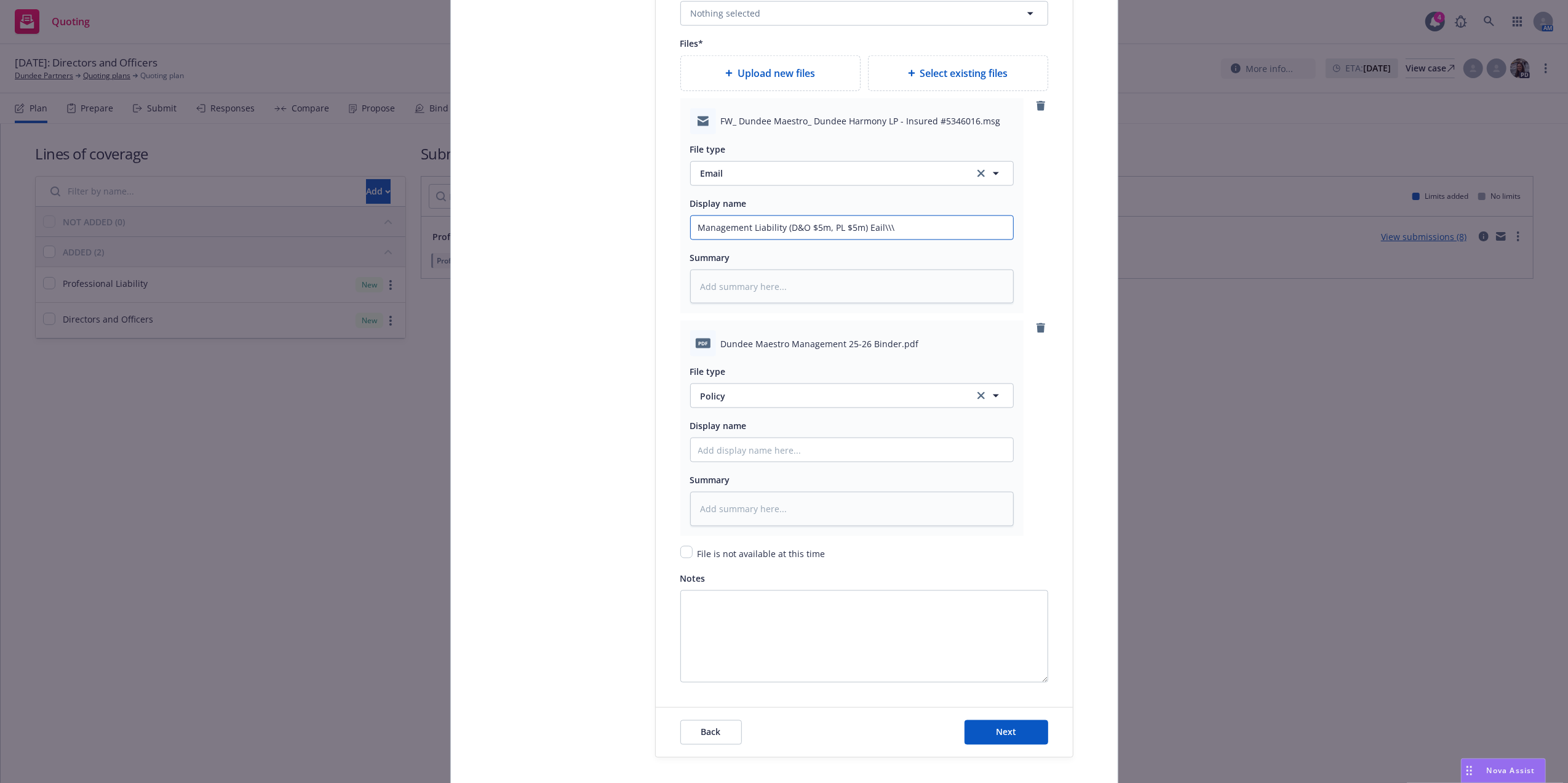
type textarea "x"
type input "Management Liability (D&O $5m, PL $5m) Eail\\"
type textarea "x"
type input "Management Liability (D&O $5m, PL $5m) Eail\"
type textarea "x"
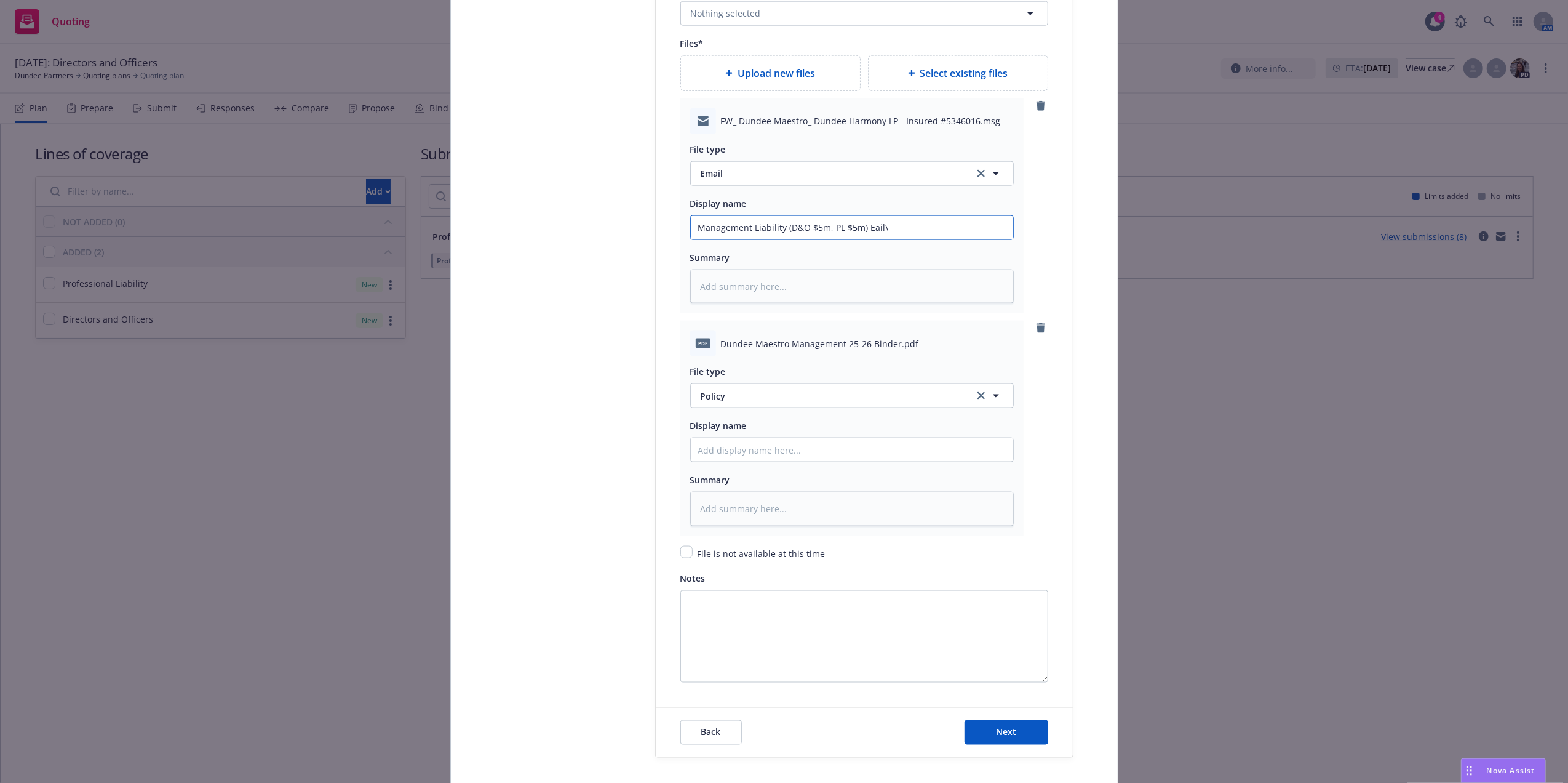
type input "Management Liability (D&O $5m, PL $5m) Eail"
type textarea "x"
type input "Management Liability (D&O $5m, PL $5m) Eai"
type textarea "x"
type input "Management Liability (D&O $5m, PL $5m) Ea"
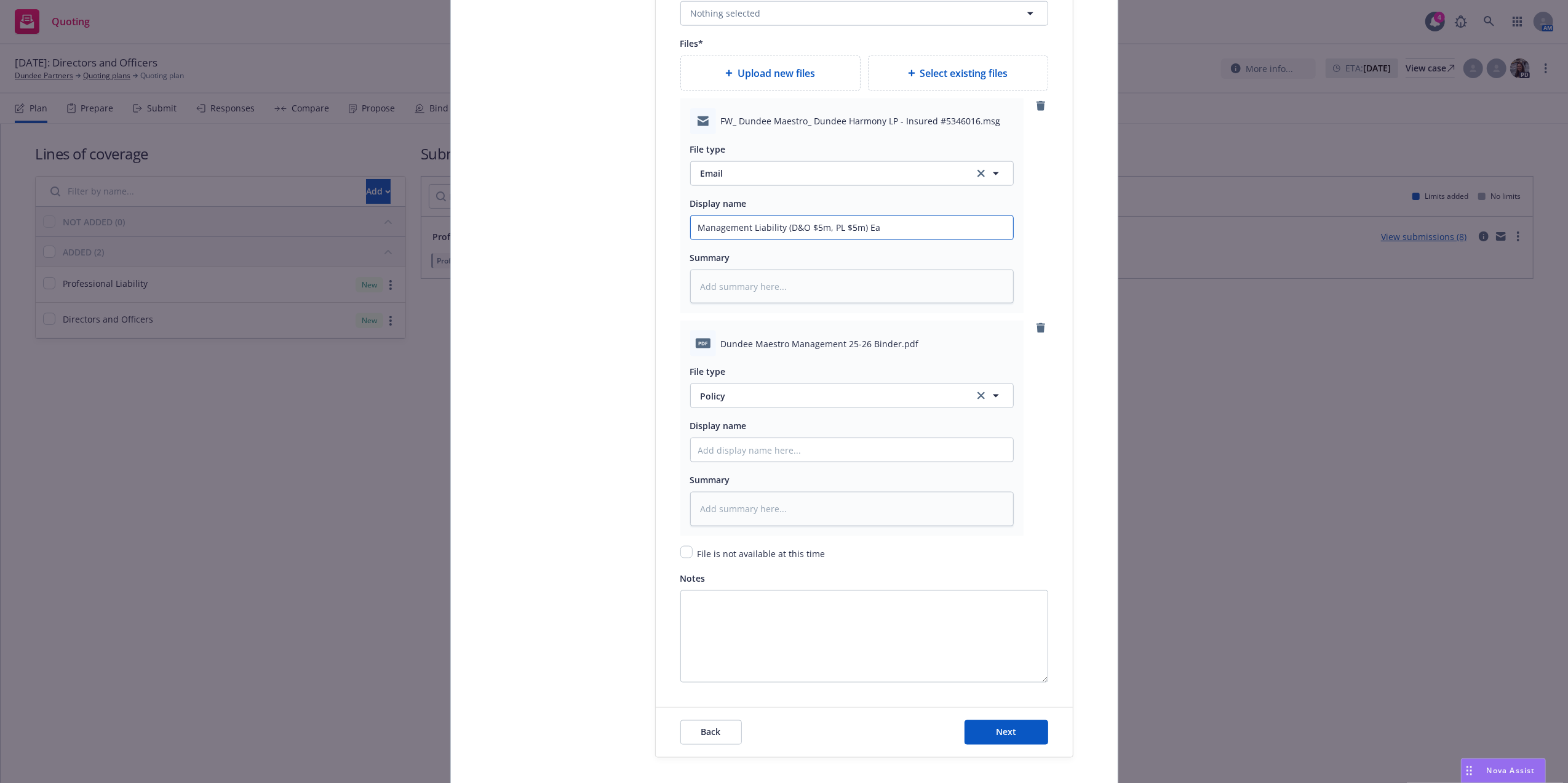
type textarea "x"
type input "Management Liability (D&O $5m, PL $5m) E"
type textarea "x"
type input "Management Liability (D&O $5m, PL $5m) Em"
type textarea "x"
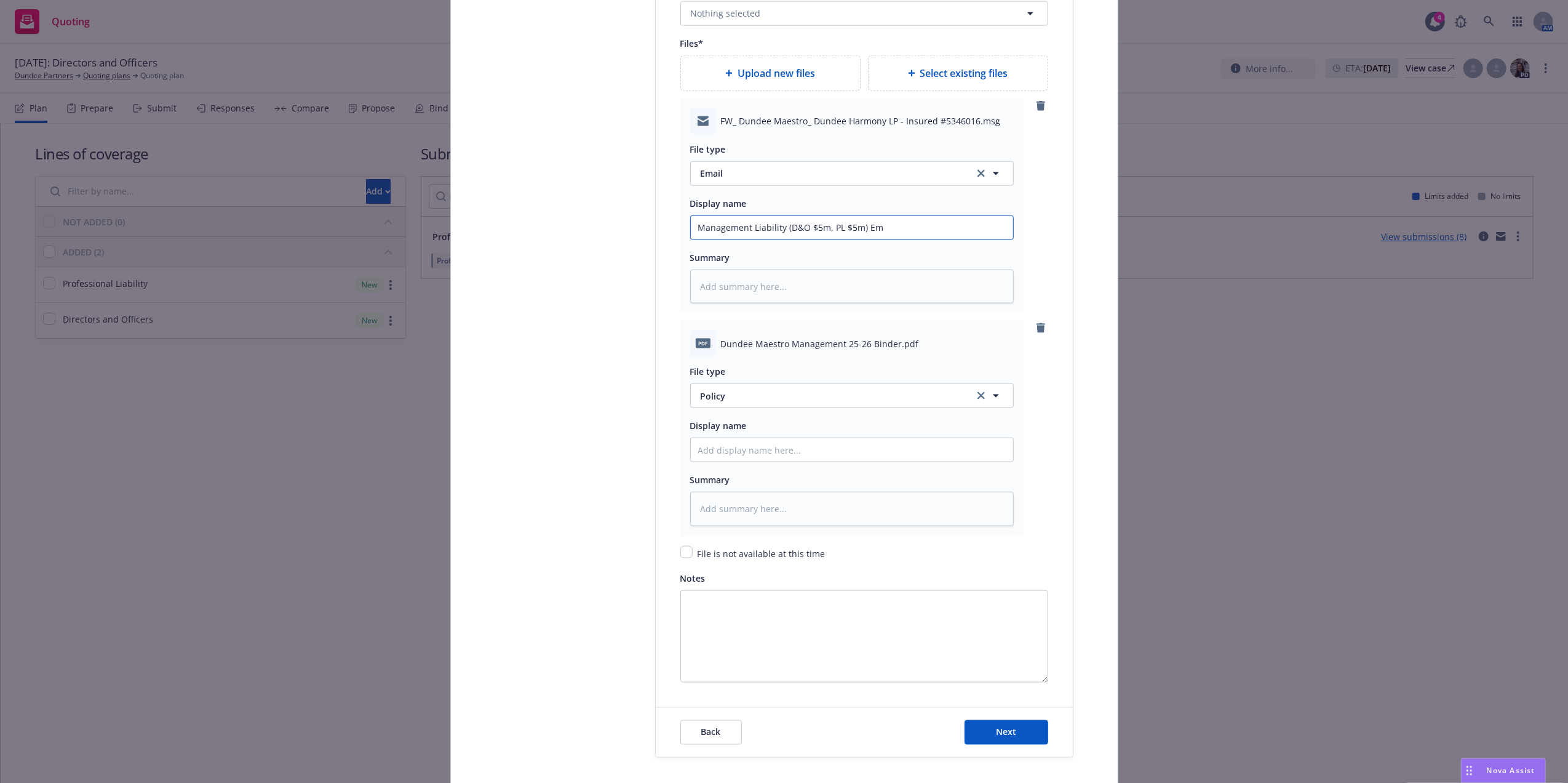
type input "Management Liability (D&O $5m, PL $5m) Ema"
type textarea "x"
type input "Management Liability (D&O $5m, PL $5m) Emai"
type textarea "x"
type input "Management Liability (D&O $5m, PL $5m) Email"
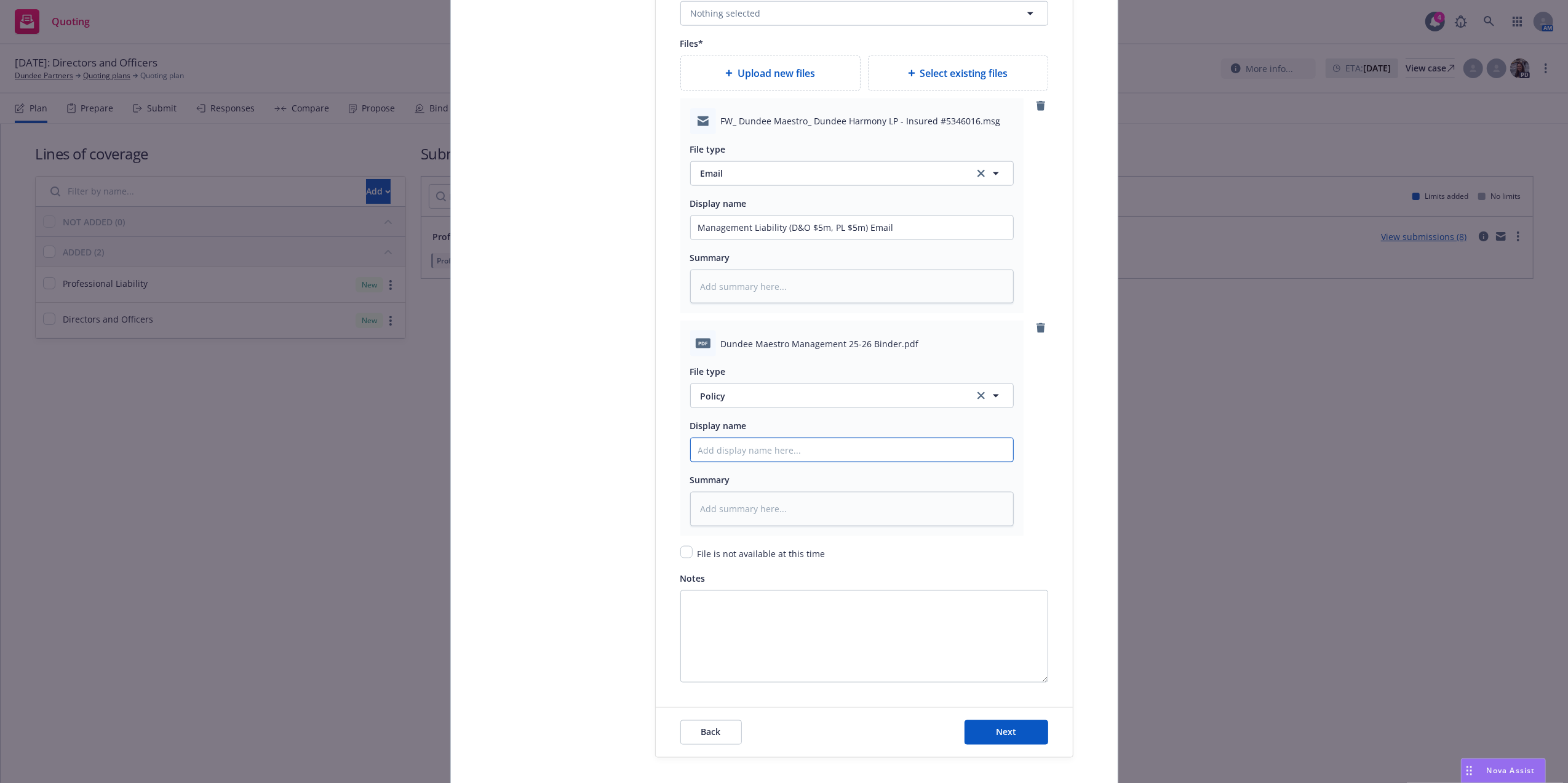
click at [775, 239] on input "Policy display name" at bounding box center [851, 228] width 322 height 24
paste input "Management Liability (D&O $5m, PL $5m)"
type textarea "x"
type input "Management Liability (D&O $5m, PL $5m)"
type textarea "x"
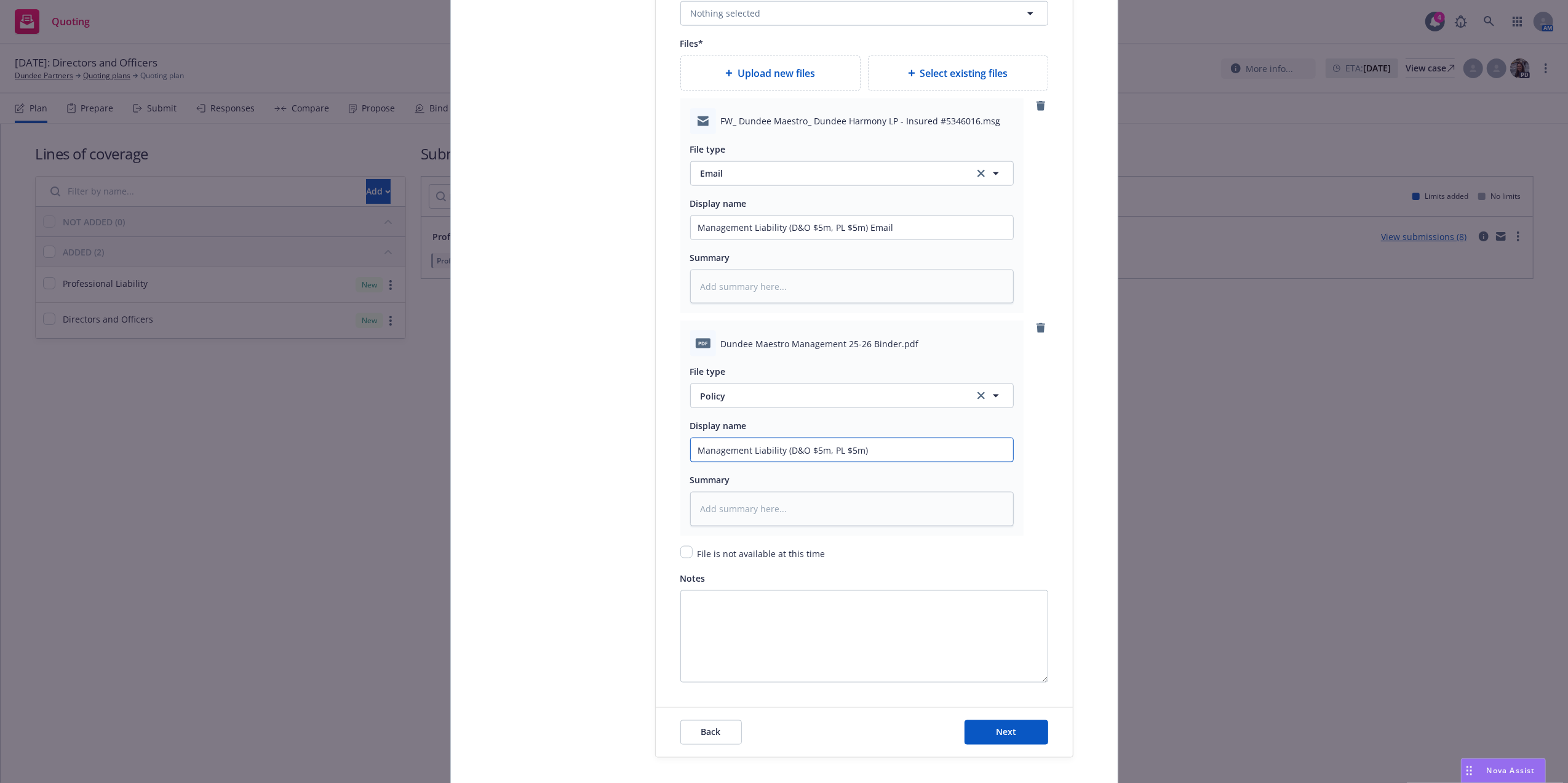
type input "Management Liability (D&O $5m, PL $5m)"
type textarea "x"
type input "Management Liability (D&O $5m, PL $5m) P"
type textarea "x"
type input "Management Liability (D&O $5m, PL $5m) Po"
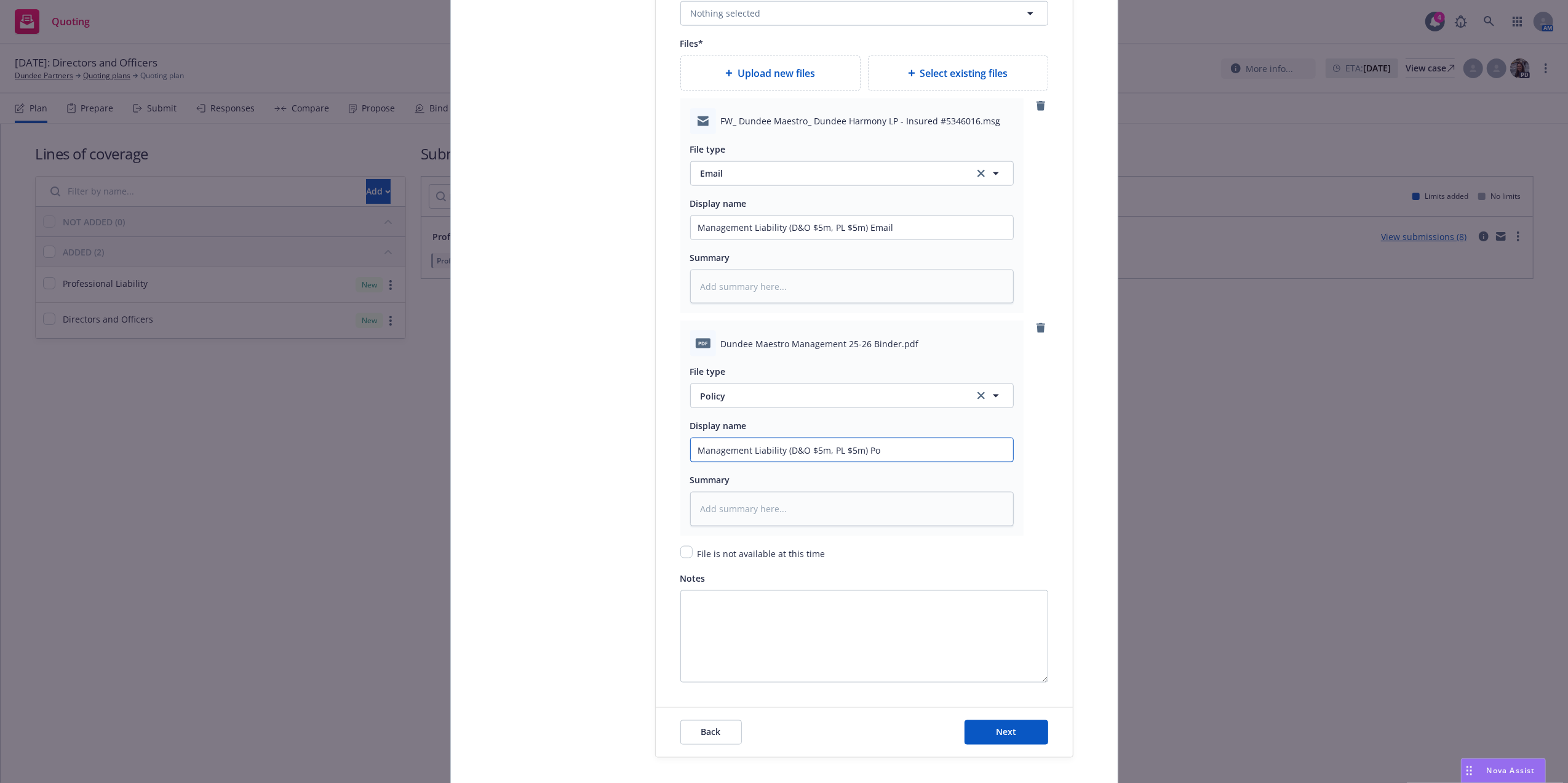
type textarea "x"
type input "Management Liability (D&O $5m, PL $5m) Pol"
type textarea "x"
type input "Management Liability (D&O $5m, PL $5m) Poli"
type textarea "x"
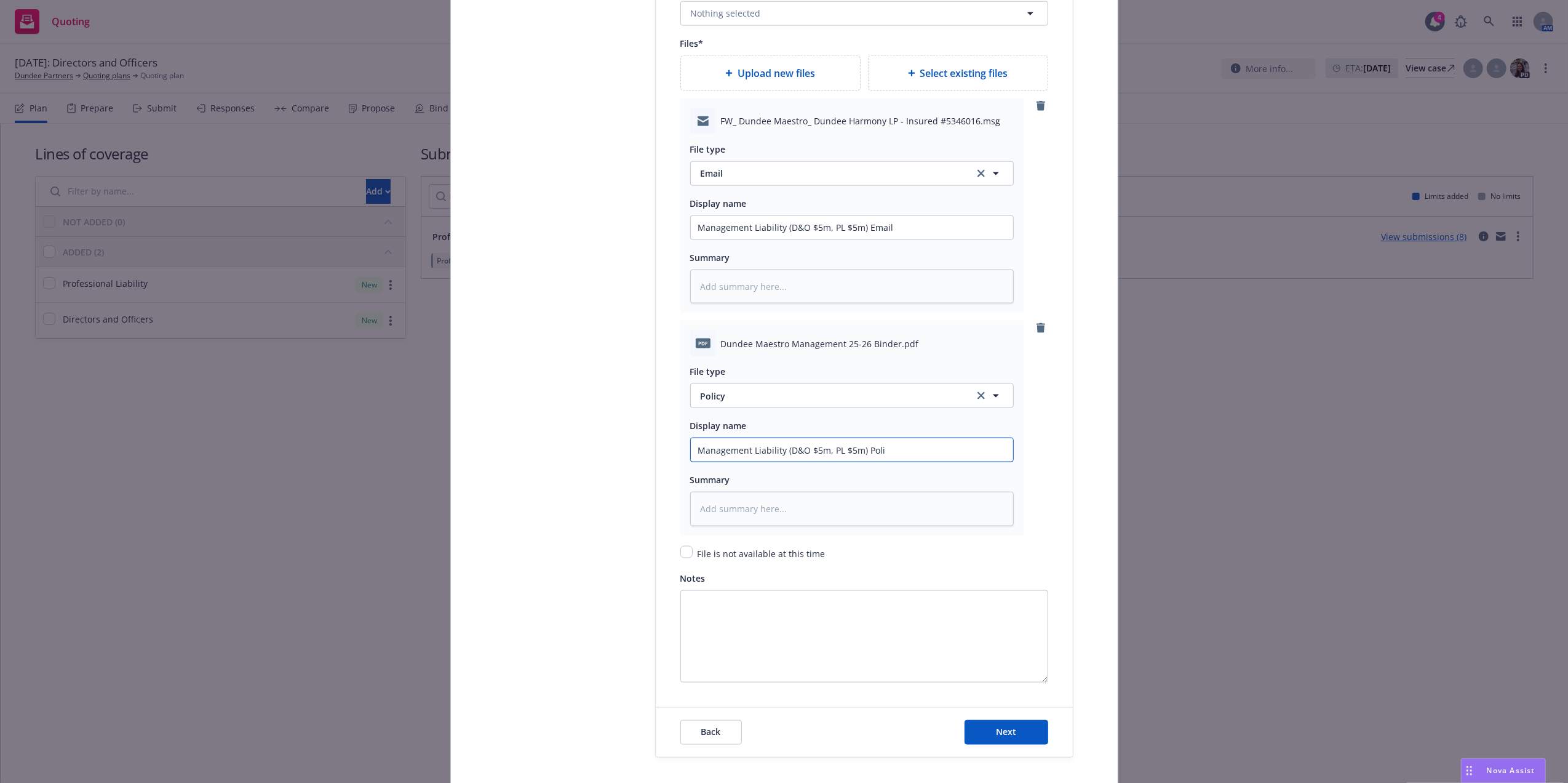
type input "Management Liability (D&O $5m, PL $5m) Pol"
type textarea "x"
type input "Management Liability (D&O $5m, PL $5m) Po"
type textarea "x"
type input "Management Liability (D&O $5m, PL $5m) P"
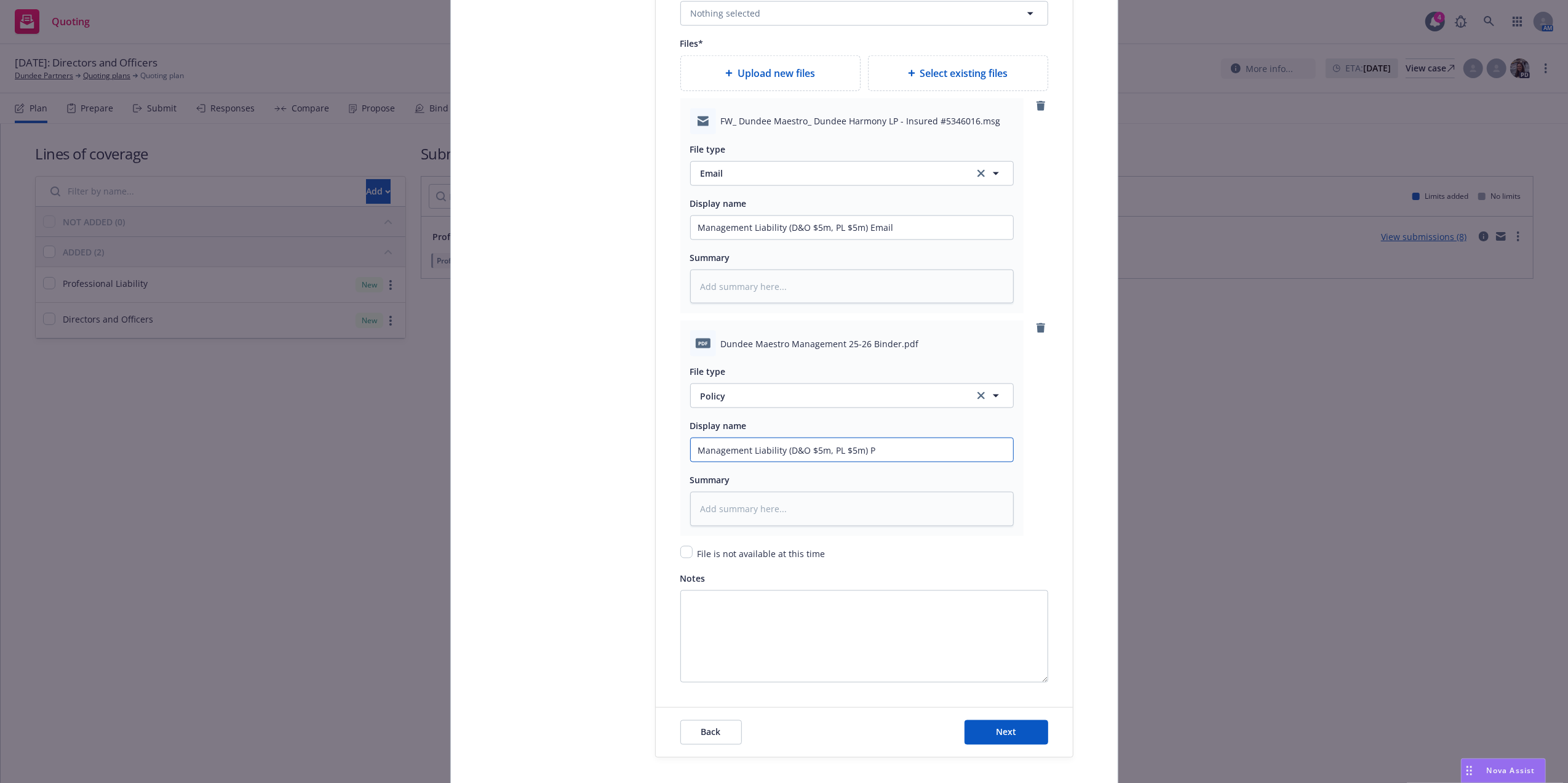
type textarea "x"
type input "Management Liability (D&O $5m, PL $5m)"
type textarea "x"
type input "Management Liability (D&O $5m, PL $5m) B"
type textarea "x"
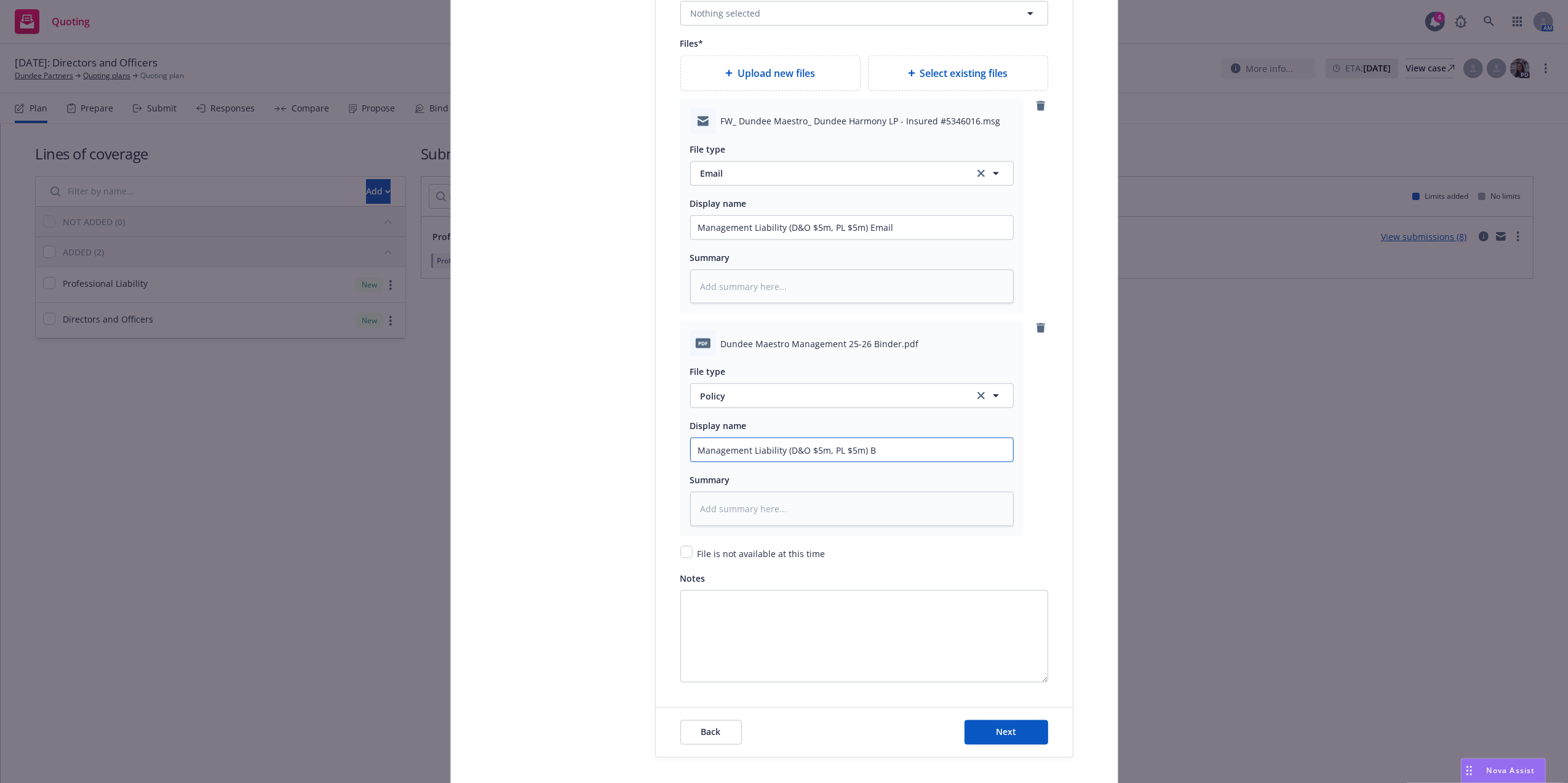
type input "Management Liability (D&O $5m, PL $5m) Bi"
type textarea "x"
type input "Management Liability (D&O $5m, PL $5m) Bin"
type textarea "x"
type input "Management Liability (D&O $5m, PL $5m) Bind"
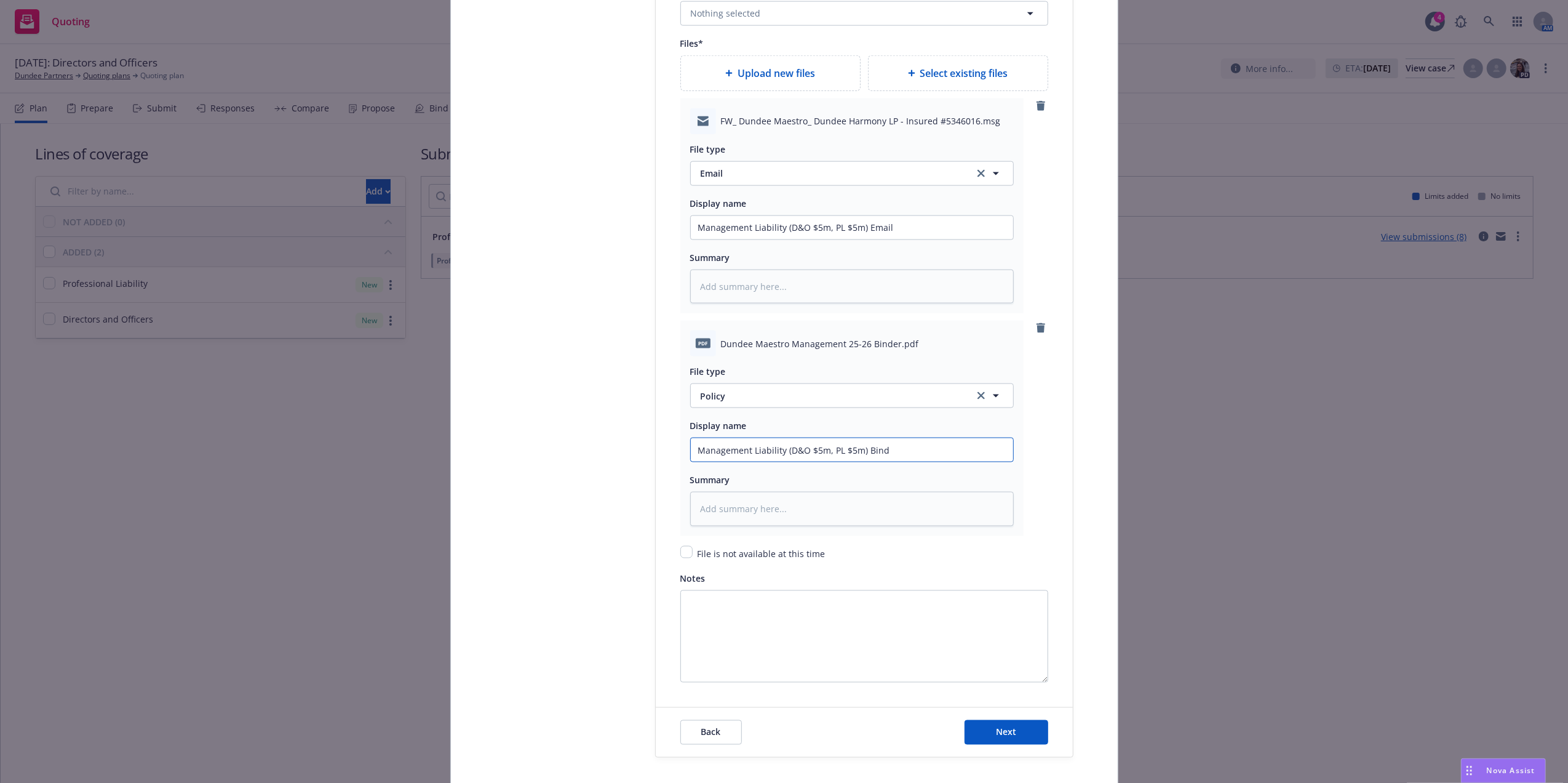
type textarea "x"
type input "Management Liability (D&O $5m, PL $5m) Binde"
type textarea "x"
type input "Management Liability (D&O $5m, PL $5m) Binder"
click at [697, 239] on input "Management Liability (D&O $5m, PL $5m) Binder" at bounding box center [851, 228] width 322 height 24
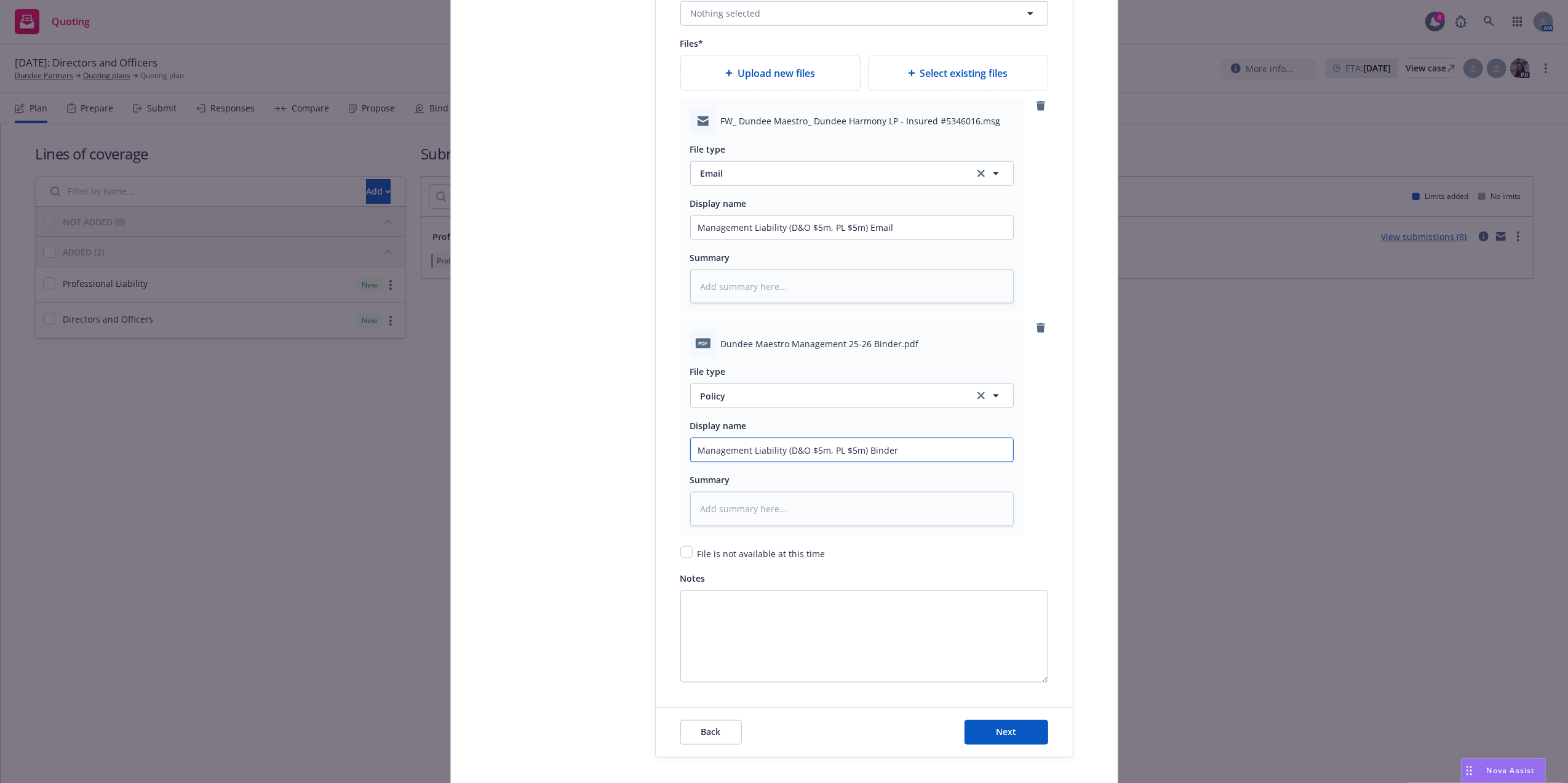
click at [694, 239] on input "Management Liability (D&O $5m, PL $5m) Binder" at bounding box center [851, 228] width 322 height 24
type textarea "x"
type input "2Management Liability (D&O $5m, PL $5m) Binder"
type textarea "x"
type input "25Management Liability (D&O $5m, PL $5m) Binder"
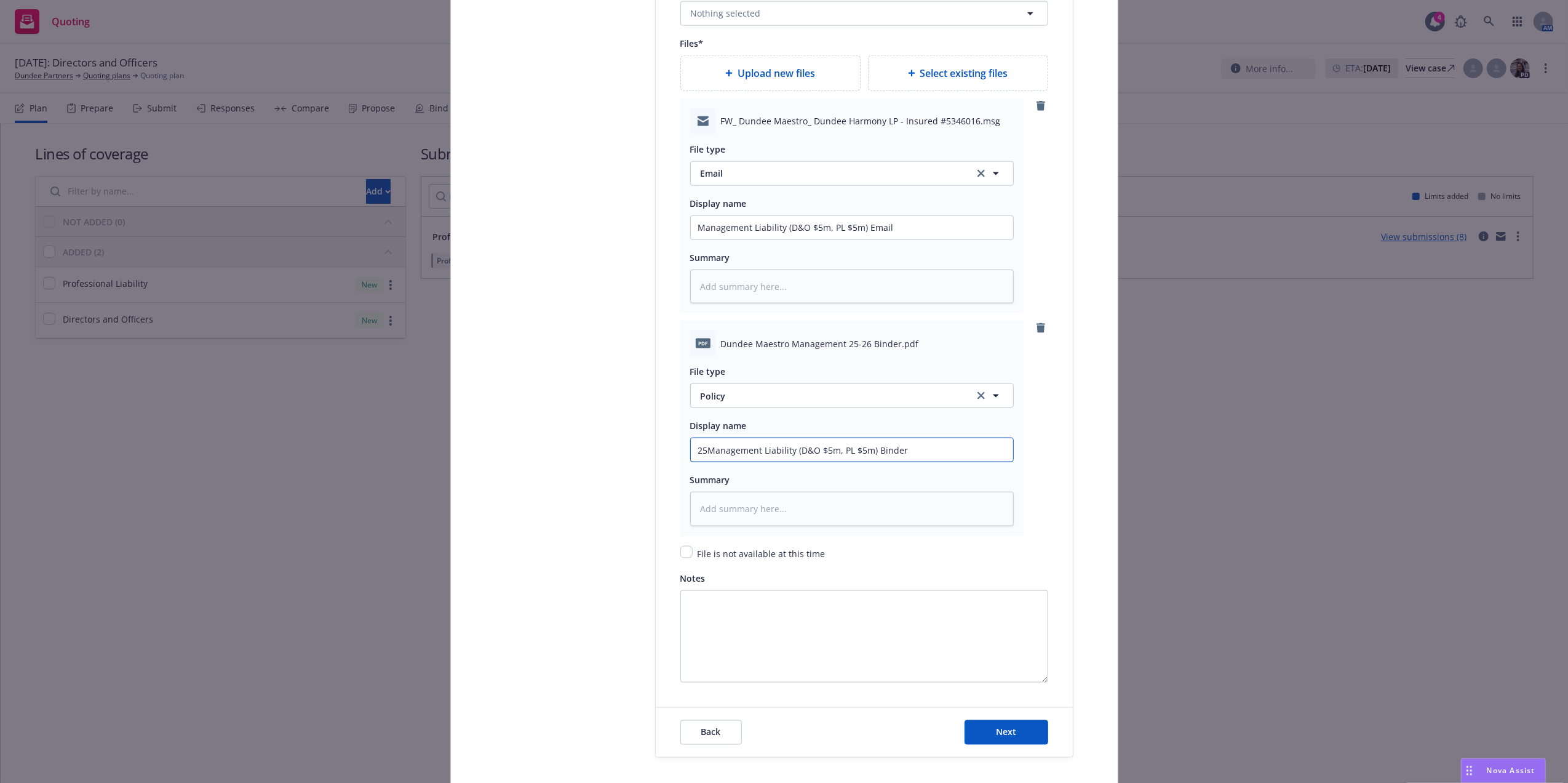
type textarea "x"
type input "25-Management Liability (D&O $5m, PL $5m) Binder"
type textarea "x"
type input "25-2Management Liability (D&O $5m, PL $5m) Binder"
type textarea "x"
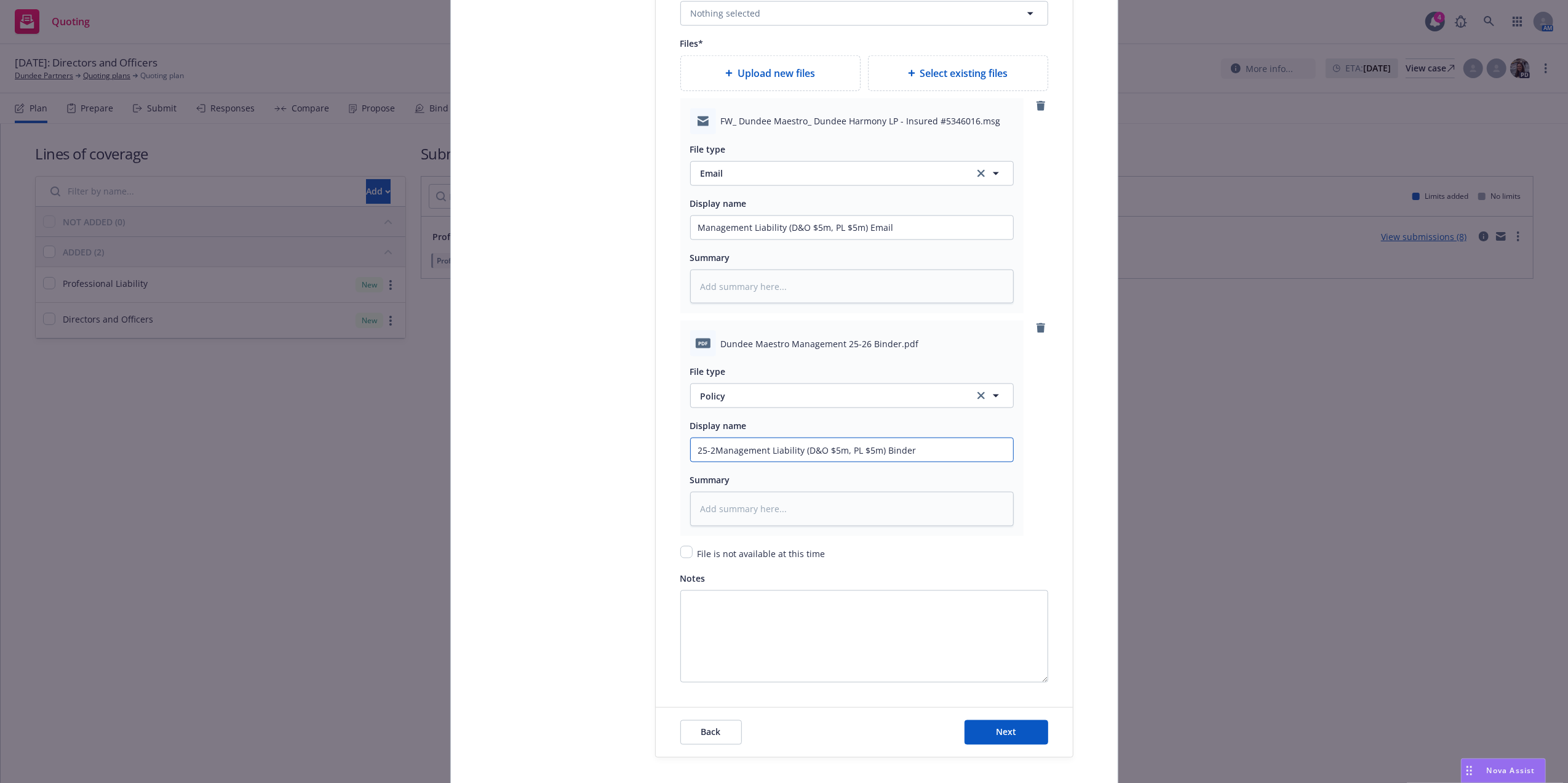
type input "25-26Management Liability (D&O $5m, PL $5m) Binder"
type textarea "x"
type input "25-26 Management Liability (D&O $5m, PL $5m) Binder"
click at [691, 234] on input "Management Liability (D&O $5m, PL $5m) Email" at bounding box center [851, 228] width 322 height 24
type textarea "x"
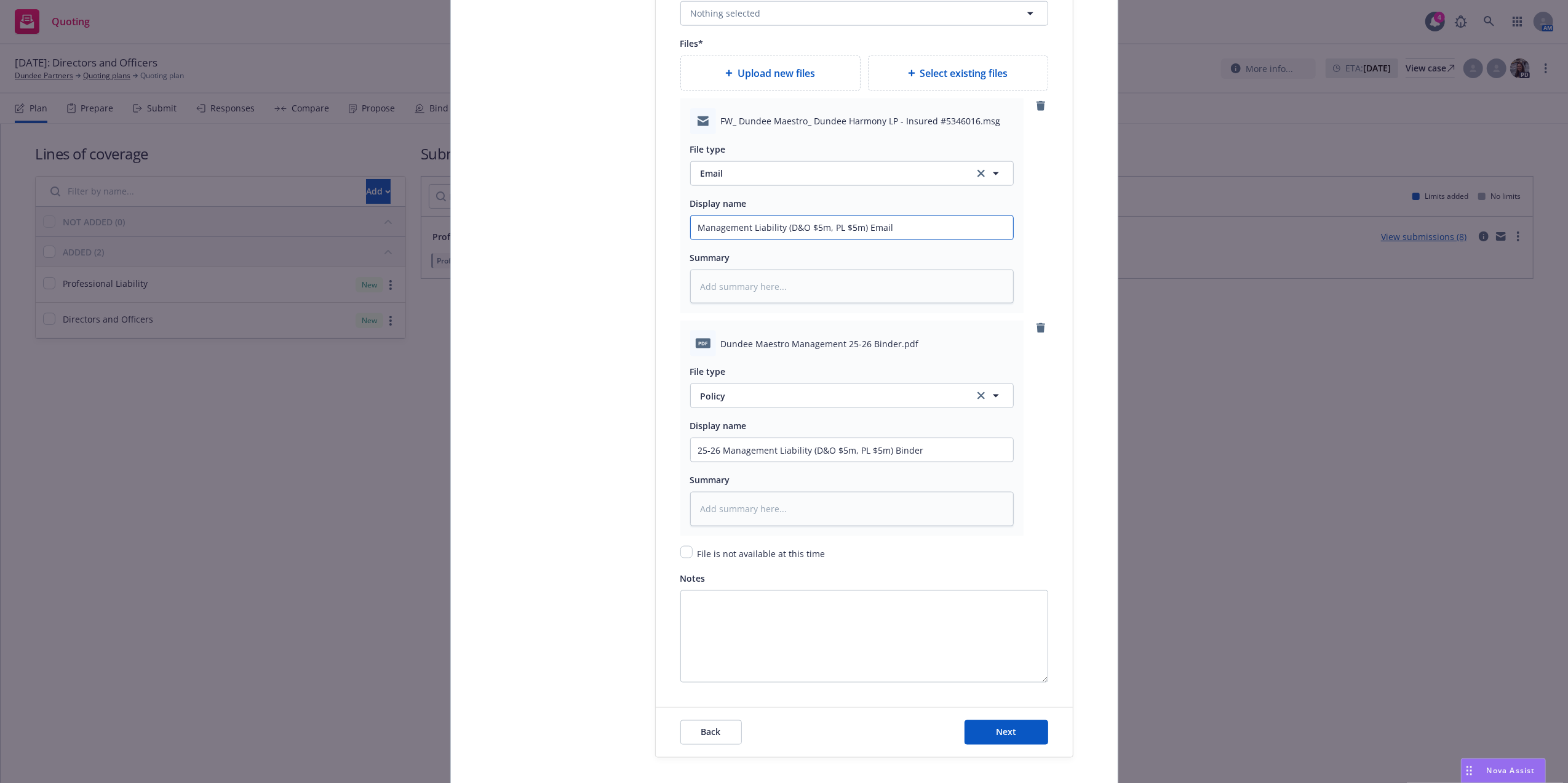
type input "2Management Liability (D&O $5m, PL $5m) Email"
type textarea "x"
type input "25Management Liability (D&O $5m, PL $5m) Email"
type textarea "x"
type input "25-Management Liability (D&O $5m, PL $5m) Email"
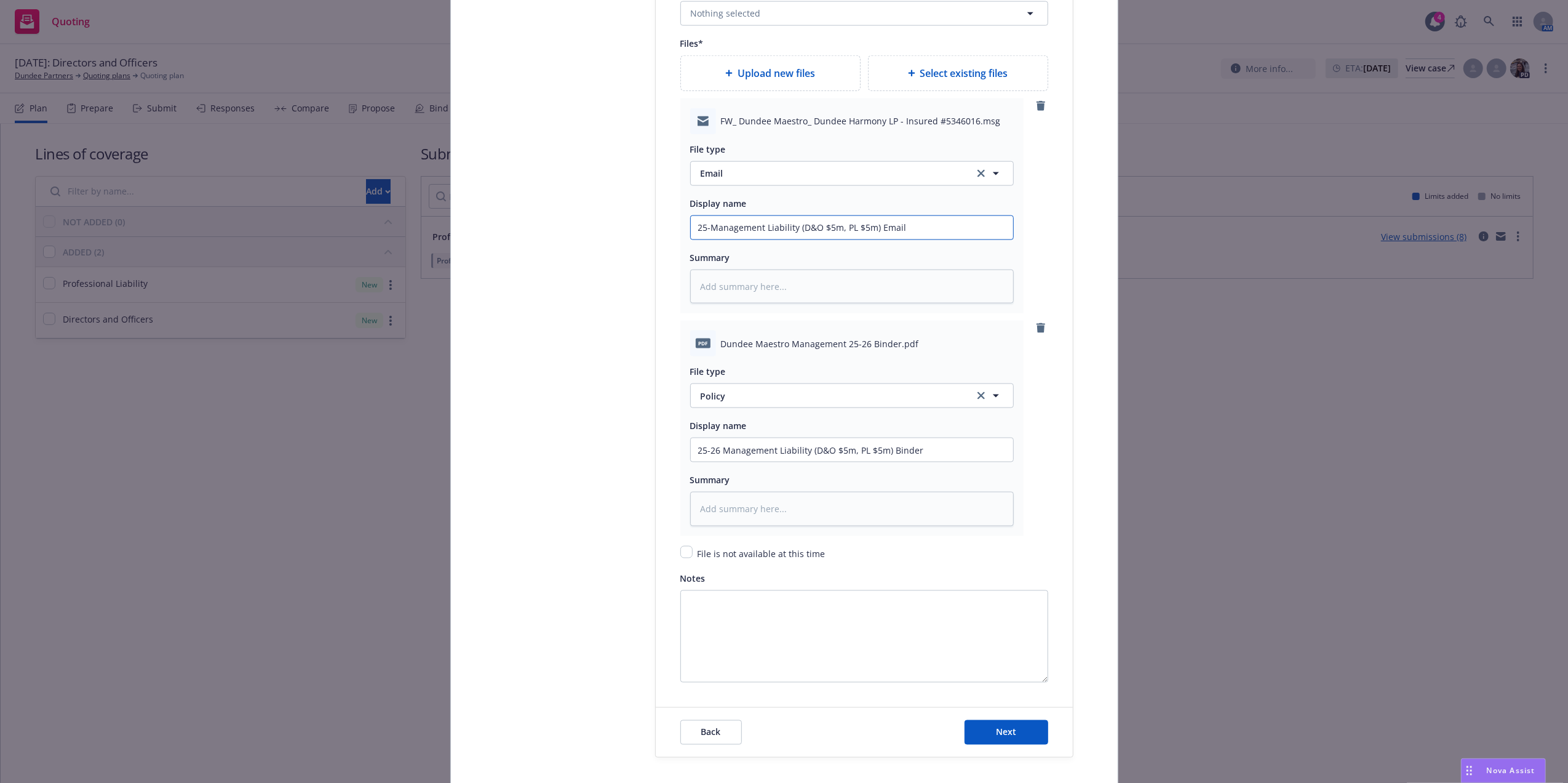
type textarea "x"
type input "25-2Management Liability (D&O $5m, PL $5m) Email"
type textarea "x"
type input "25-26Management Liability (D&O $5m, PL $5m) Email"
type textarea "x"
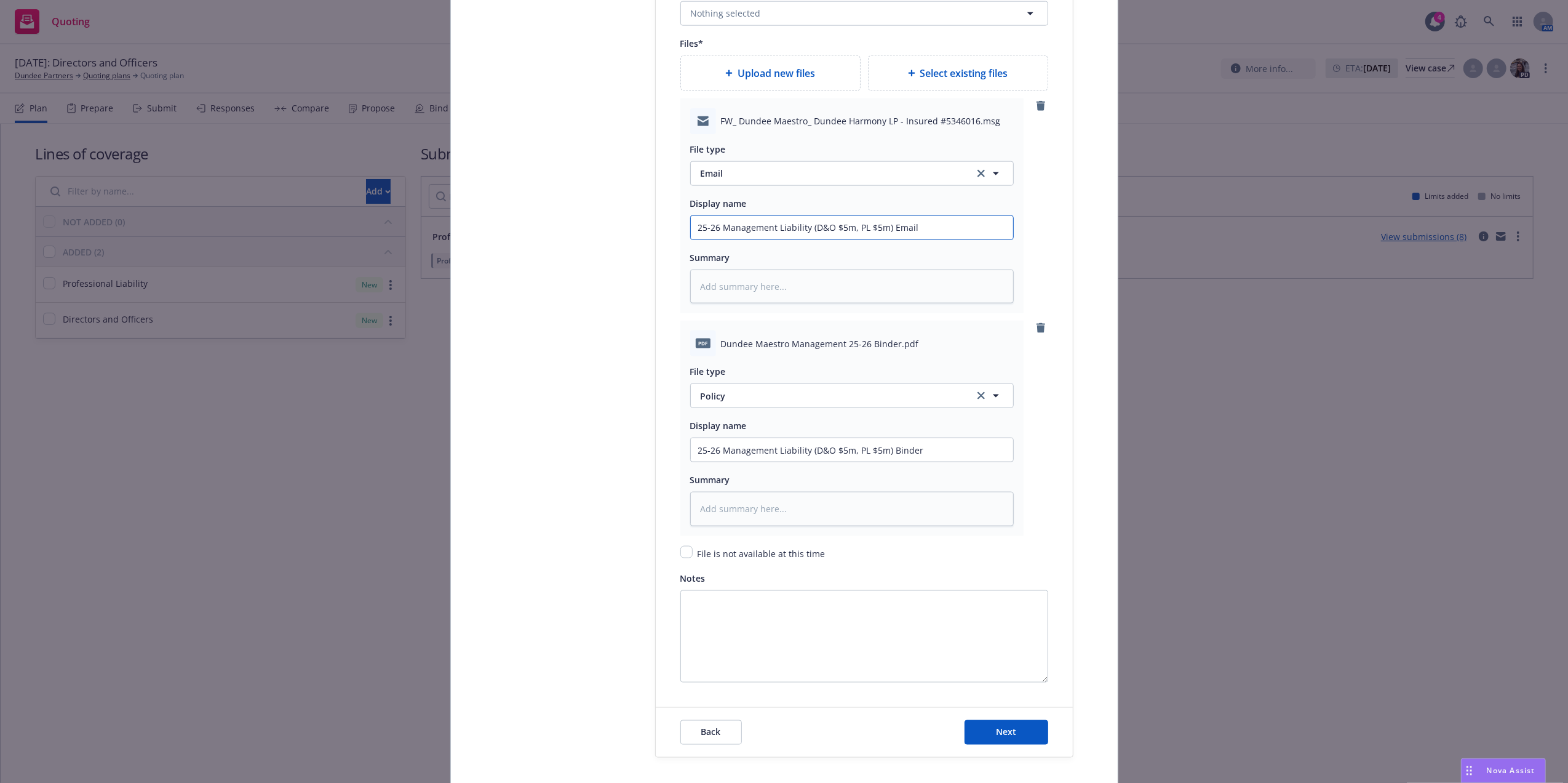
type input "25-26 Management Liability (D&O $5m, PL $5m) Email"
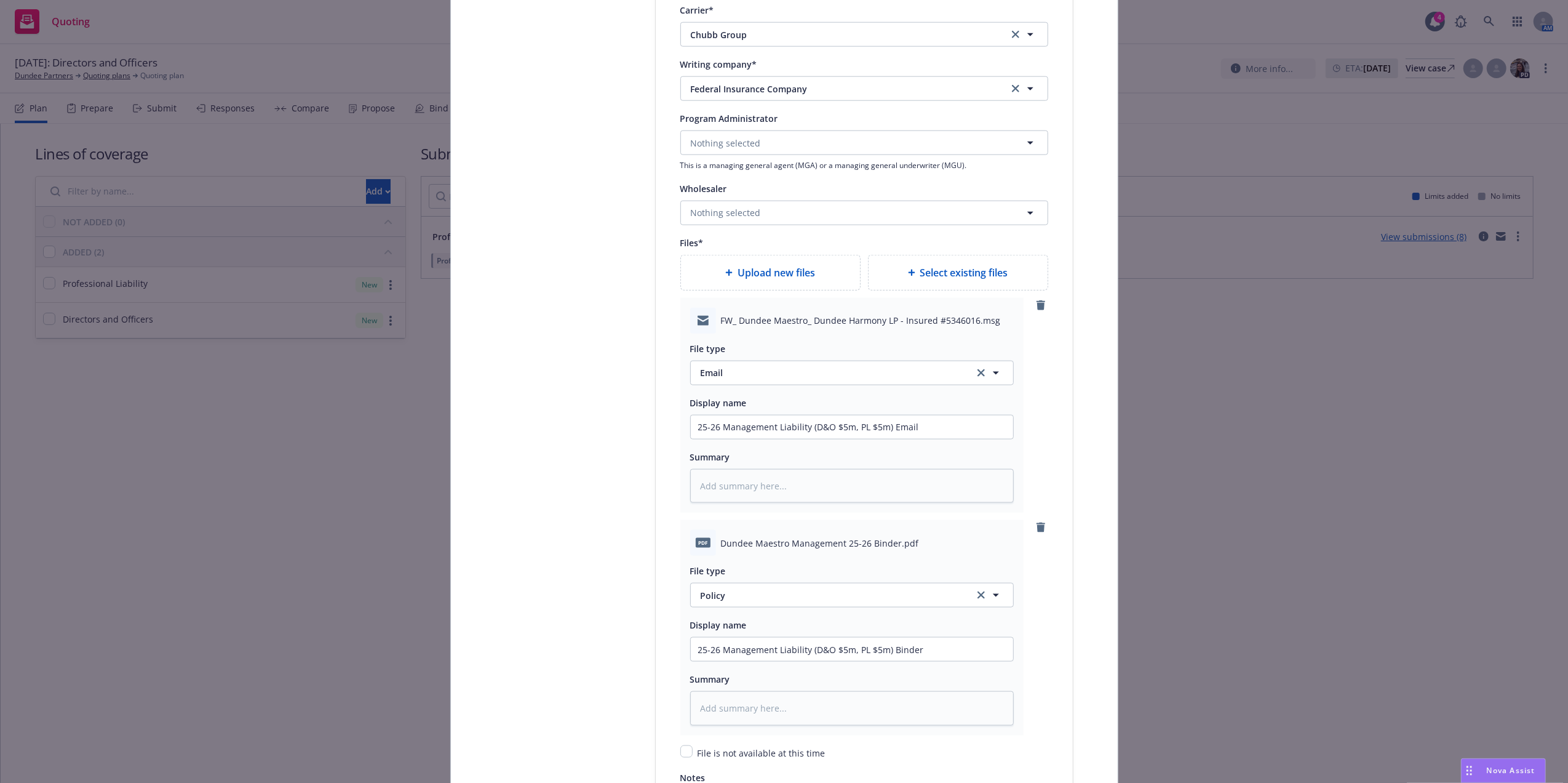
scroll to position [1724, 0]
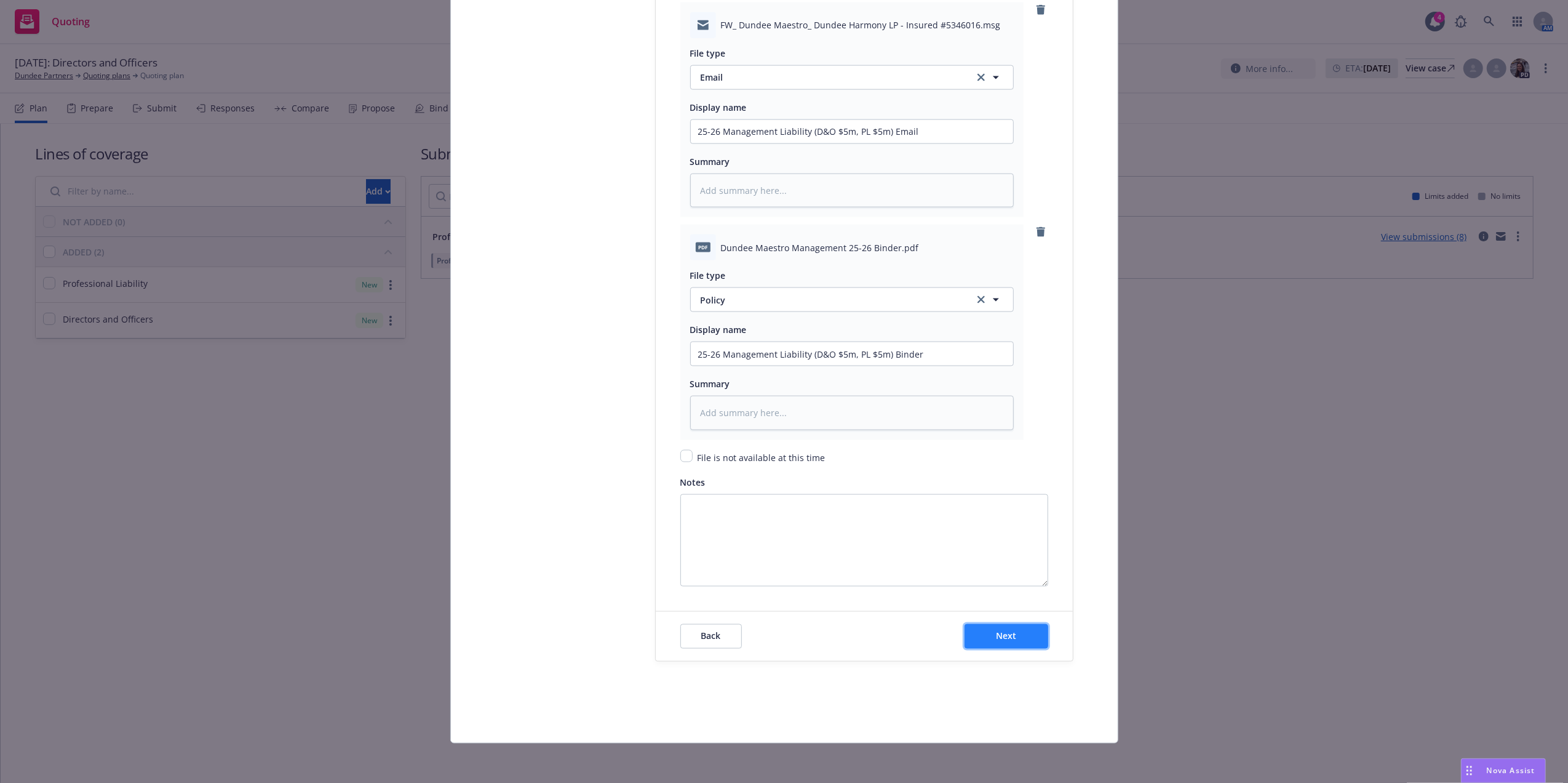
click at [1031, 642] on button "Next" at bounding box center [1006, 636] width 84 height 24
type textarea "x"
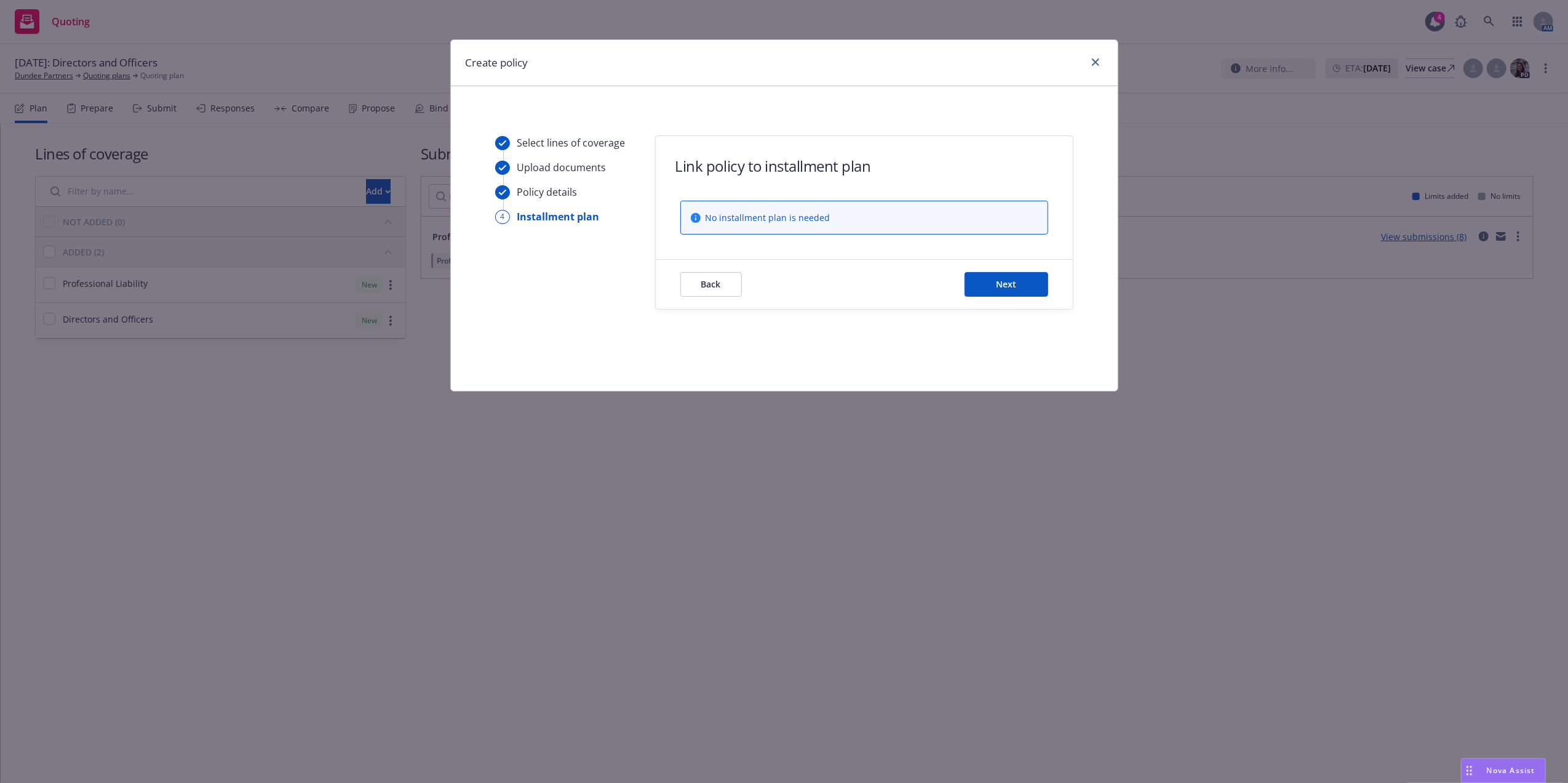
scroll to position [0, 0]
click at [997, 288] on span "Next" at bounding box center [1005, 284] width 20 height 12
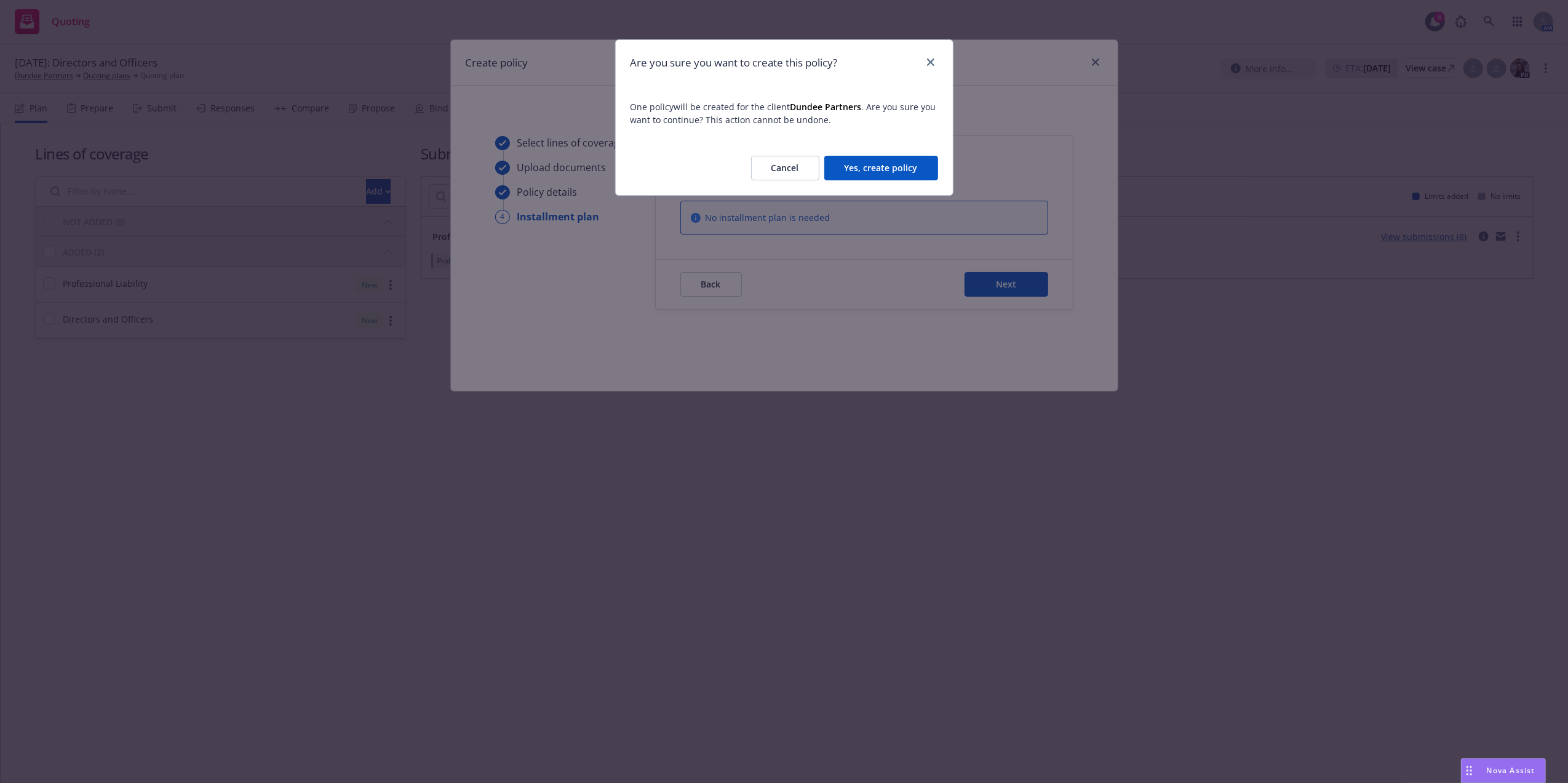
click at [891, 173] on button "Yes, create policy" at bounding box center [881, 167] width 114 height 24
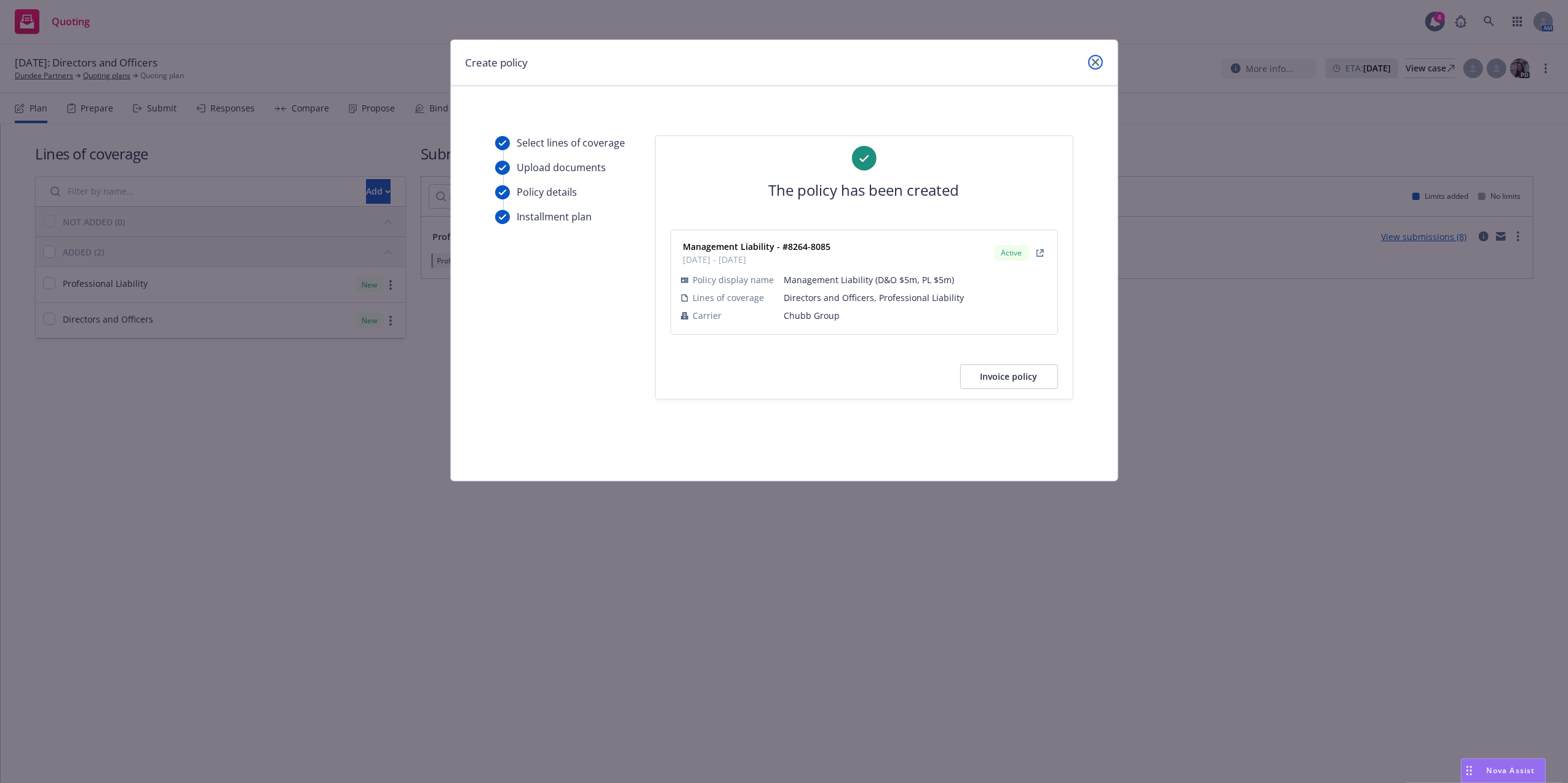
click at [1093, 63] on icon "close" at bounding box center [1096, 62] width 7 height 7
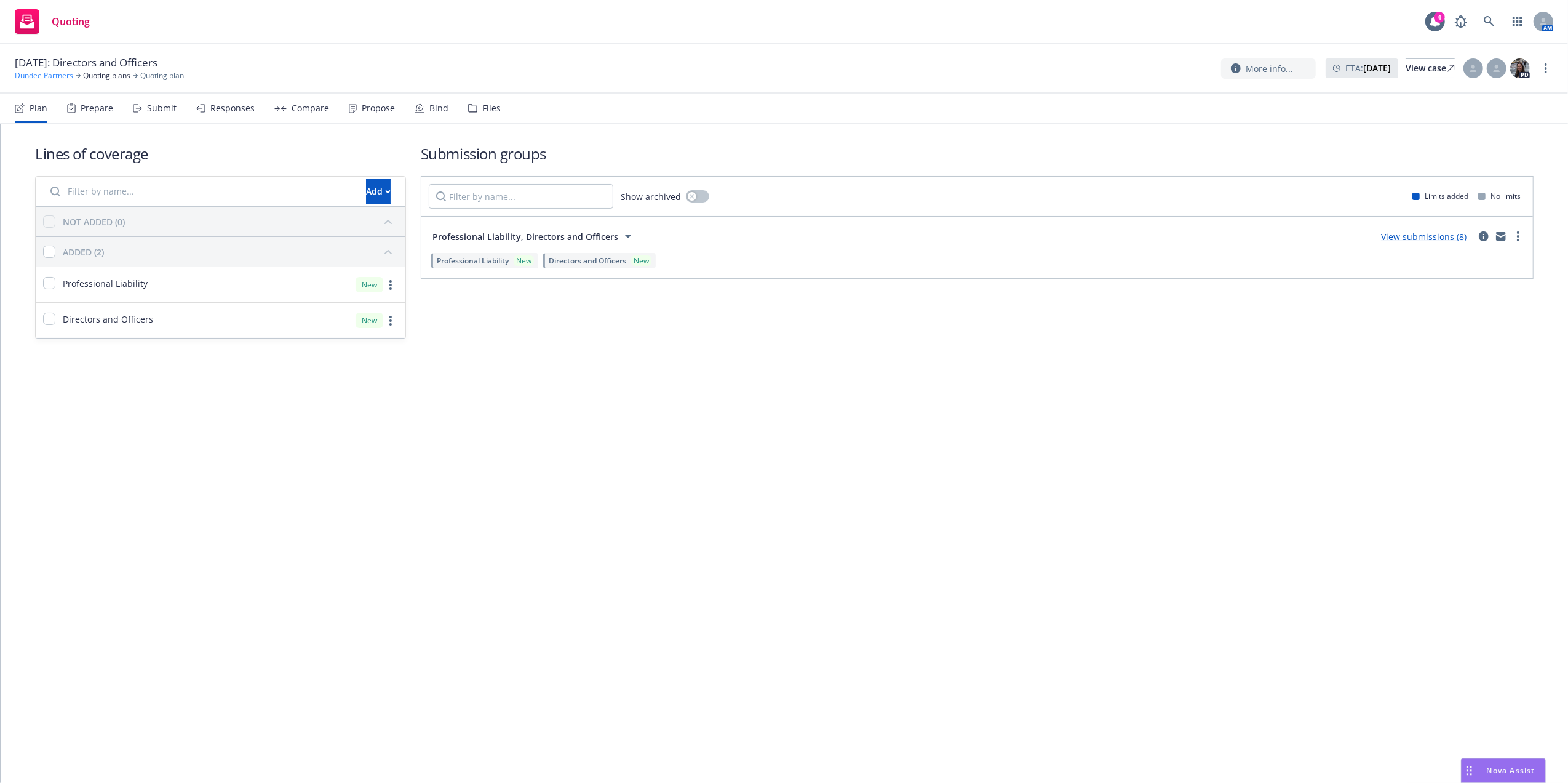
click at [33, 77] on link "Dundee Partners" at bounding box center [44, 76] width 58 height 11
